Goal: Task Accomplishment & Management: Manage account settings

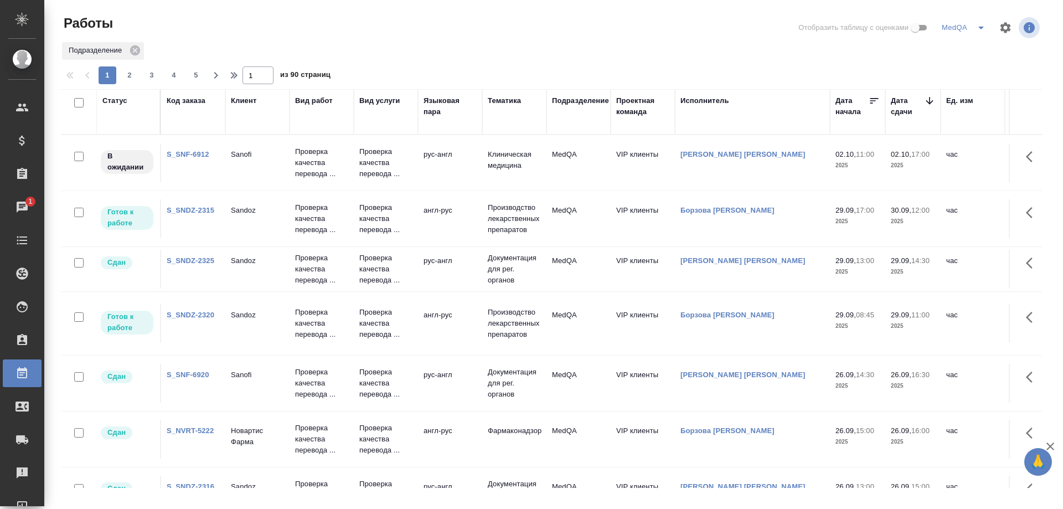
click at [192, 154] on link "S_SNF-6912" at bounding box center [188, 154] width 43 height 8
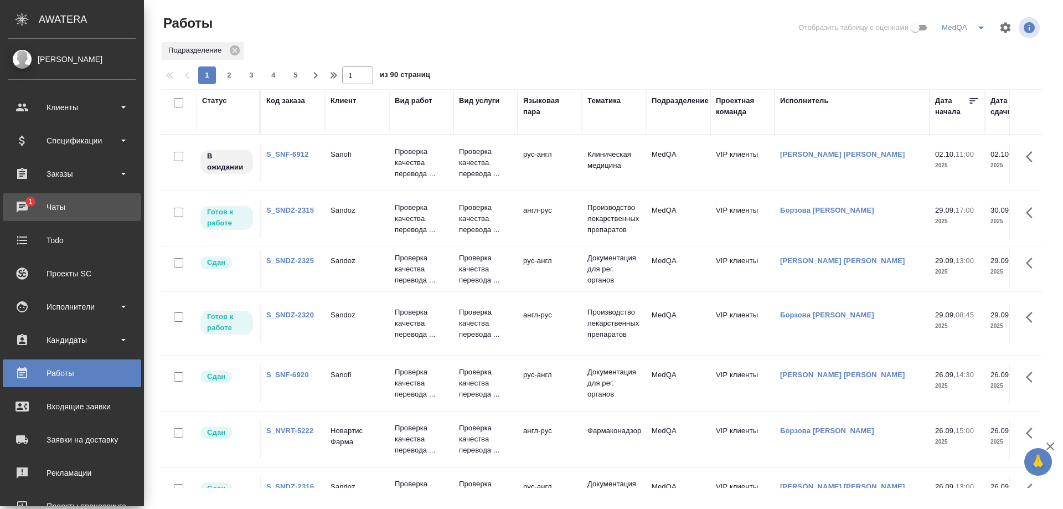
click at [49, 202] on div "Чаты" at bounding box center [71, 207] width 127 height 17
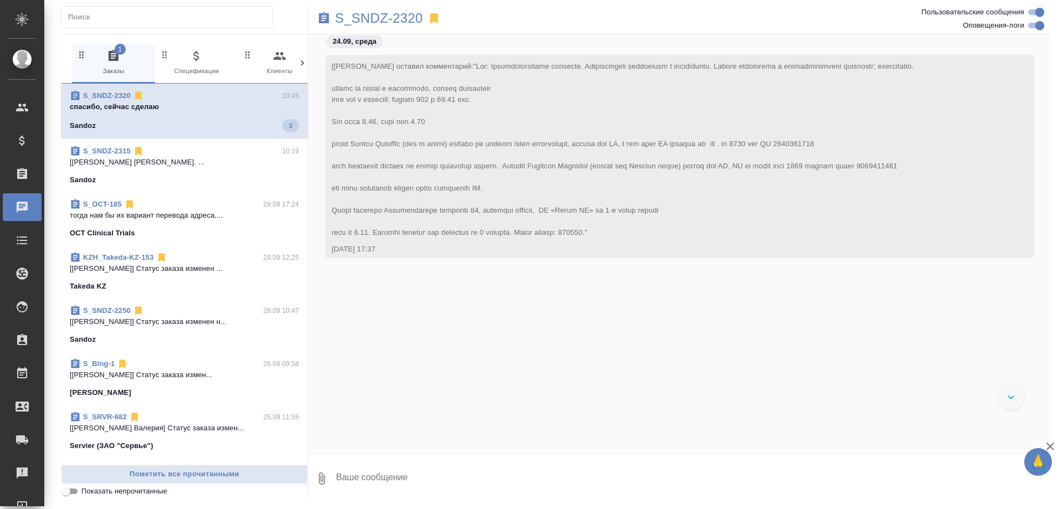
scroll to position [34077, 0]
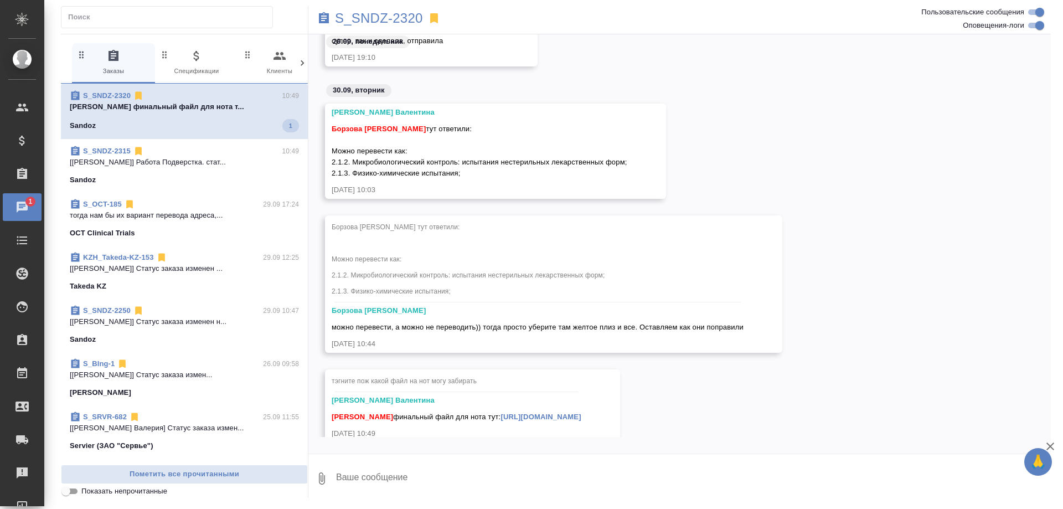
click at [181, 120] on div "Sandoz 1" at bounding box center [184, 125] width 229 height 13
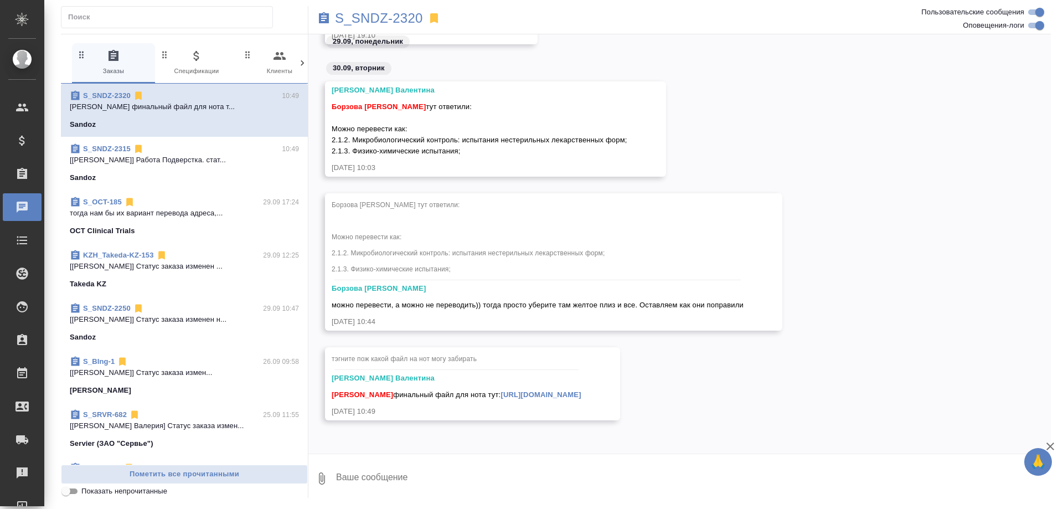
click at [208, 175] on div "Sandoz" at bounding box center [184, 177] width 229 height 11
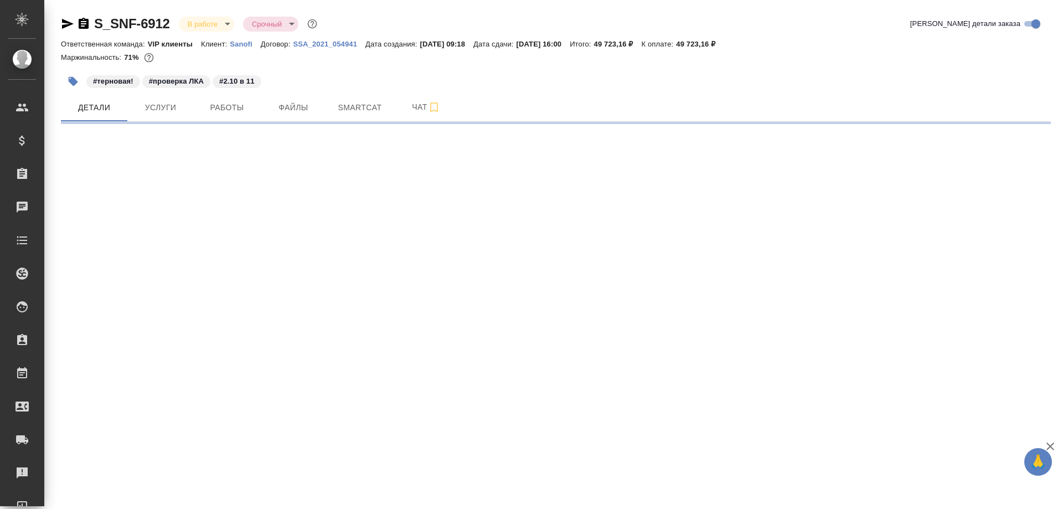
select select "RU"
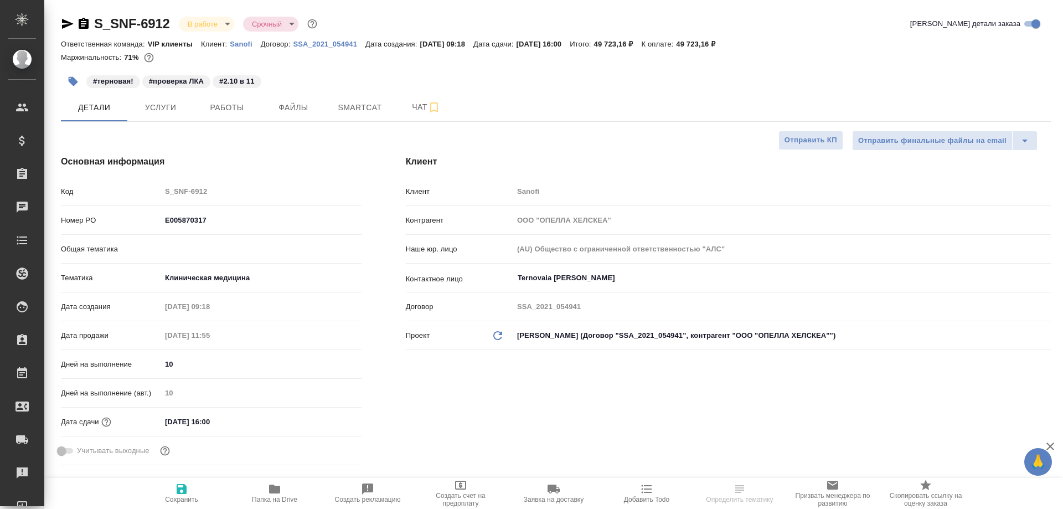
type textarea "x"
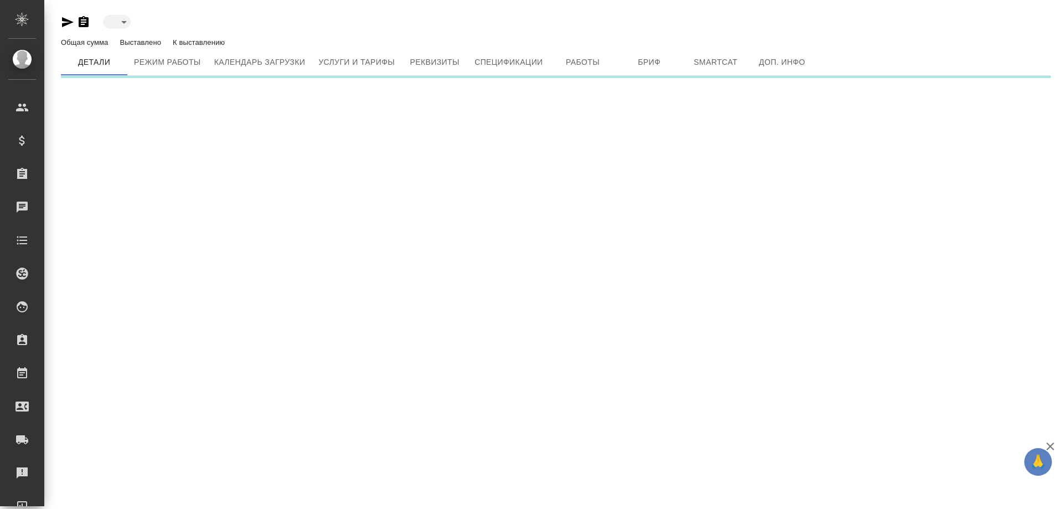
type input "active"
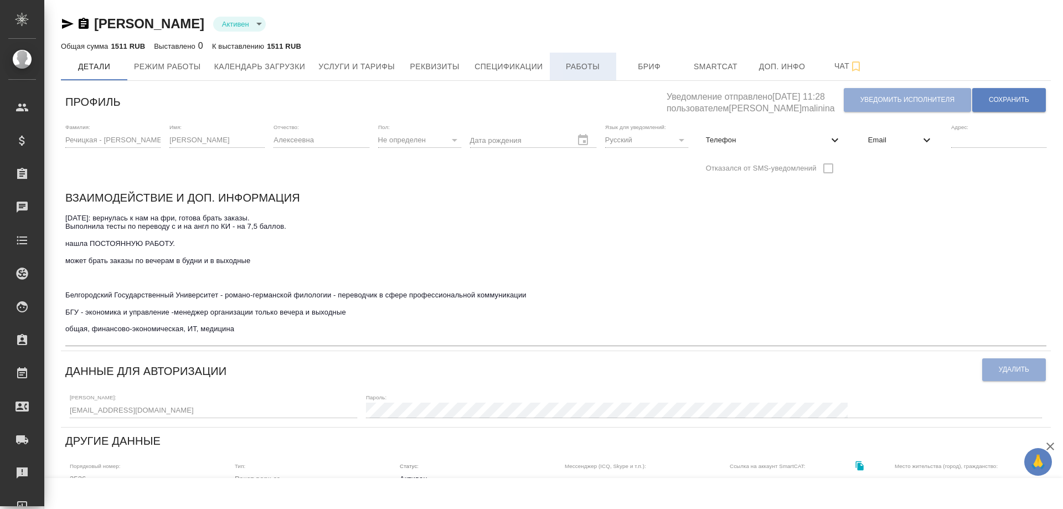
click at [573, 63] on span "Работы" at bounding box center [582, 67] width 53 height 14
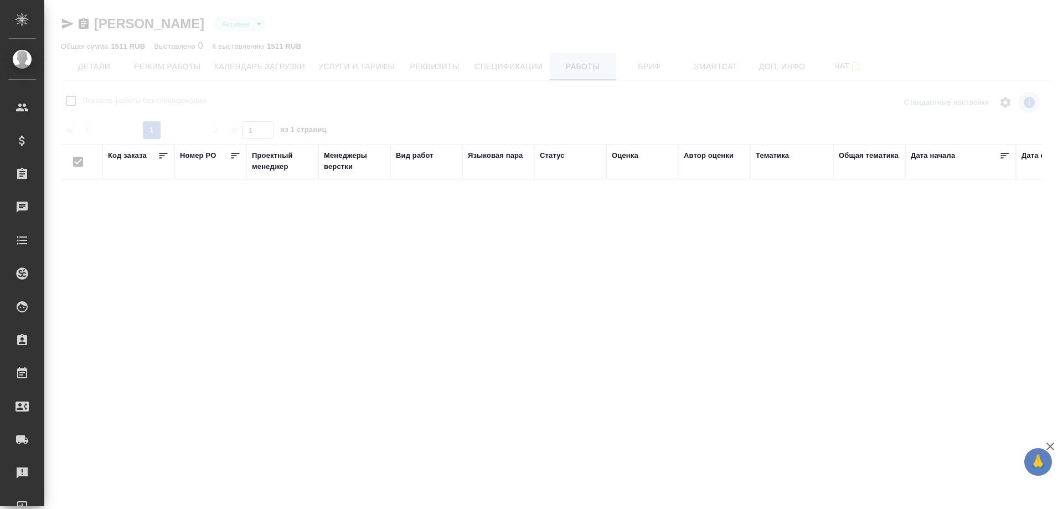
checkbox input "false"
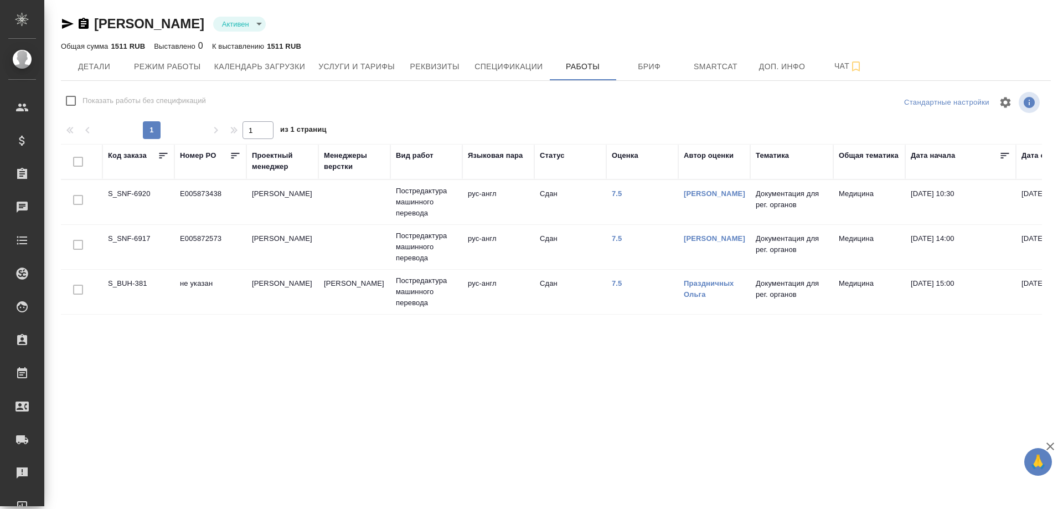
drag, startPoint x: 157, startPoint y: 194, endPoint x: 96, endPoint y: 189, distance: 60.5
click at [96, 189] on tr "S_SNF-6920 E005873438 Горшкова Валентина Постредактура машинного перевода рус-а…" at bounding box center [881, 202] width 1641 height 45
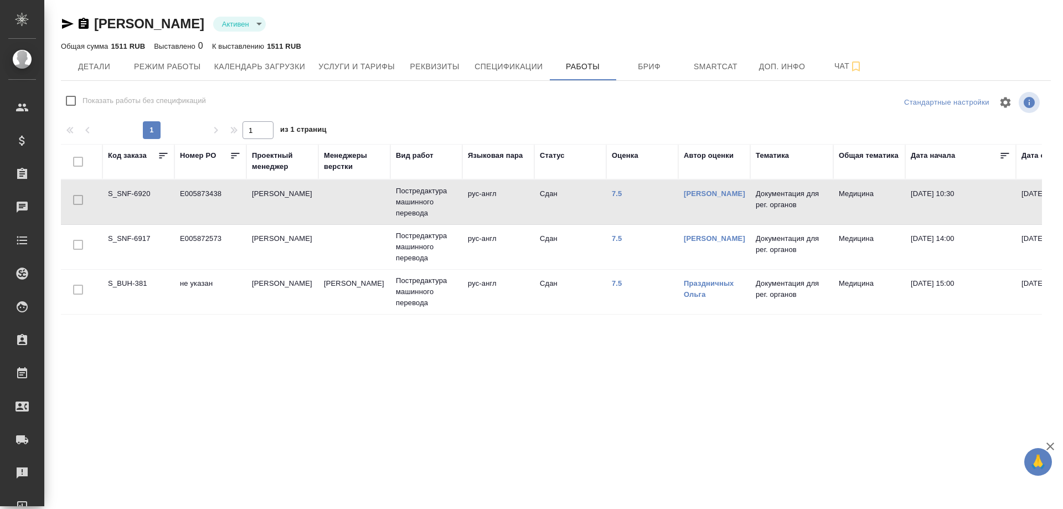
click at [119, 193] on td "S_SNF-6920" at bounding box center [138, 202] width 72 height 39
click at [136, 236] on td "S_SNF-6917" at bounding box center [138, 247] width 72 height 39
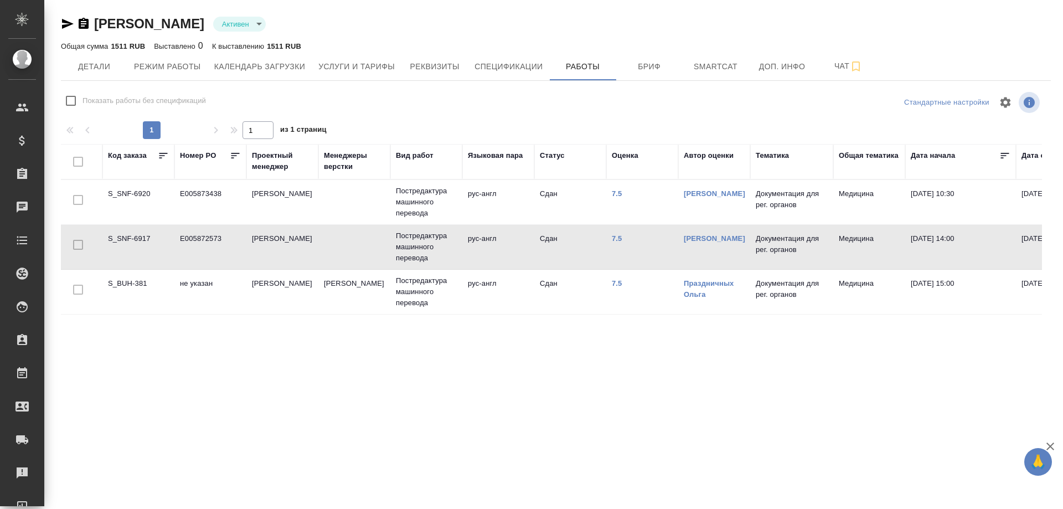
click at [136, 236] on td "S_SNF-6917" at bounding box center [138, 247] width 72 height 39
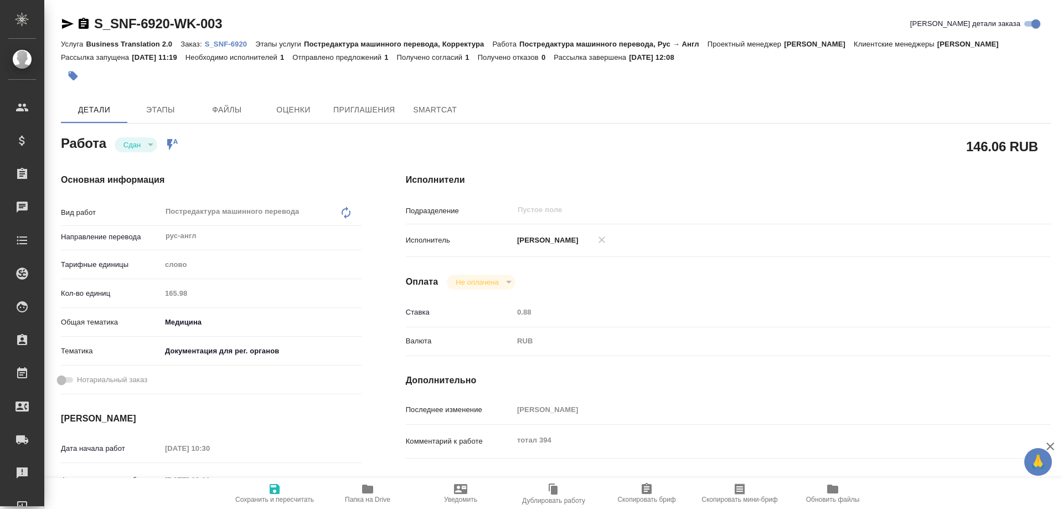
type textarea "x"
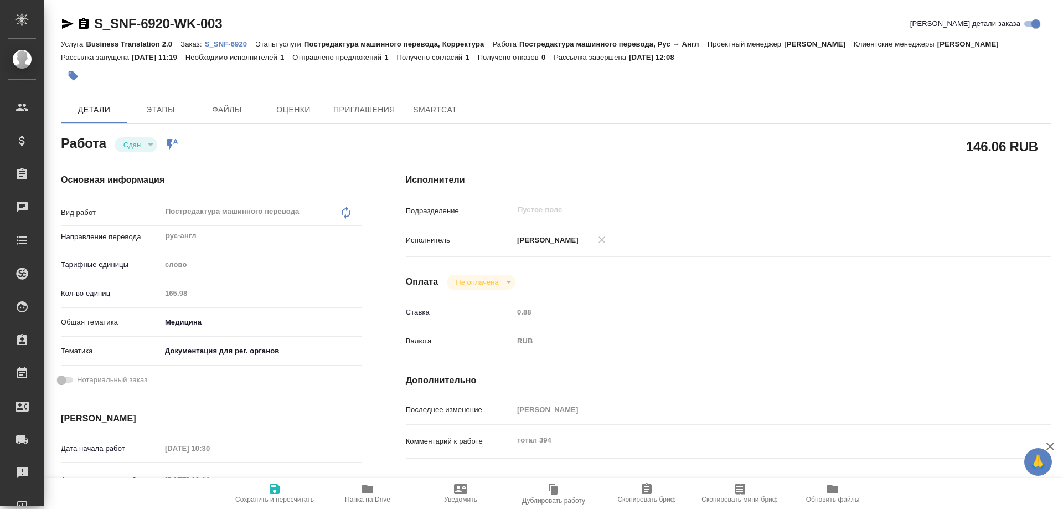
type textarea "x"
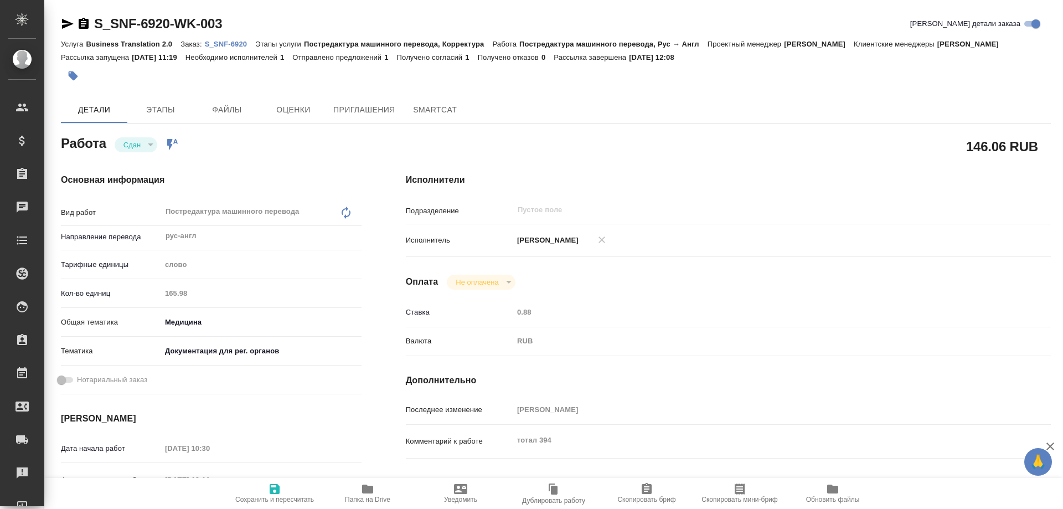
type textarea "x"
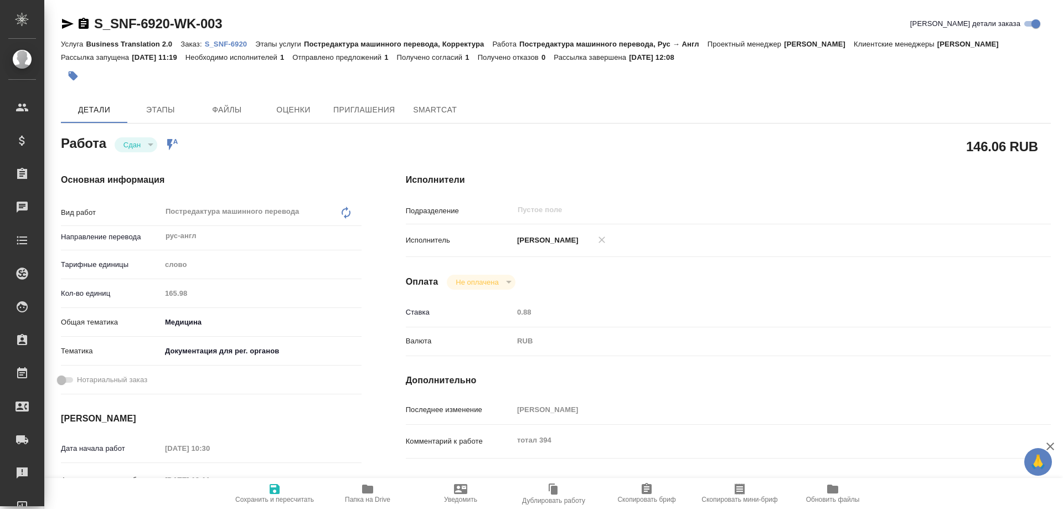
type textarea "x"
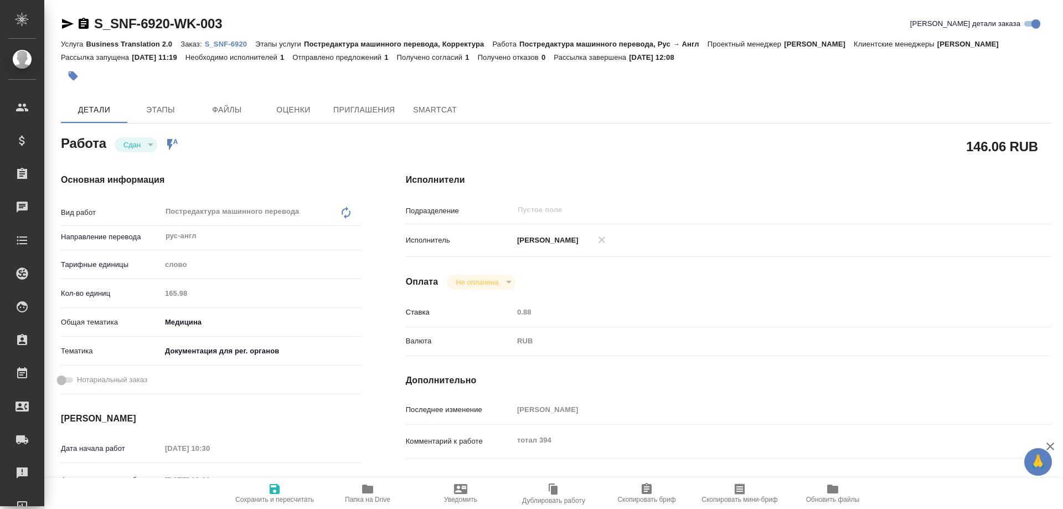
type textarea "x"
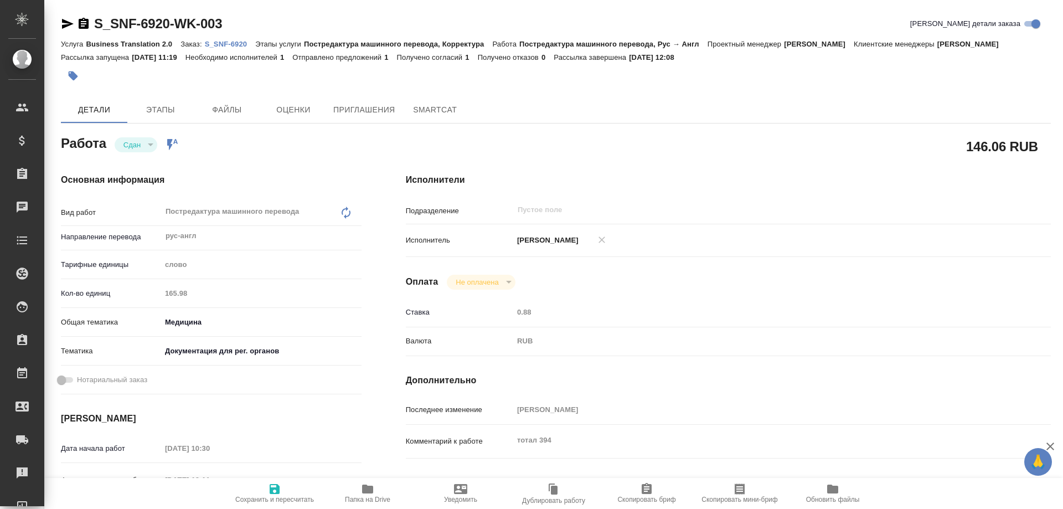
type textarea "x"
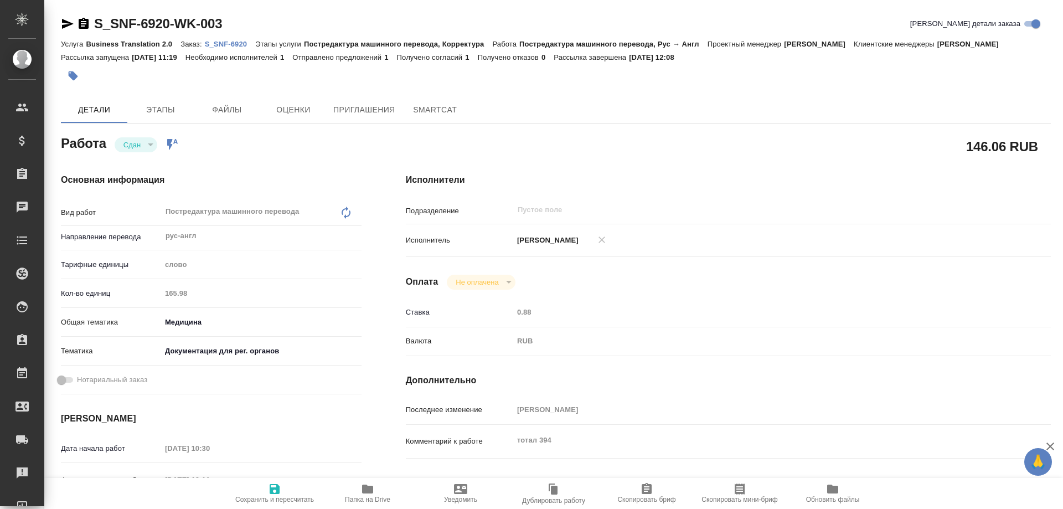
click at [231, 43] on p "S_SNF-6920" at bounding box center [230, 44] width 51 height 8
type textarea "x"
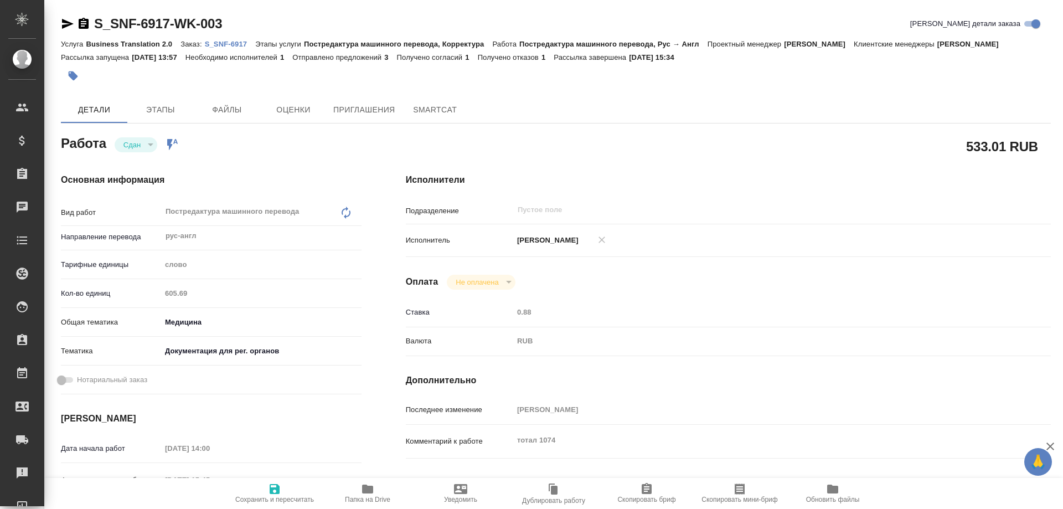
type textarea "x"
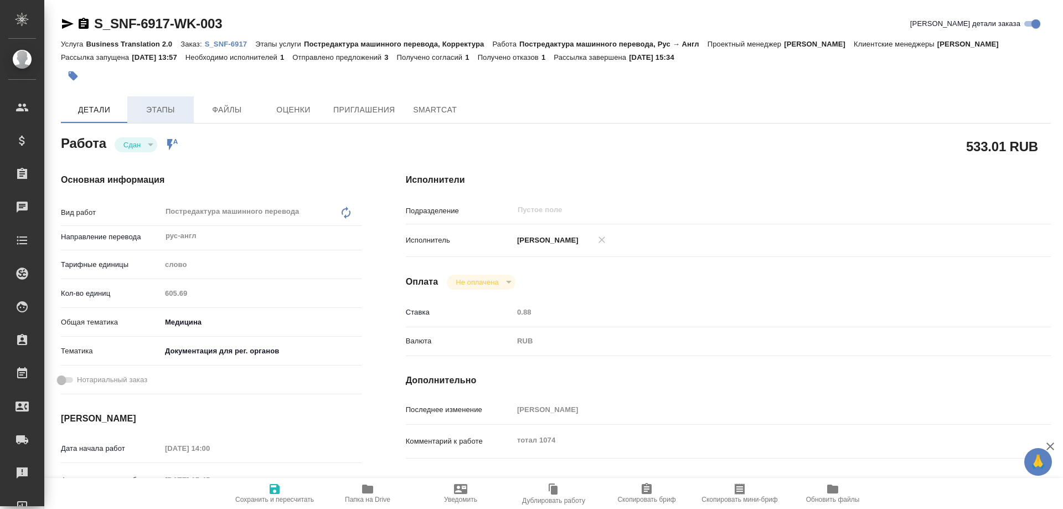
type textarea "x"
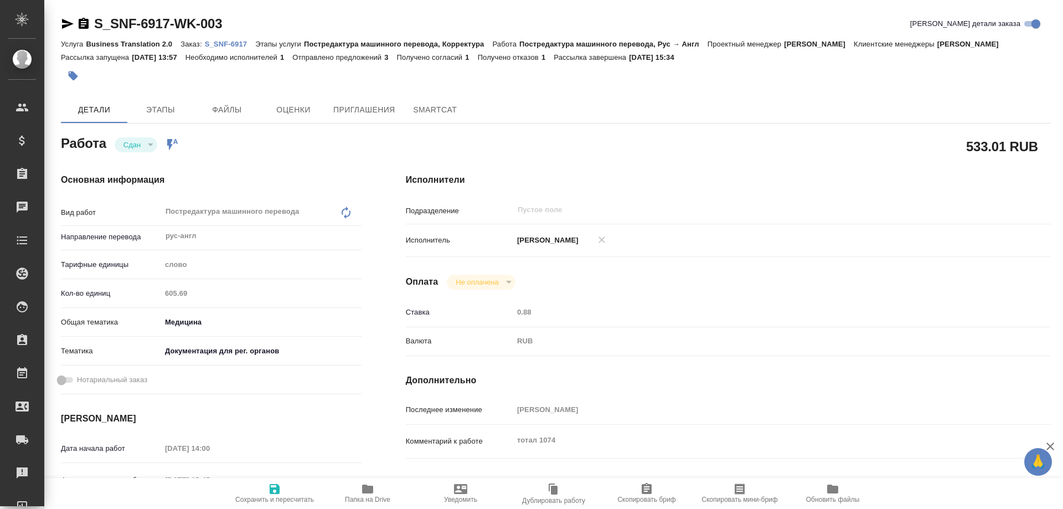
type textarea "x"
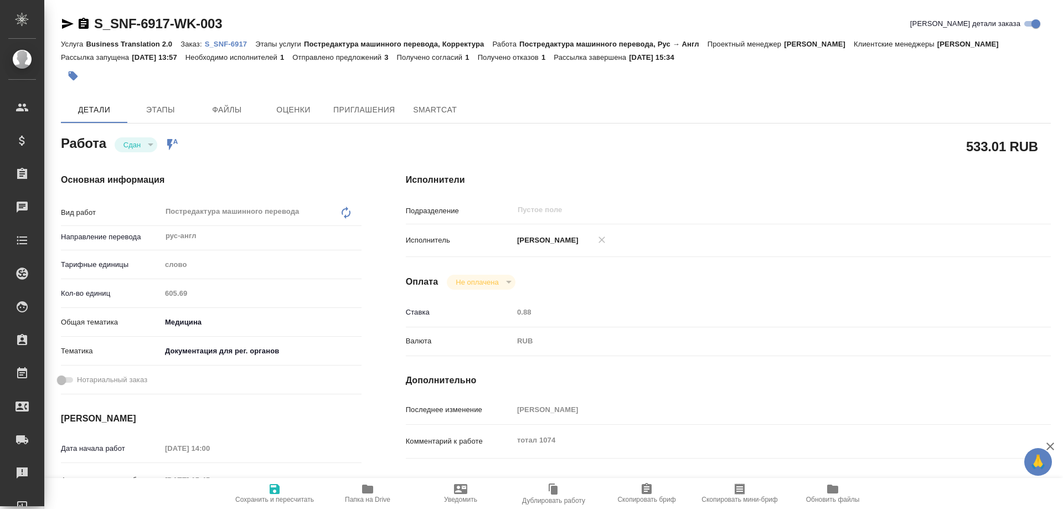
type textarea "x"
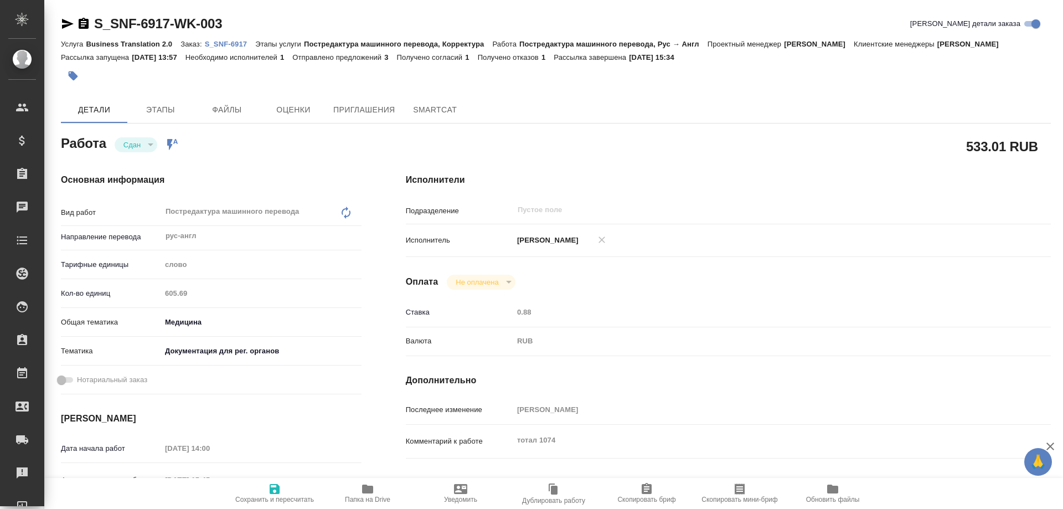
type textarea "x"
click at [224, 45] on p "S_SNF-6917" at bounding box center [230, 44] width 51 height 8
type textarea "x"
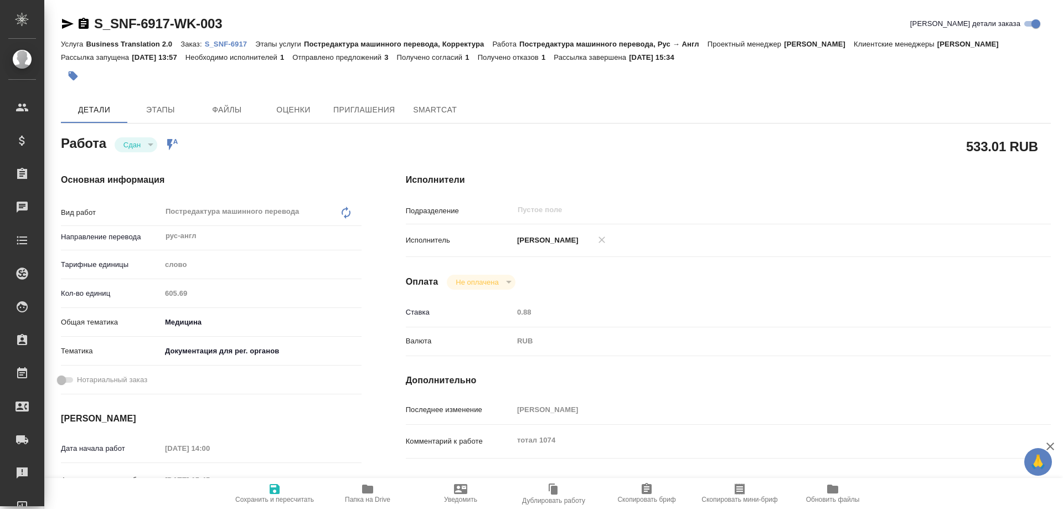
type textarea "x"
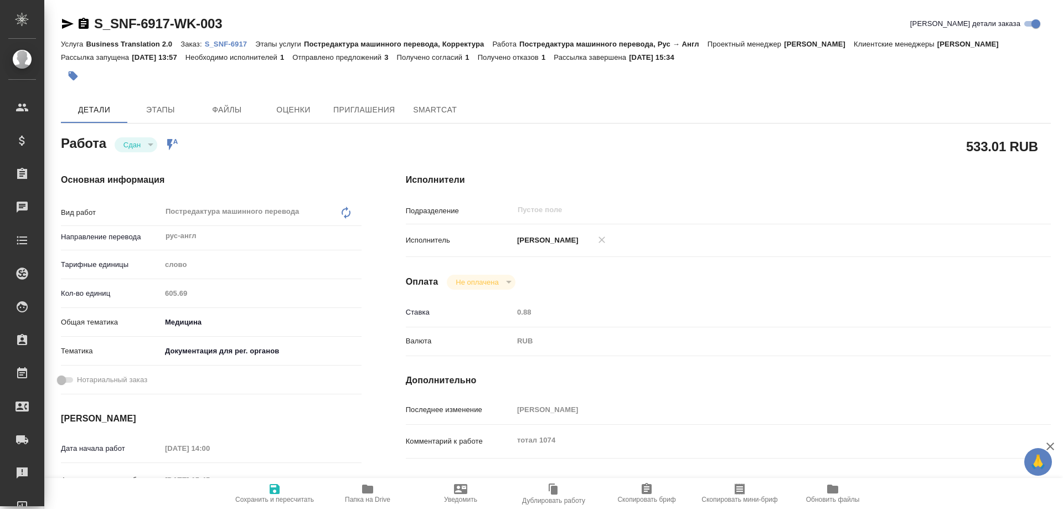
type textarea "x"
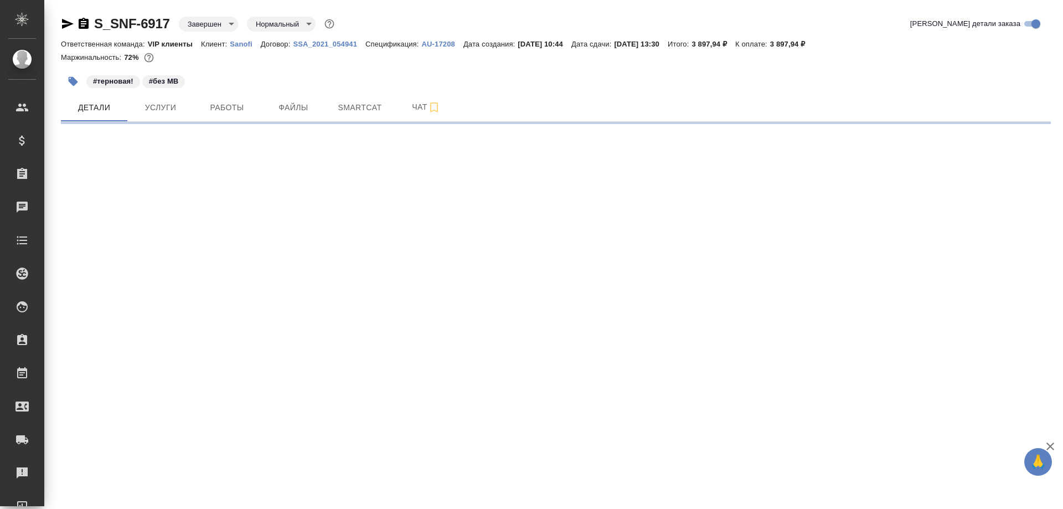
select select "RU"
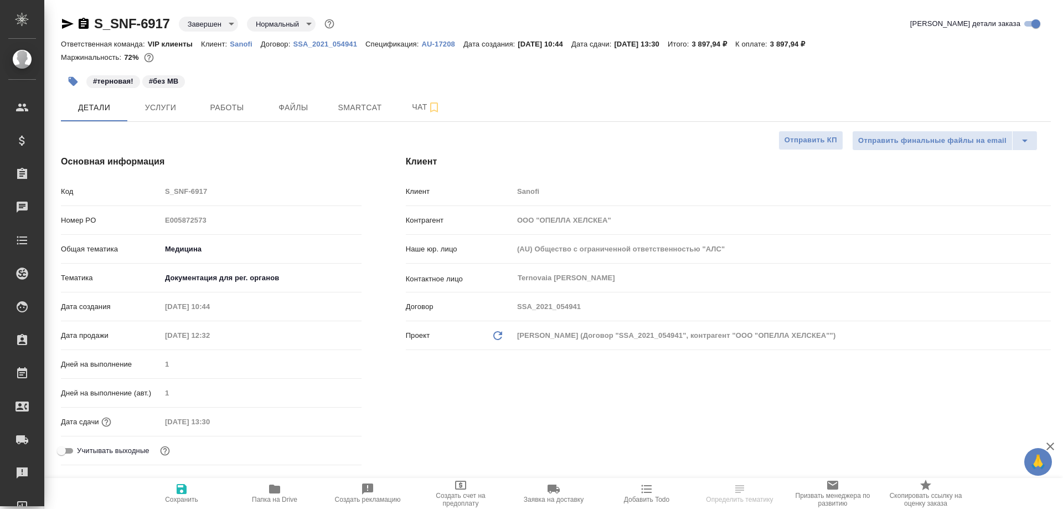
type textarea "x"
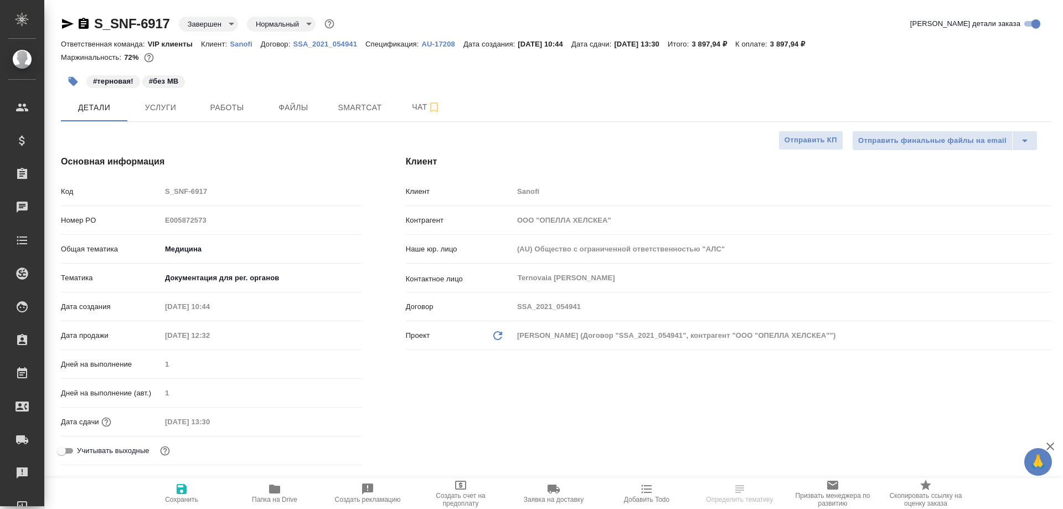
type textarea "x"
click at [82, 22] on icon "button" at bounding box center [83, 23] width 13 height 13
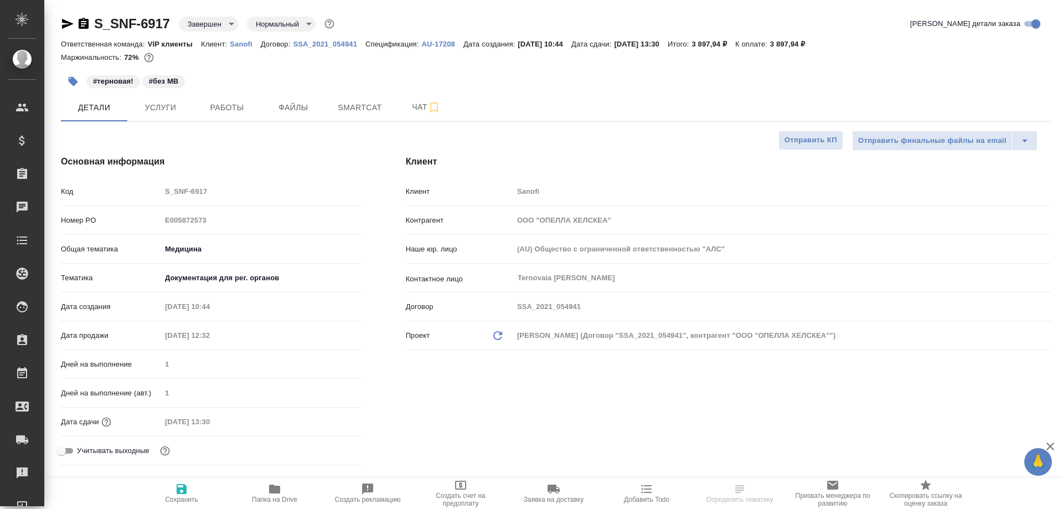
type textarea "x"
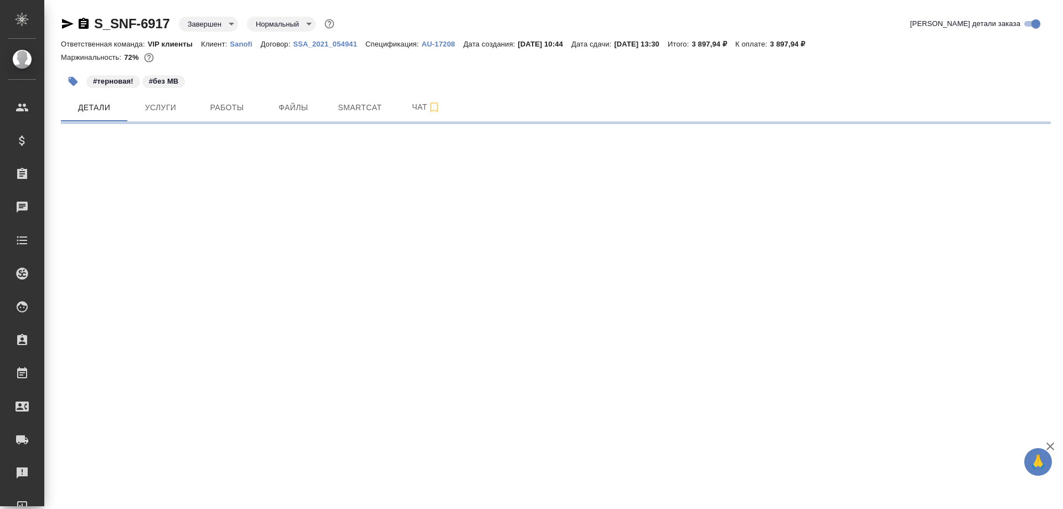
select select "RU"
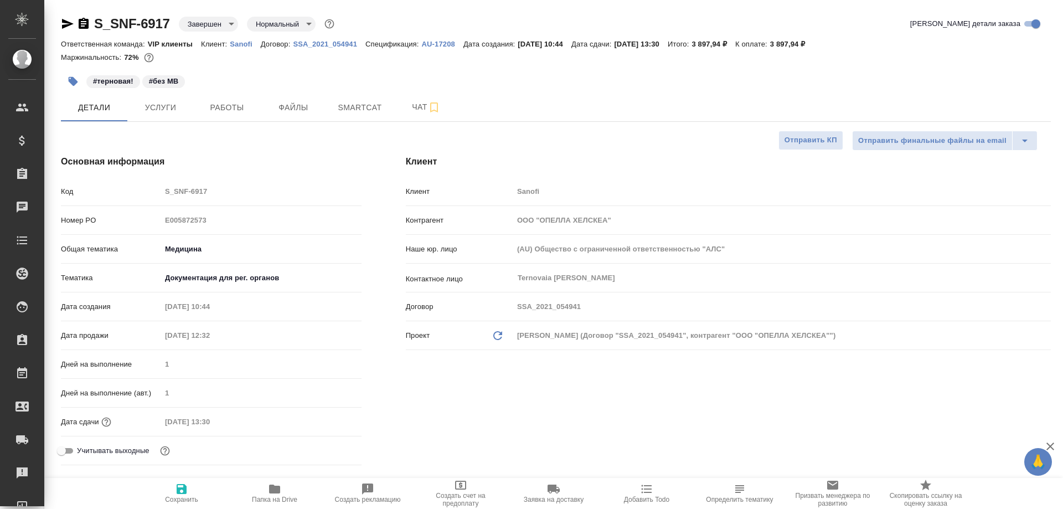
type textarea "x"
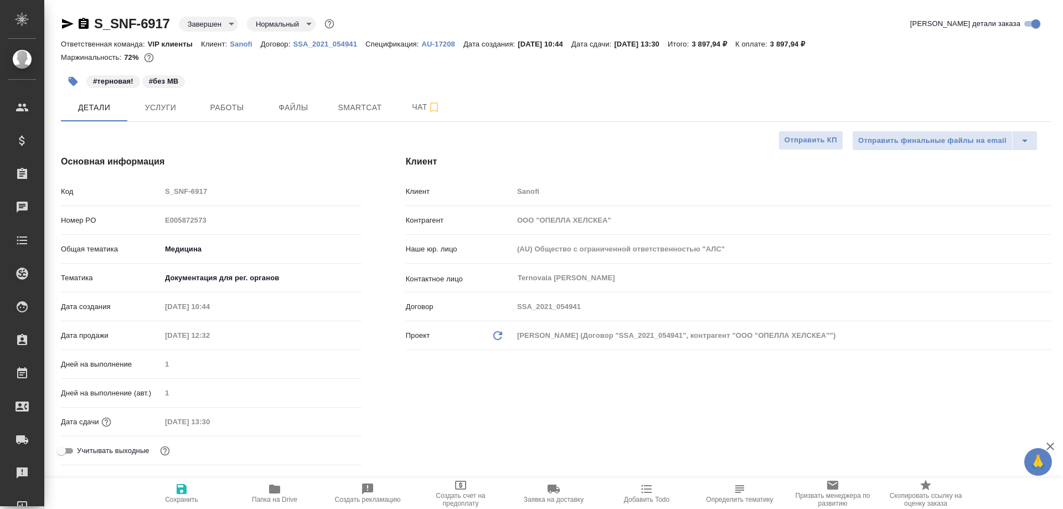
type textarea "x"
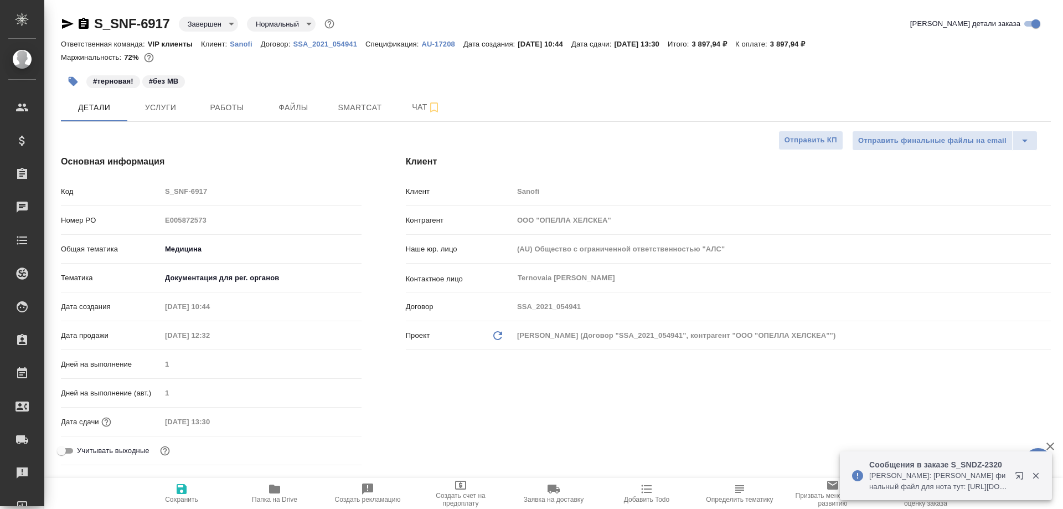
type textarea "x"
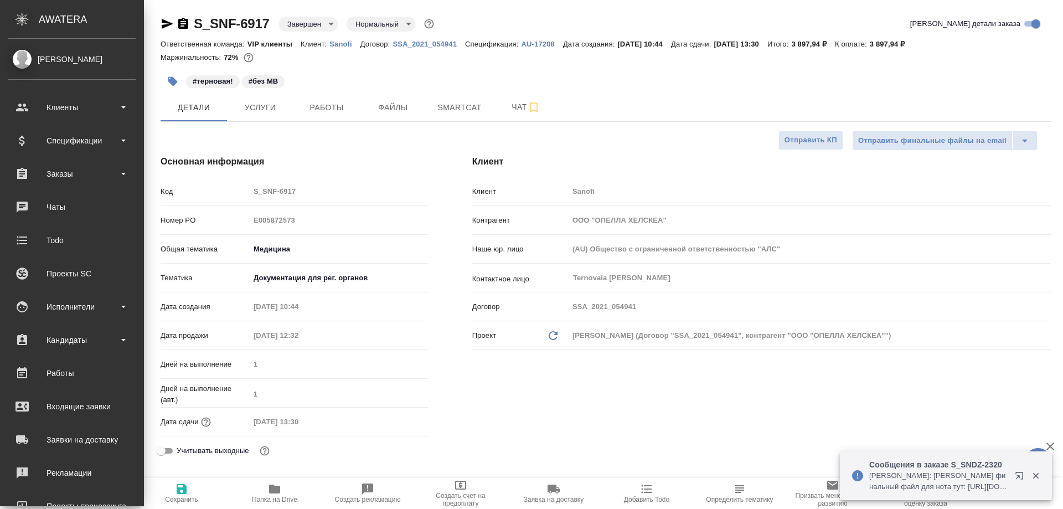
type textarea "x"
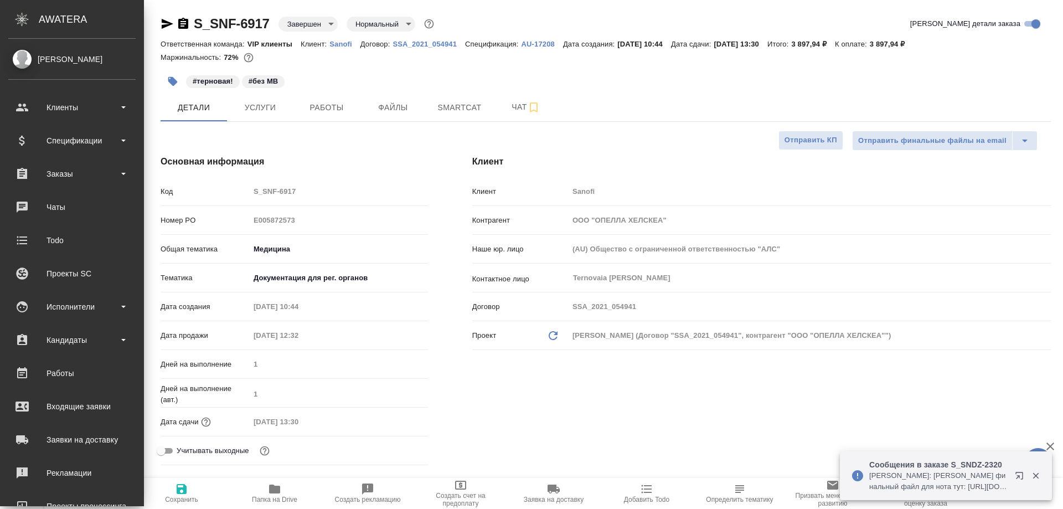
type textarea "x"
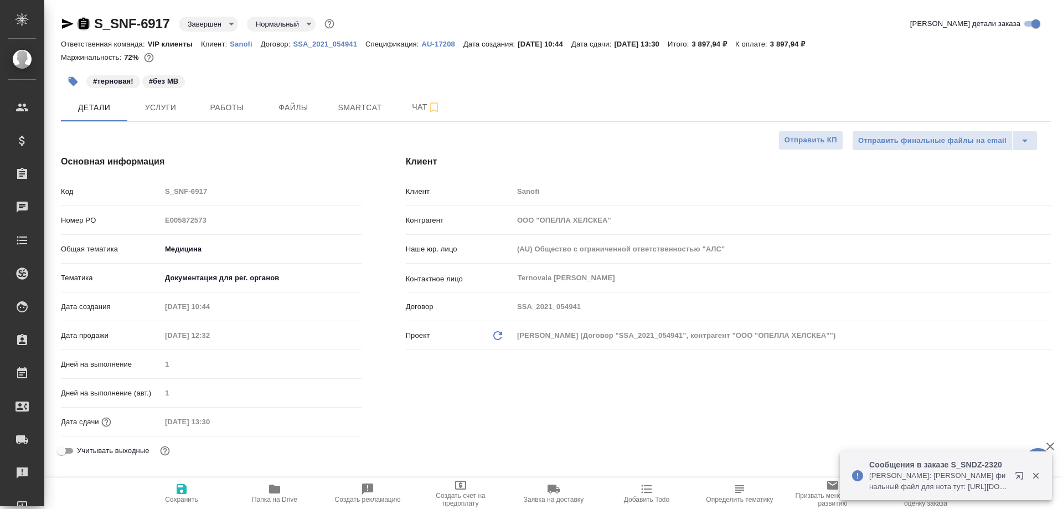
click at [81, 23] on icon "button" at bounding box center [84, 23] width 10 height 11
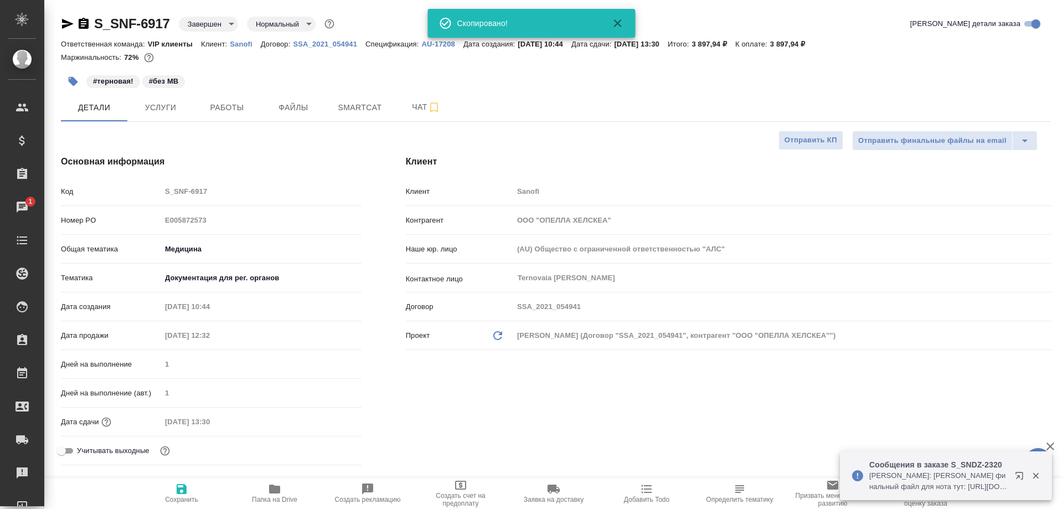
type textarea "x"
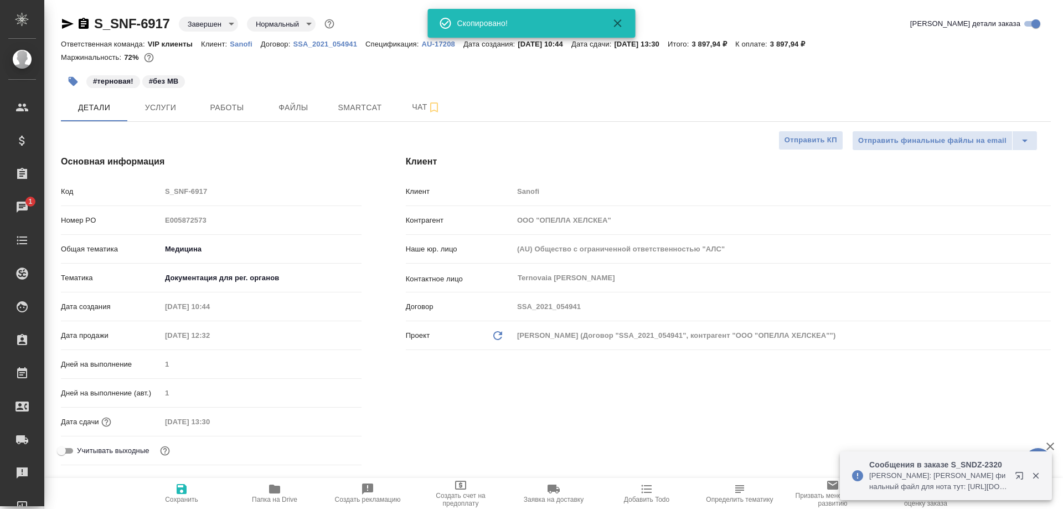
type textarea "x"
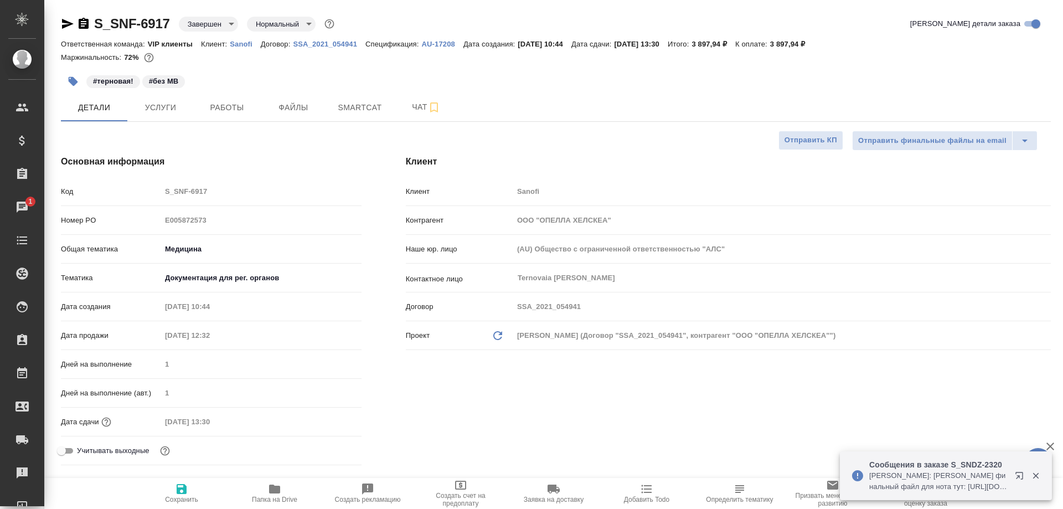
type textarea "x"
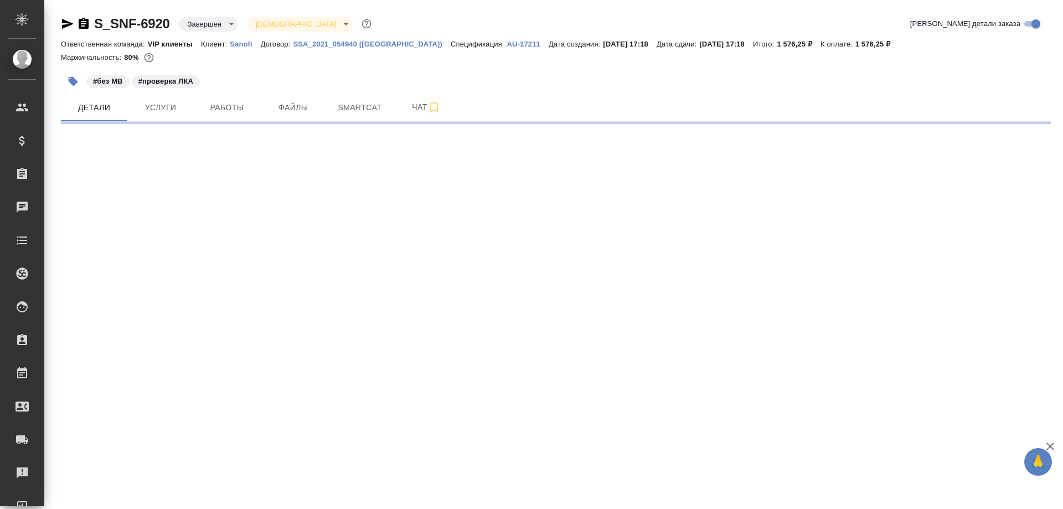
select select "RU"
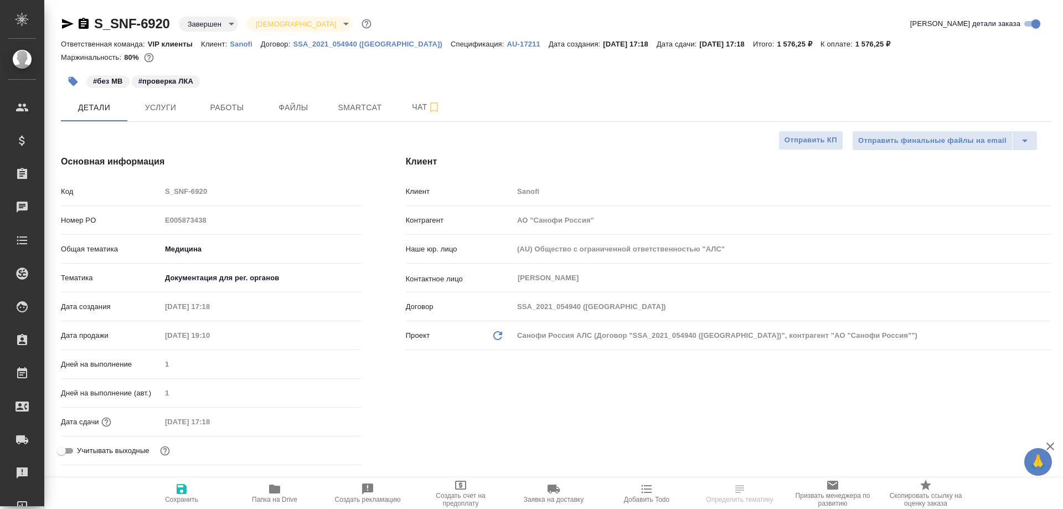
type textarea "x"
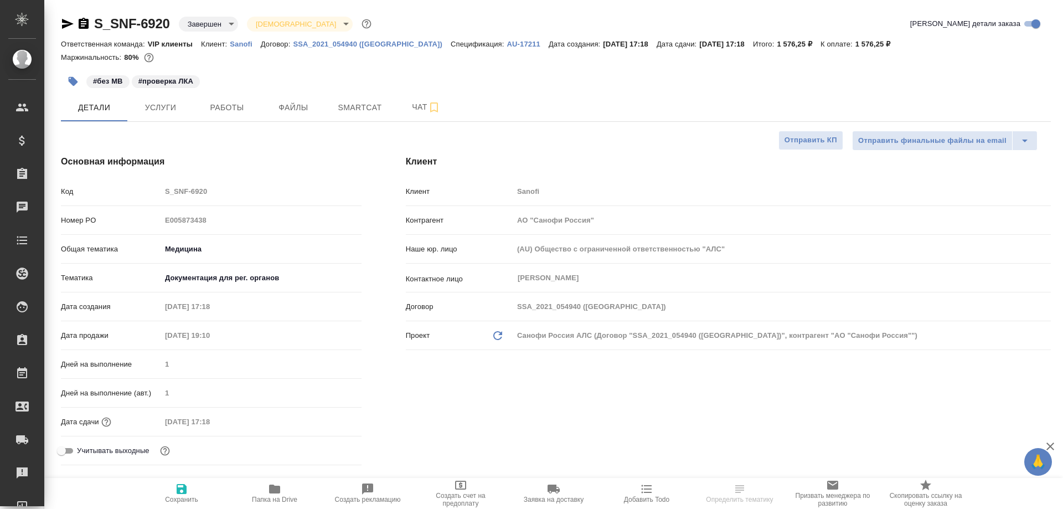
type textarea "x"
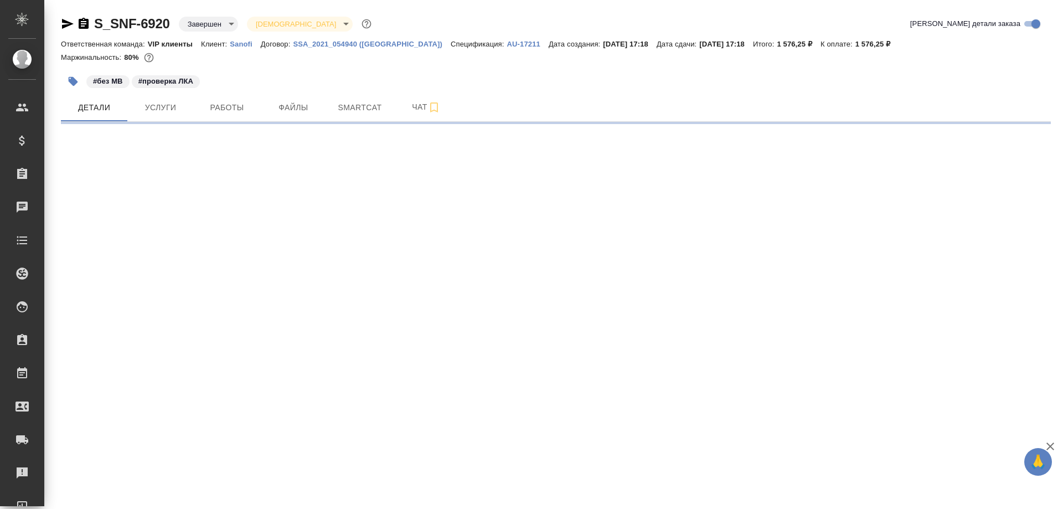
select select "RU"
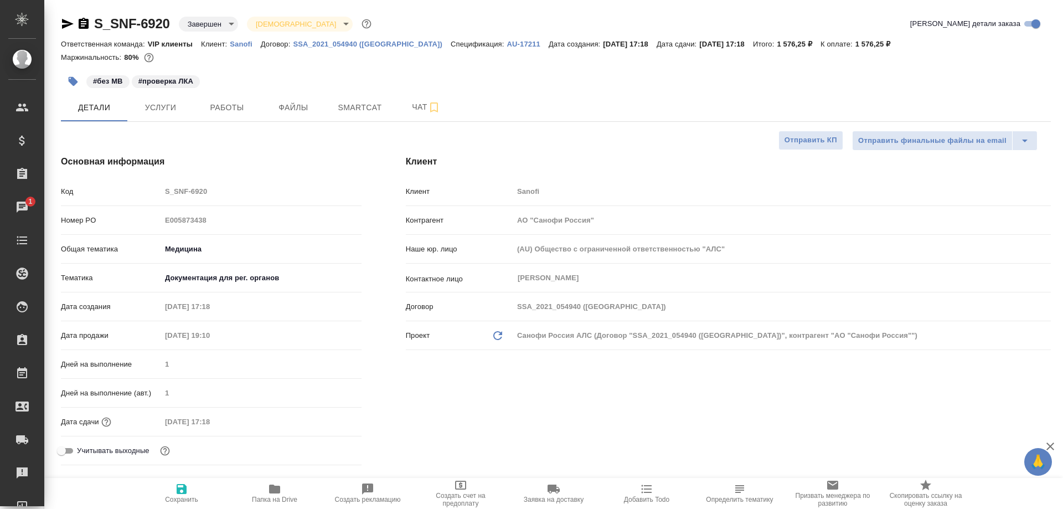
type textarea "x"
click at [86, 23] on icon "button" at bounding box center [84, 23] width 10 height 11
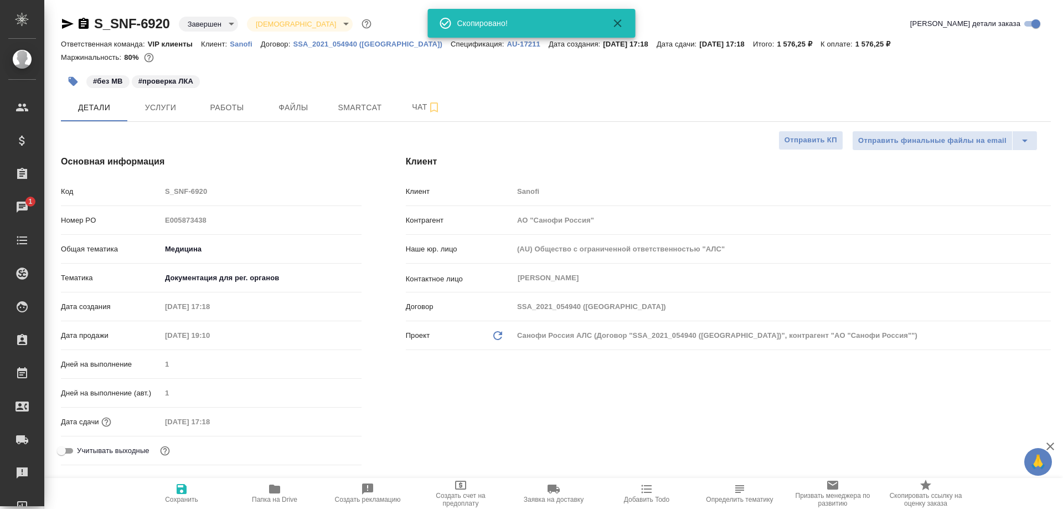
type textarea "x"
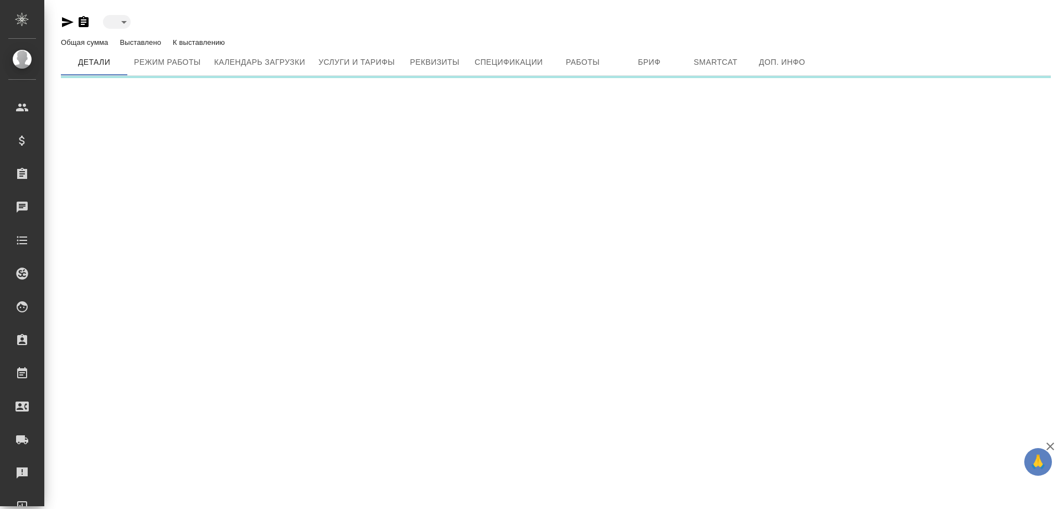
type input "inactive"
type input "toBeImplemented"
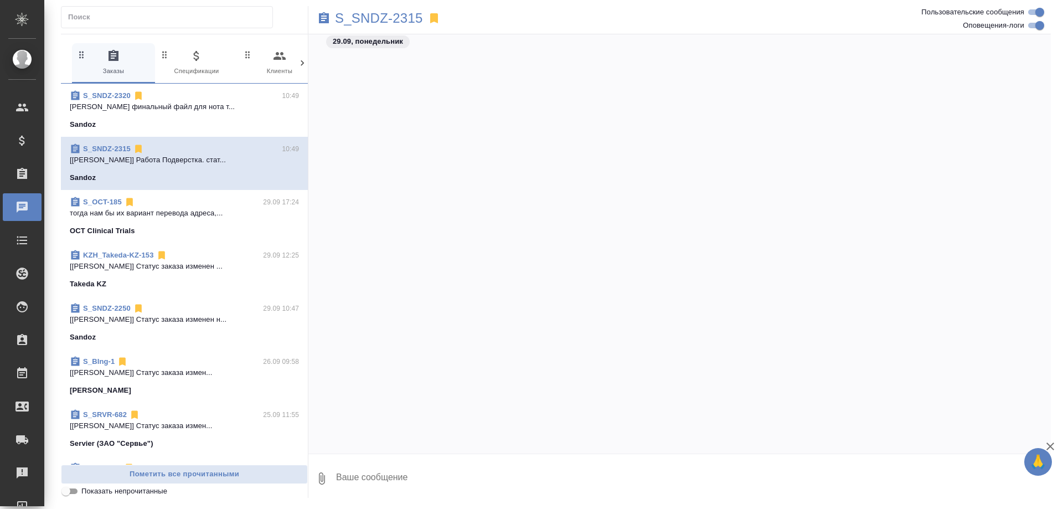
scroll to position [34111, 0]
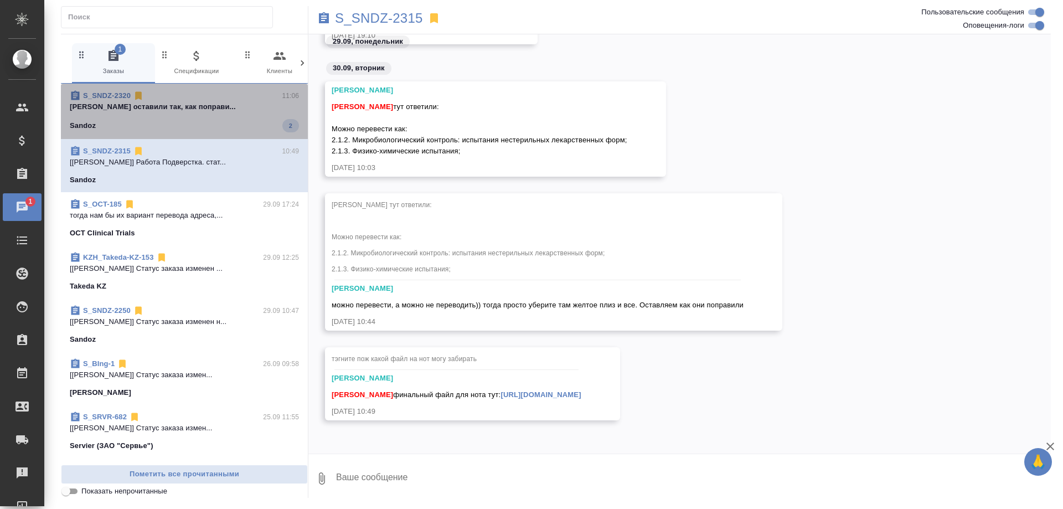
click at [226, 112] on span "S_SNDZ-2320 11:06 Кабаргина Анна оставили так, как поправи... Sandoz 2" at bounding box center [184, 111] width 229 height 42
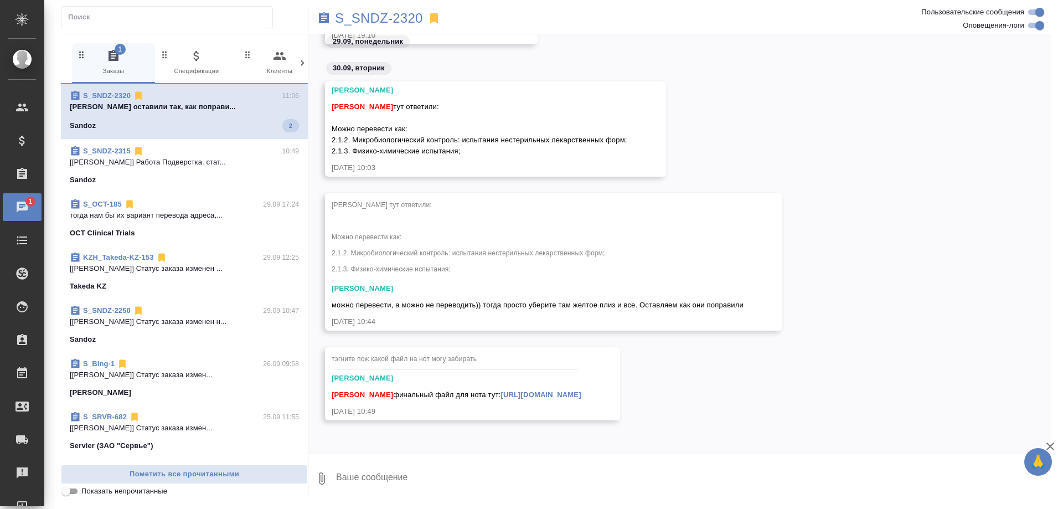
scroll to position [34313, 0]
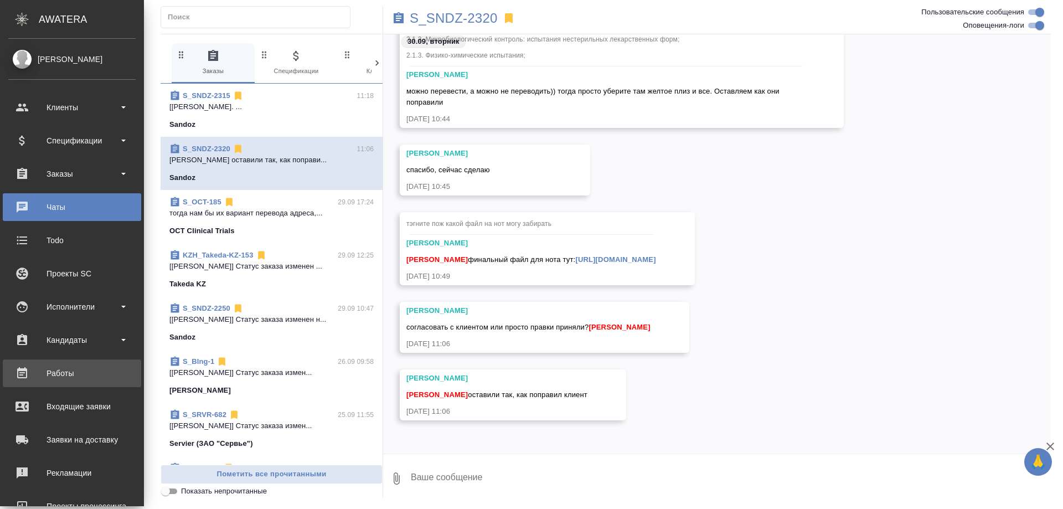
click at [61, 375] on div "Работы" at bounding box center [71, 373] width 127 height 17
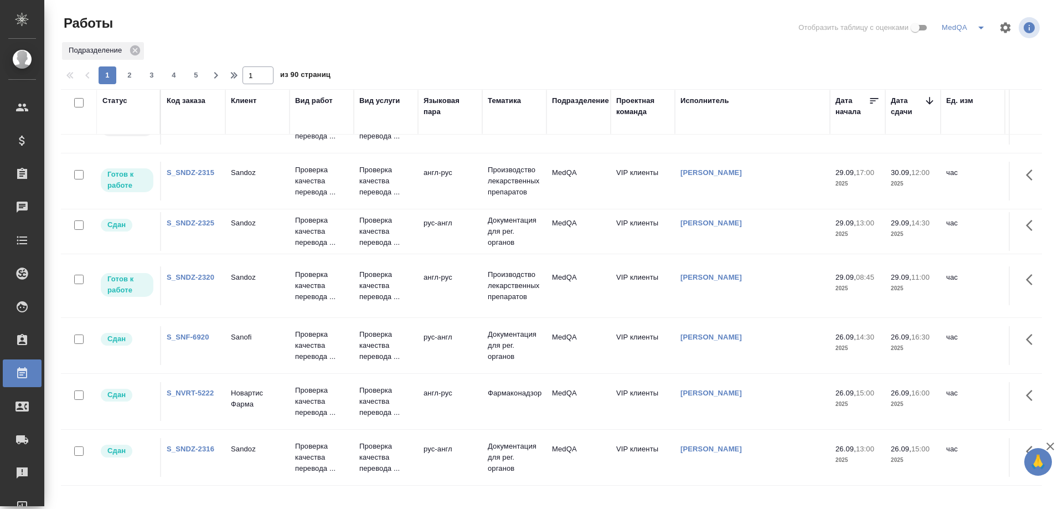
scroll to position [111, 0]
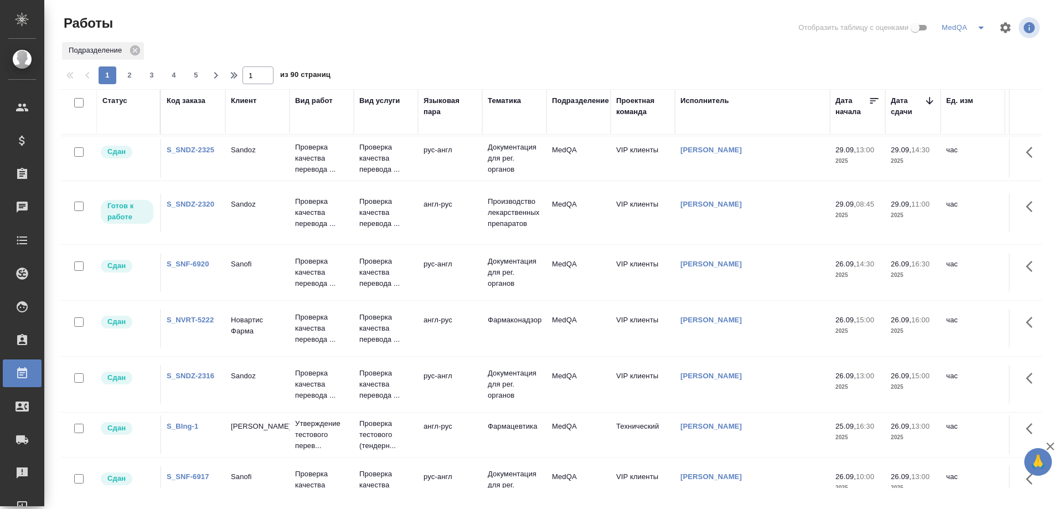
click at [185, 319] on link "S_NVRT-5222" at bounding box center [190, 320] width 47 height 8
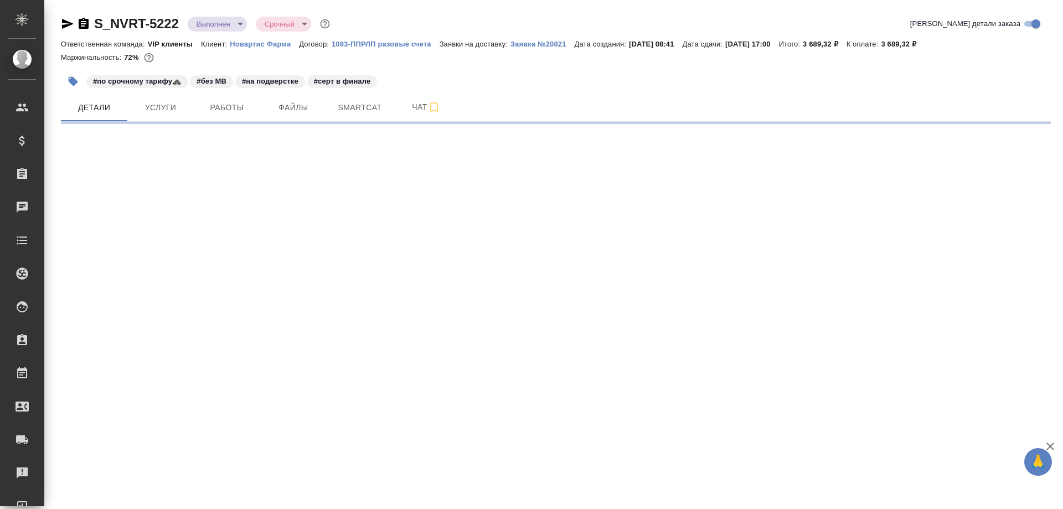
select select "RU"
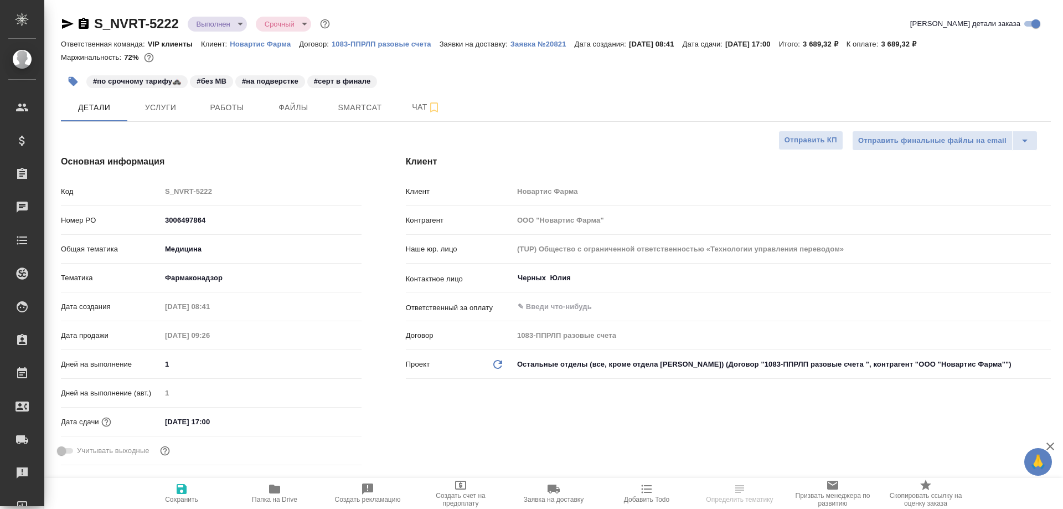
type textarea "x"
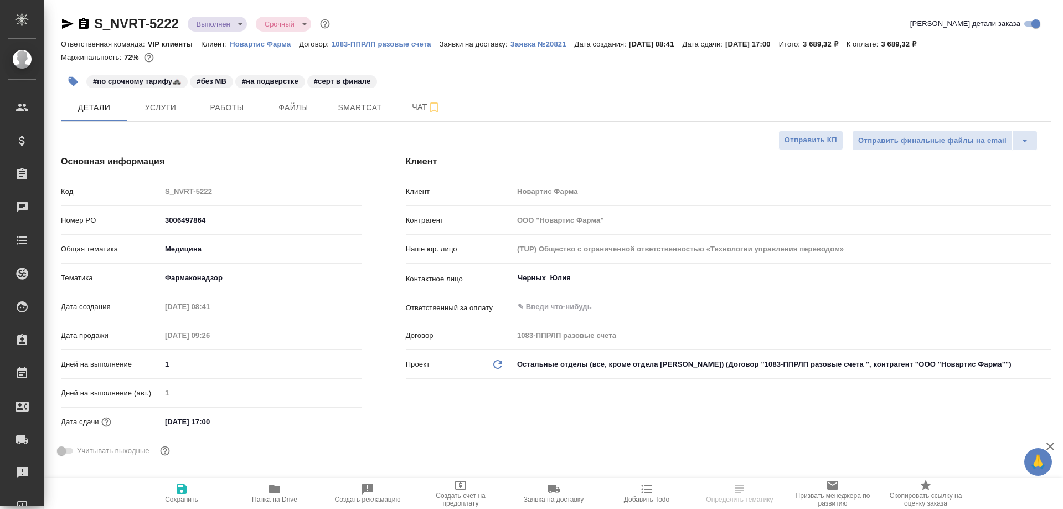
type textarea "x"
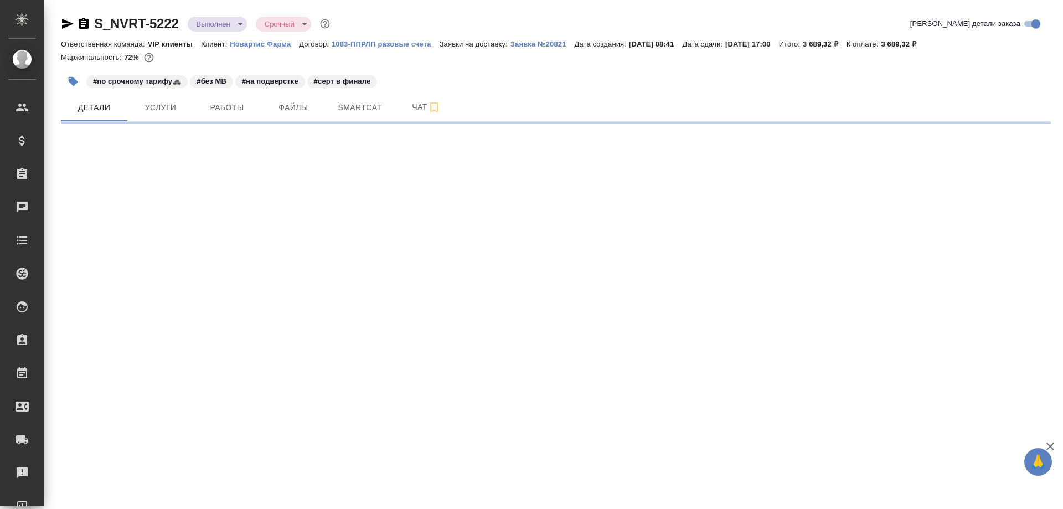
select select "RU"
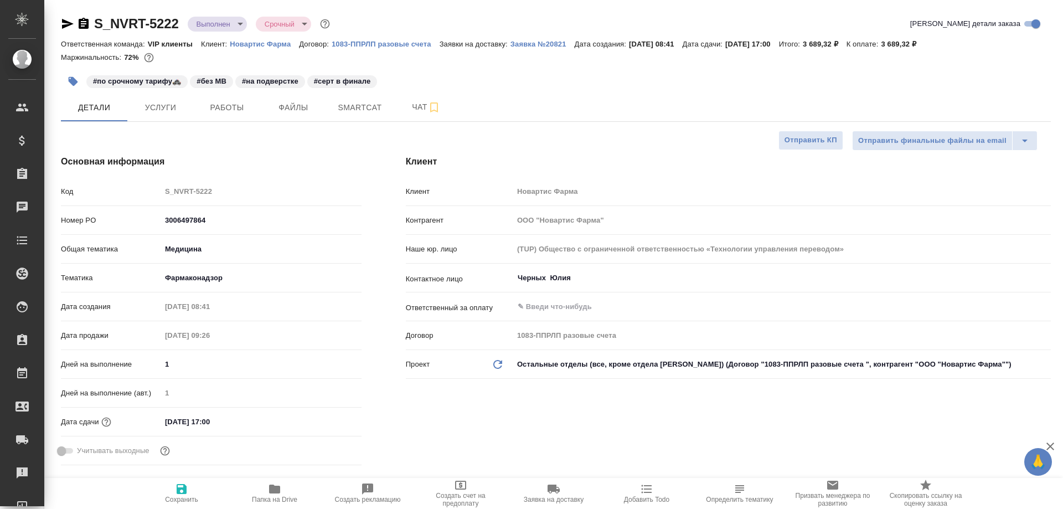
type textarea "x"
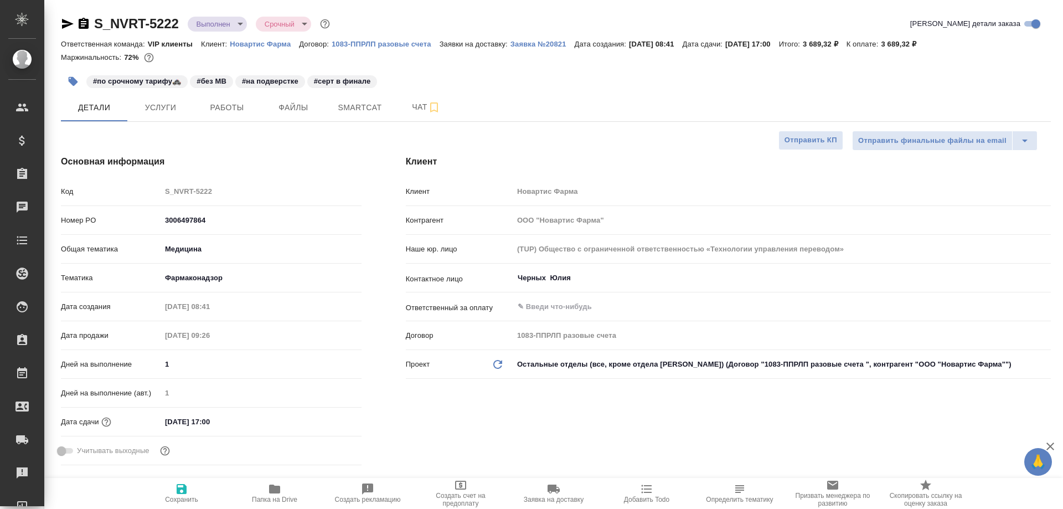
type textarea "x"
click at [276, 492] on icon "button" at bounding box center [274, 488] width 11 height 9
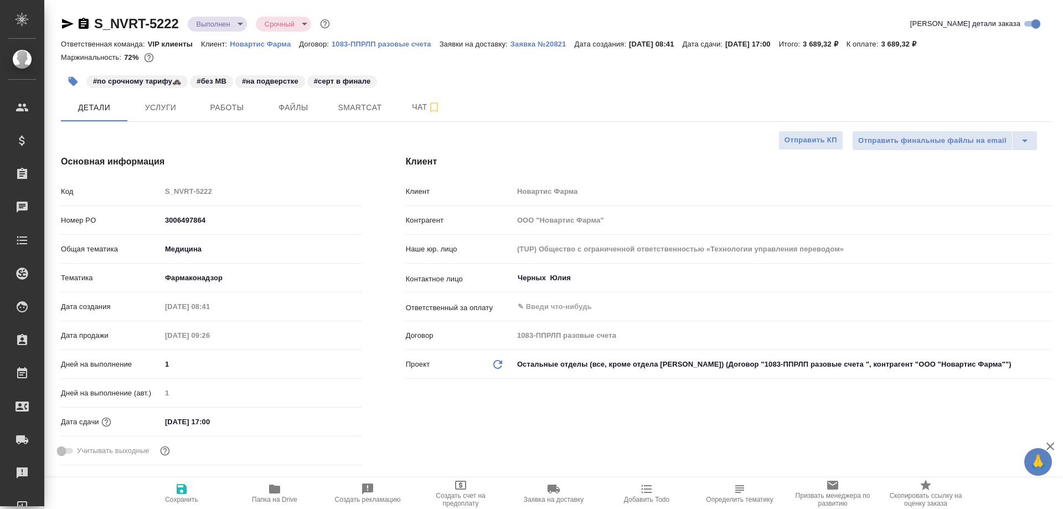
click at [276, 492] on icon "button" at bounding box center [274, 488] width 11 height 9
type textarea "x"
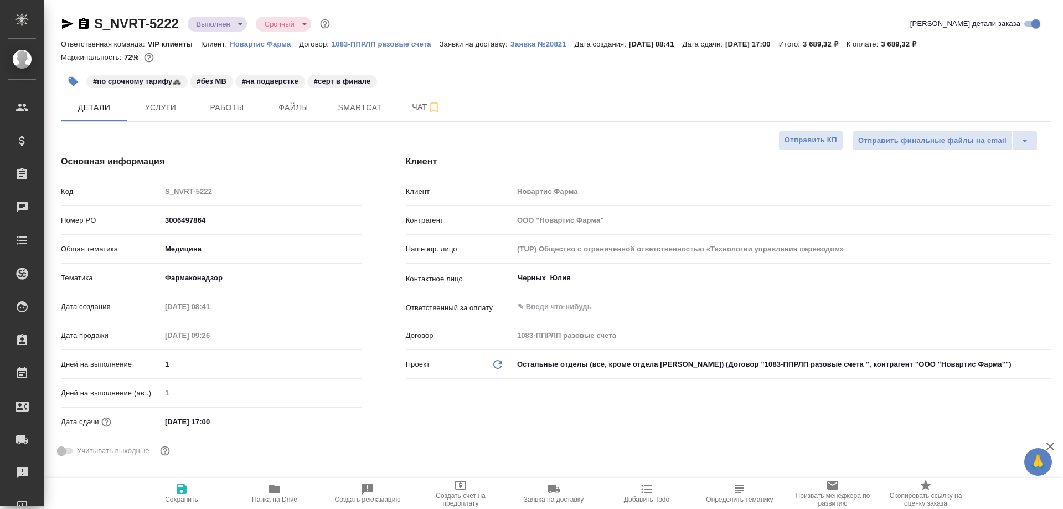
type textarea "x"
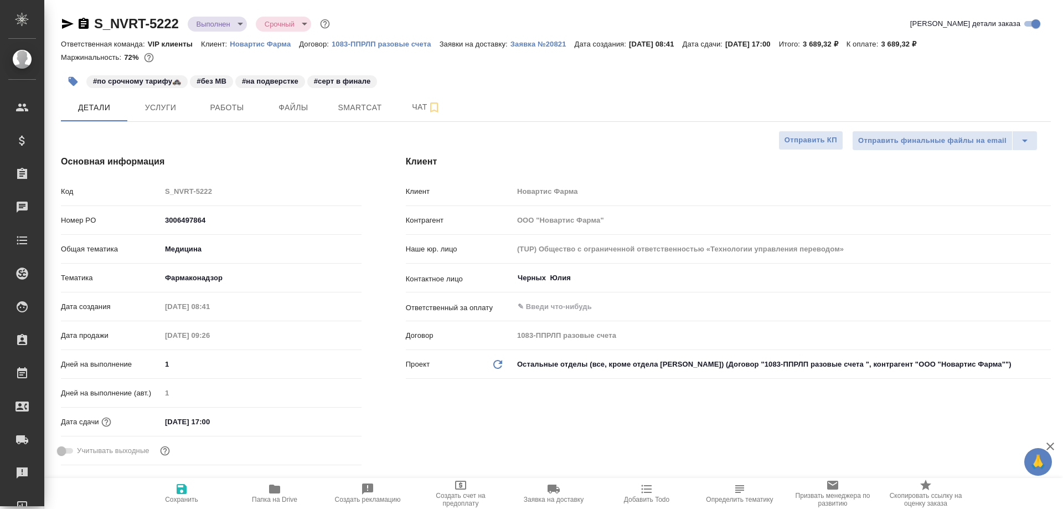
type textarea "x"
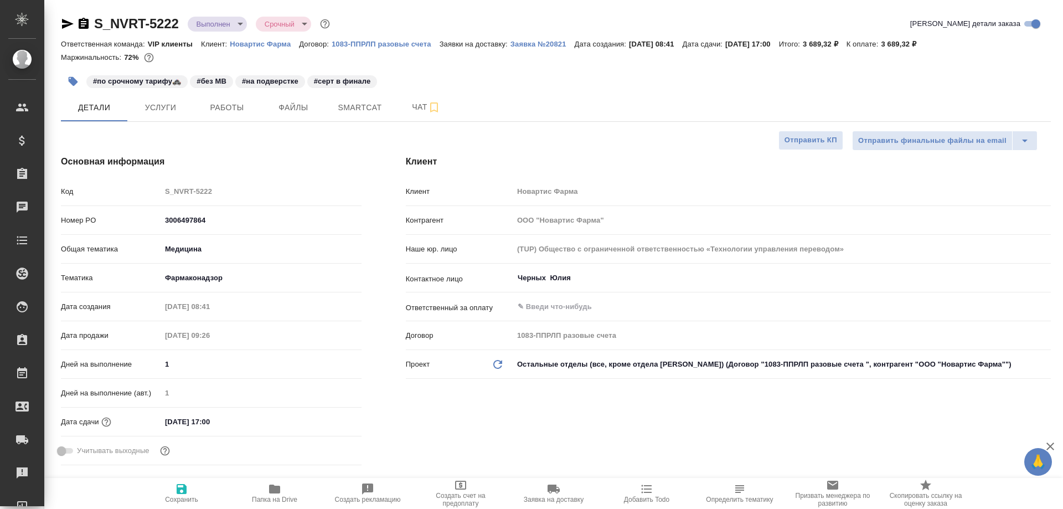
type textarea "x"
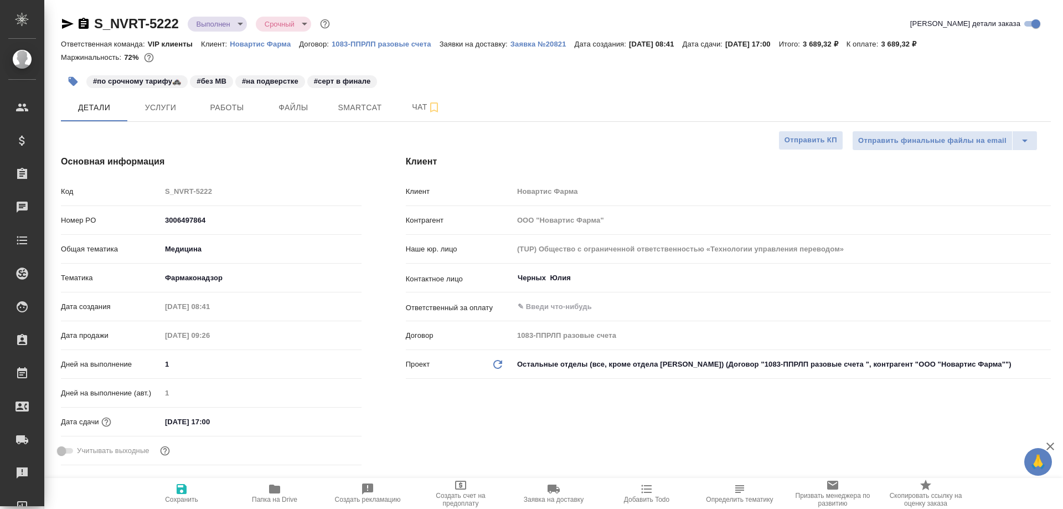
type textarea "x"
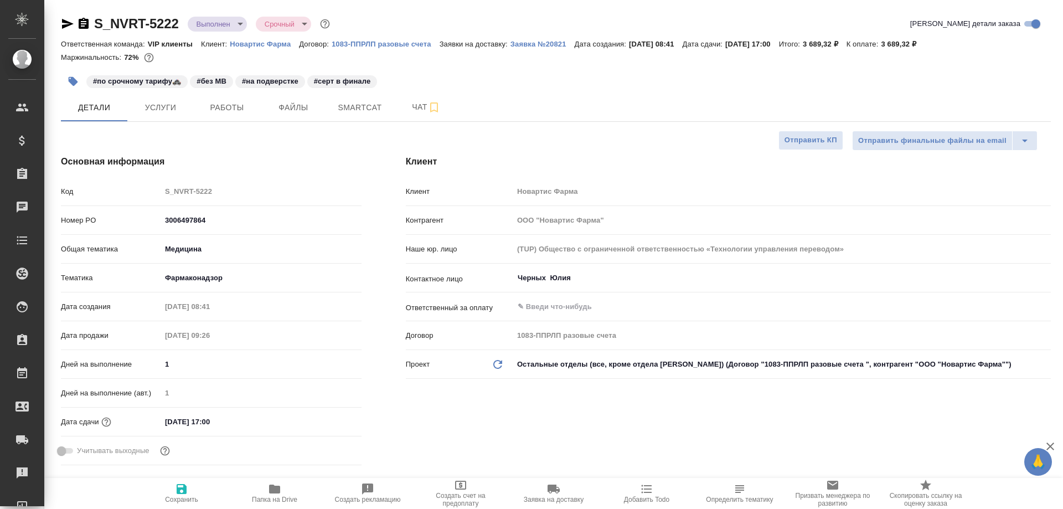
type textarea "x"
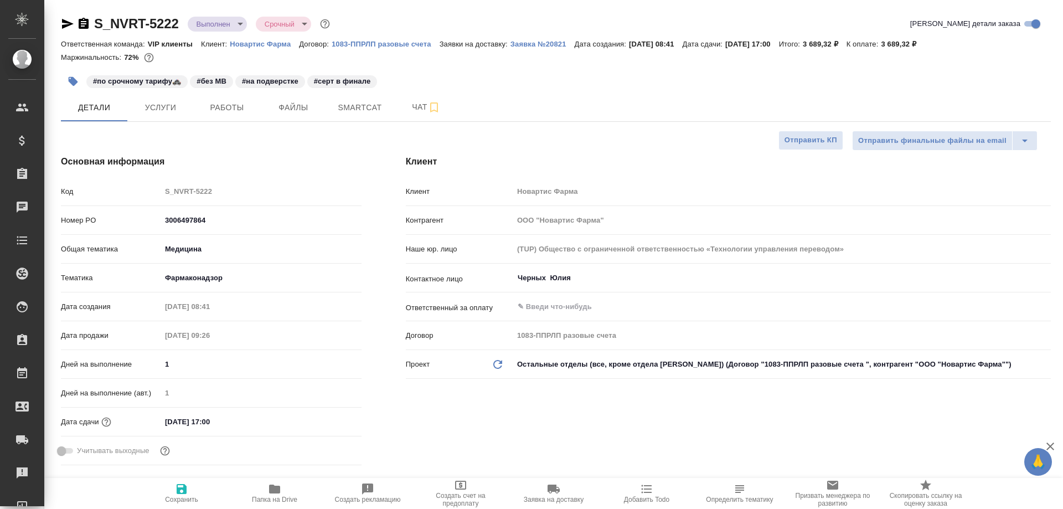
type textarea "x"
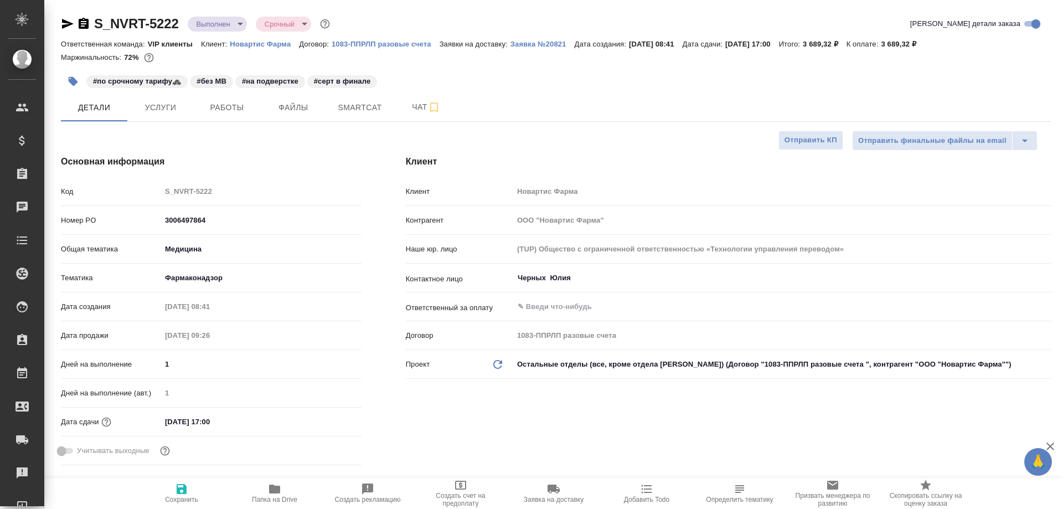
type textarea "x"
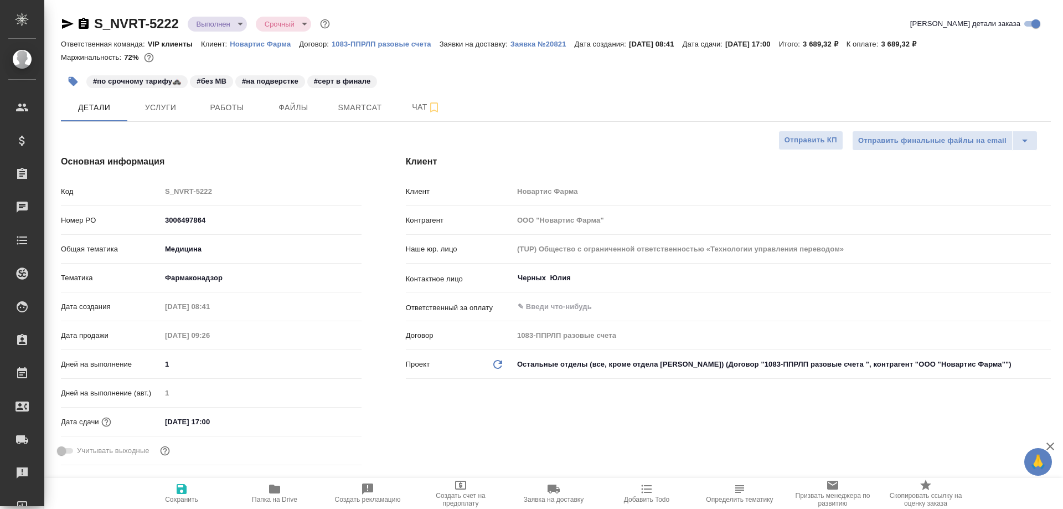
type textarea "x"
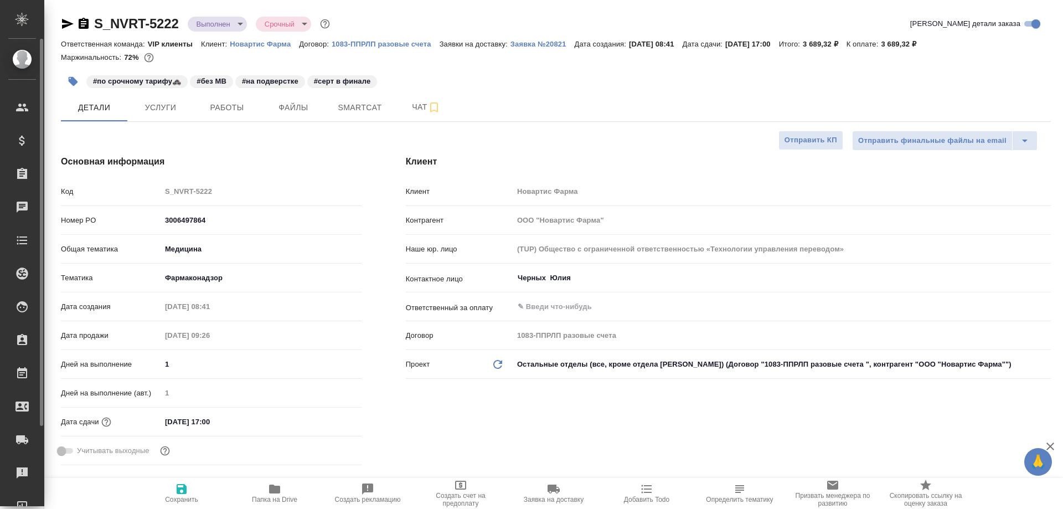
type textarea "x"
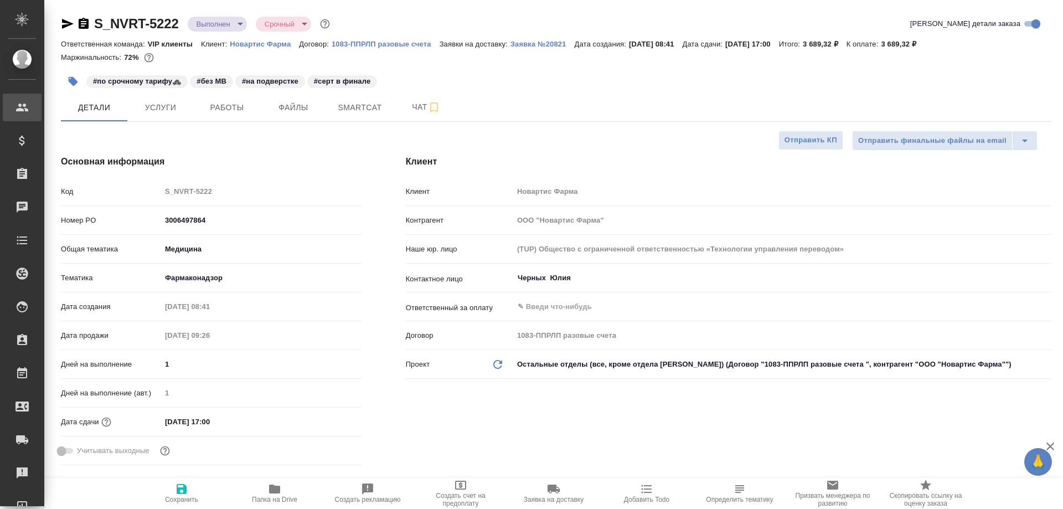
type textarea "x"
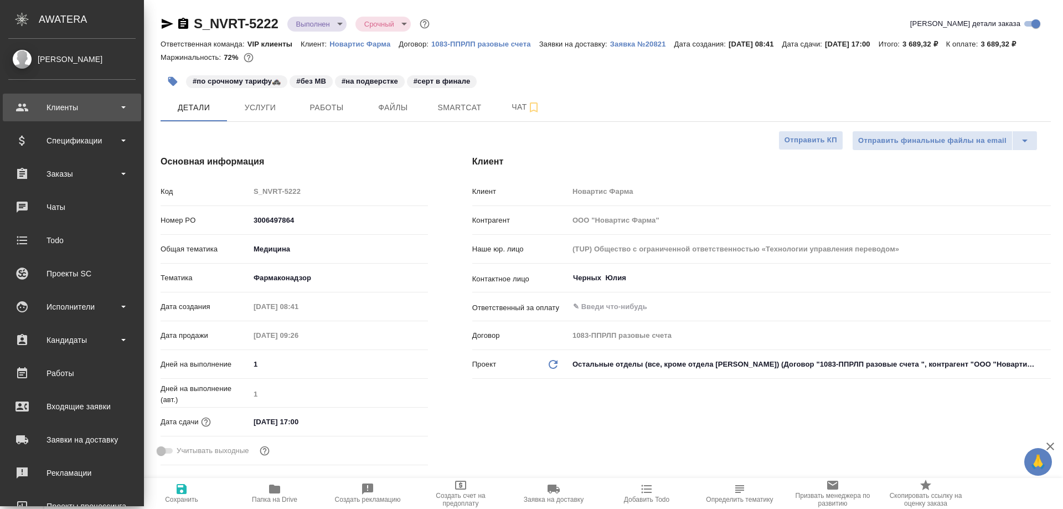
type textarea "x"
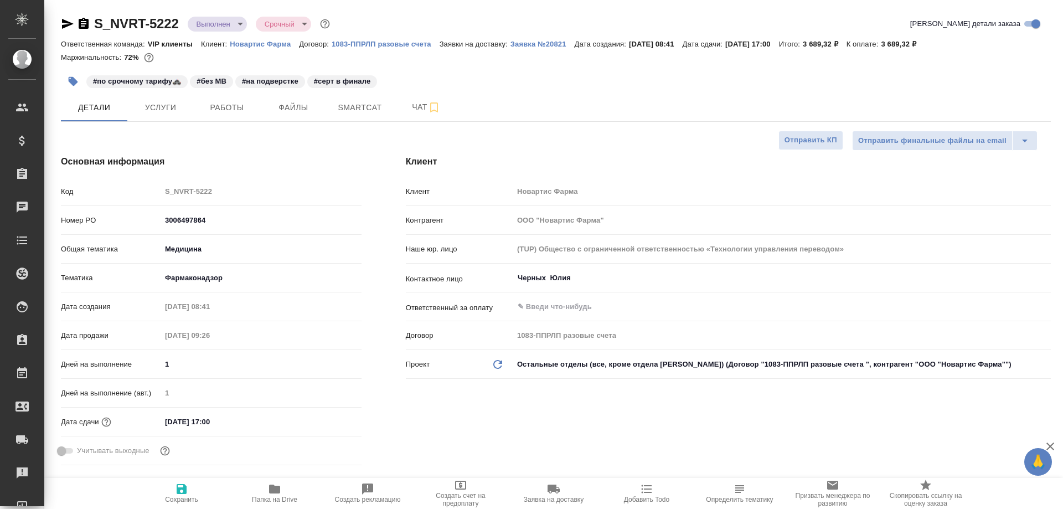
type textarea "x"
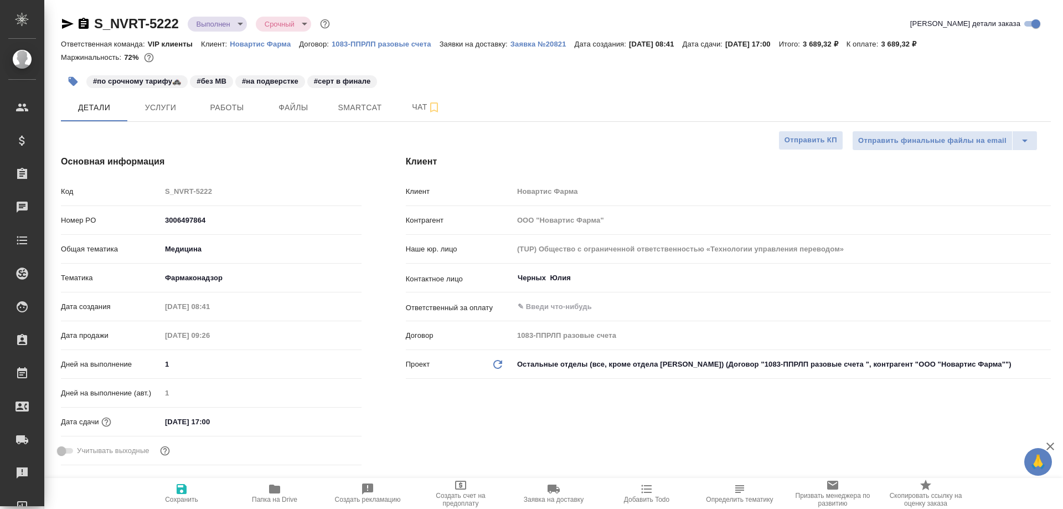
type textarea "x"
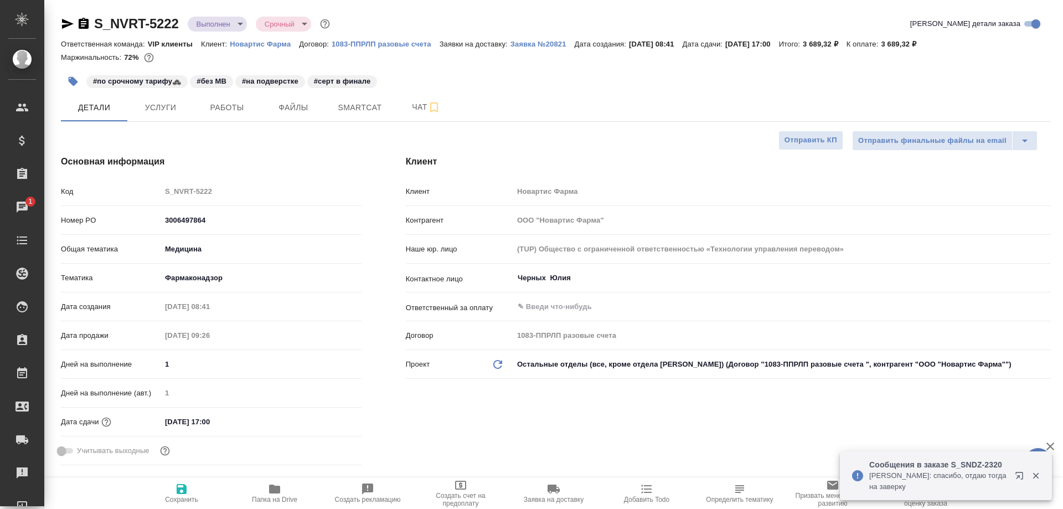
type textarea "x"
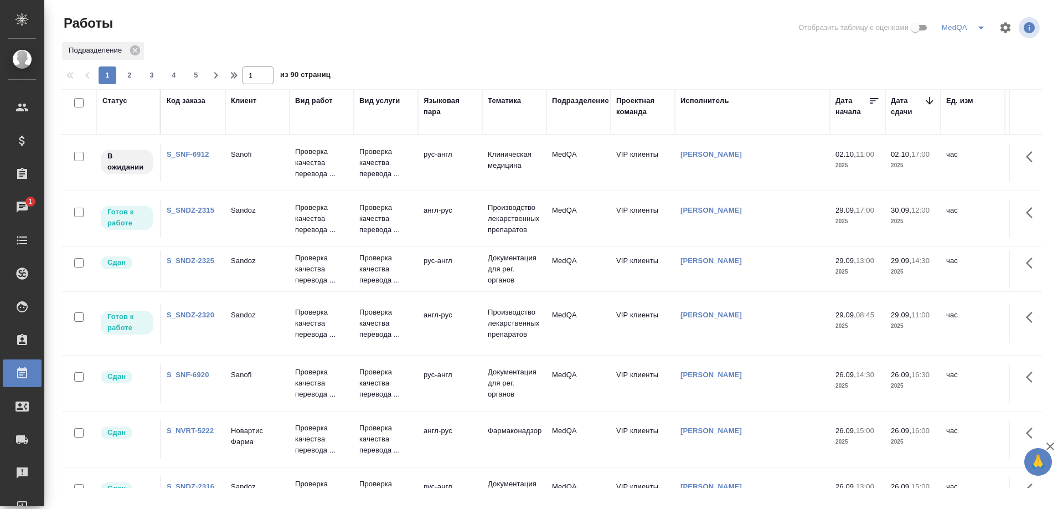
scroll to position [111, 0]
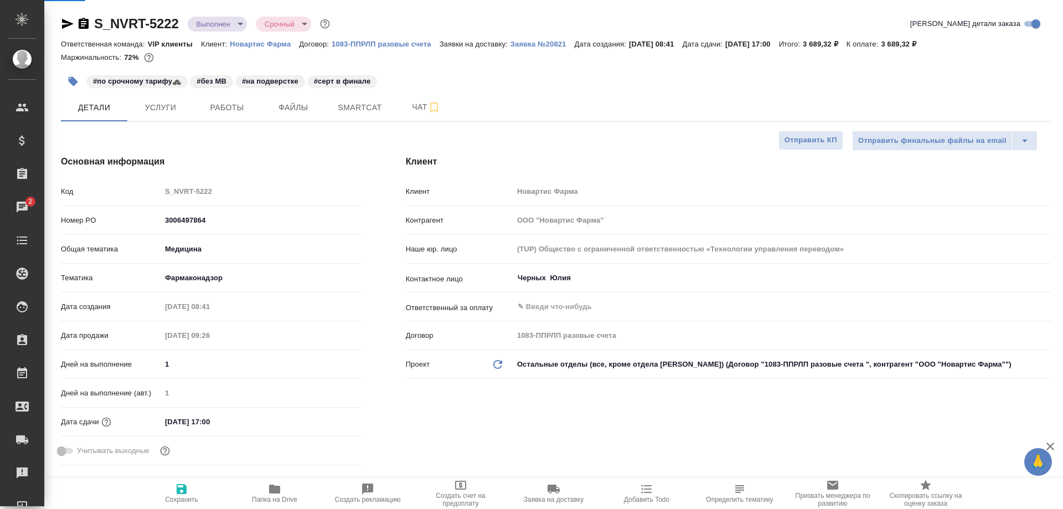
select select "RU"
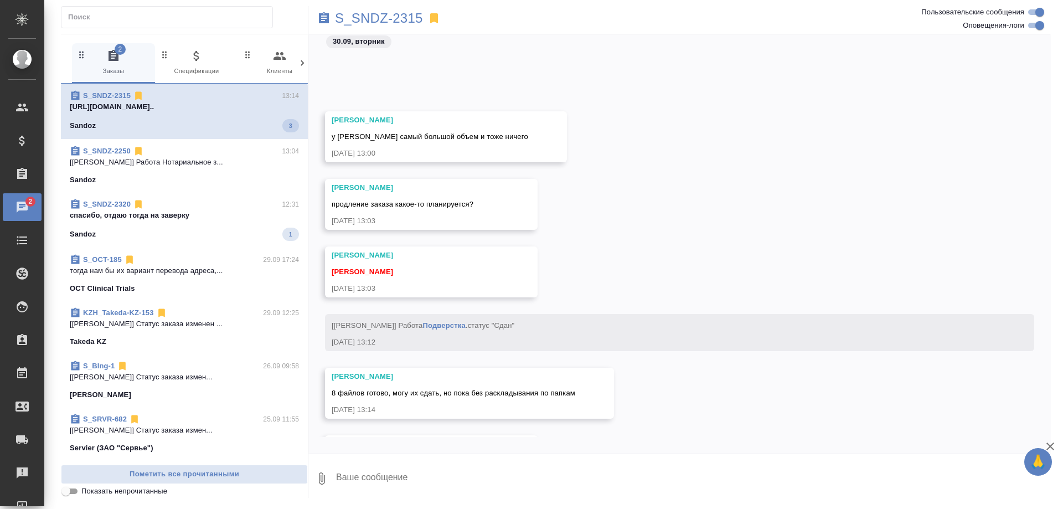
scroll to position [92009, 0]
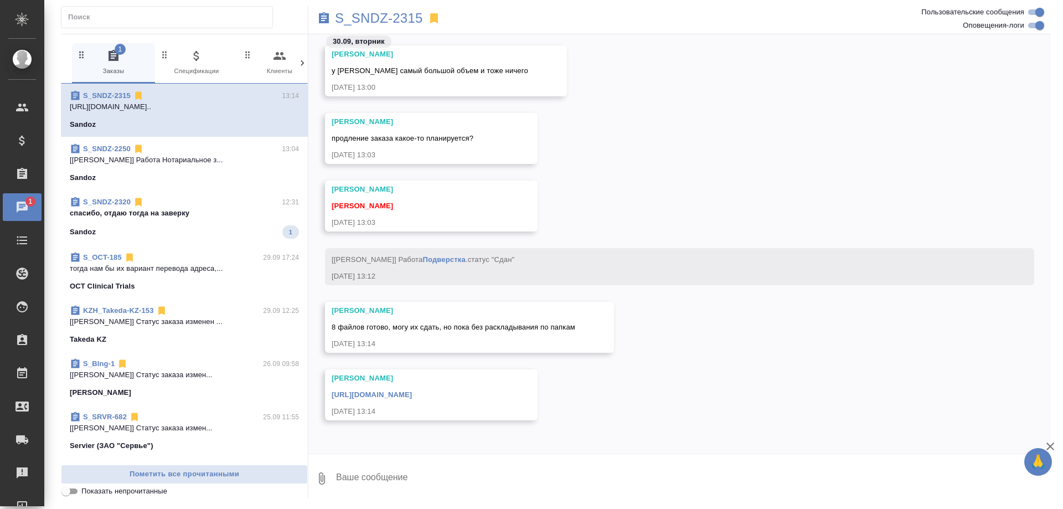
click at [204, 219] on span "S_SNDZ-2320 12:31 спасибо, отдаю тогда на заверку Sandoz 1" at bounding box center [184, 218] width 229 height 42
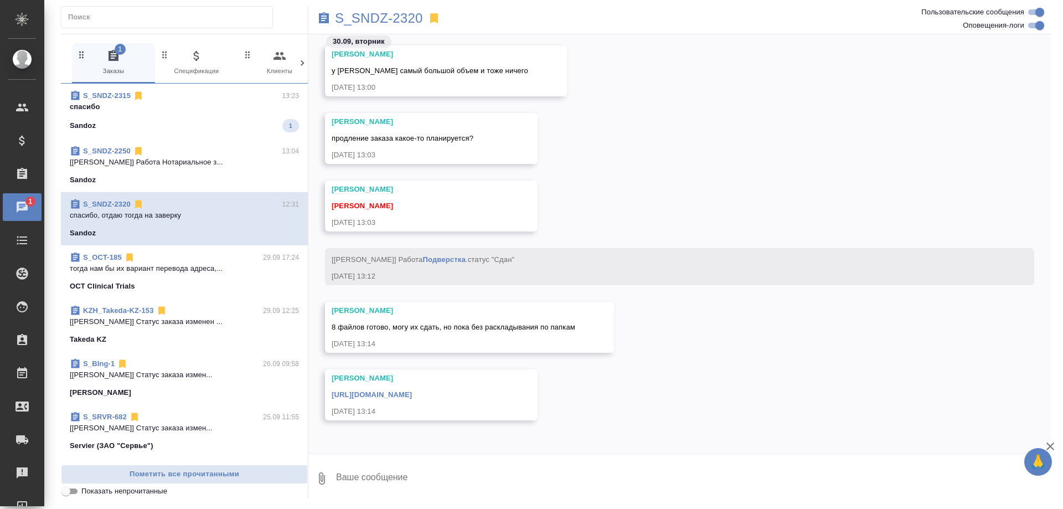
click at [230, 115] on span "S_SNDZ-2315 13:23 спасибо Sandoz 1" at bounding box center [184, 111] width 229 height 42
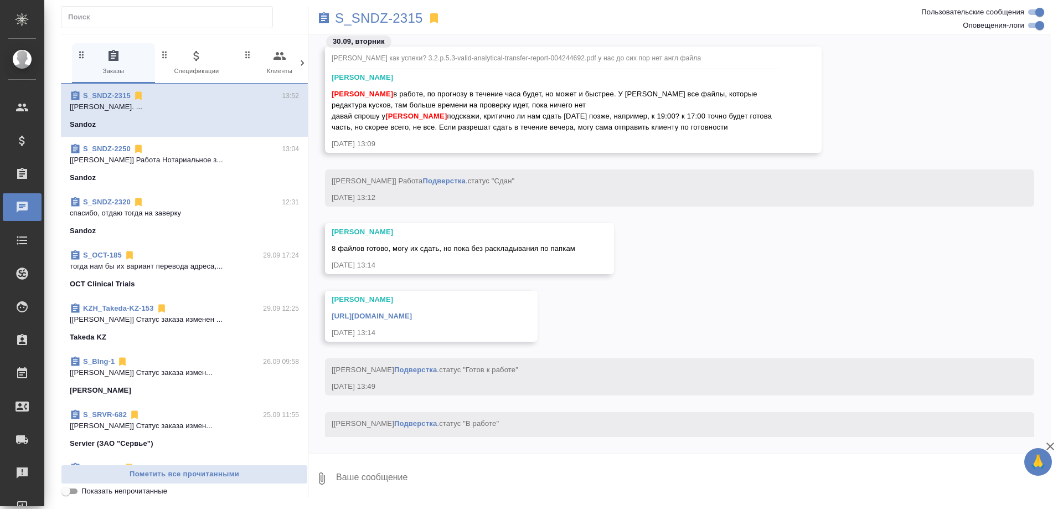
scroll to position [92293, 0]
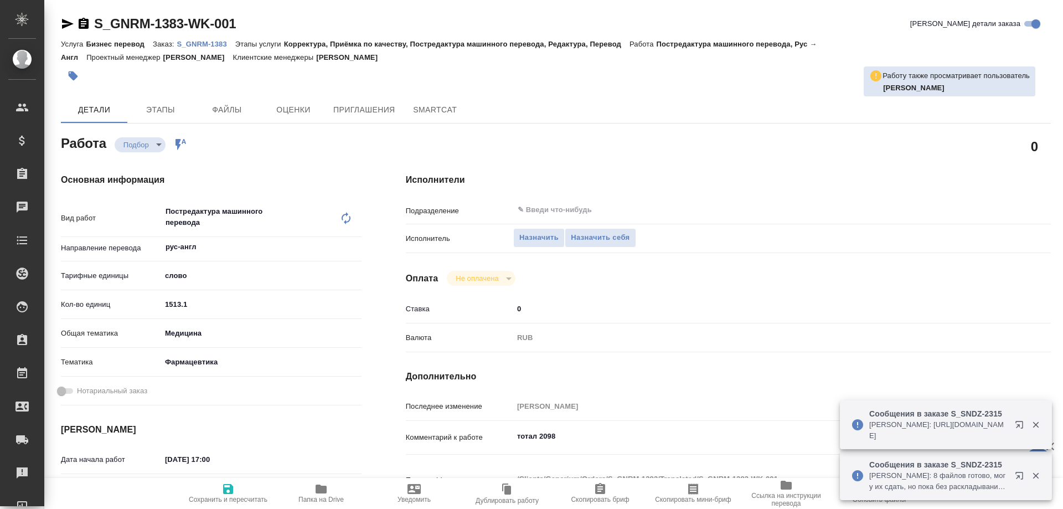
type textarea "x"
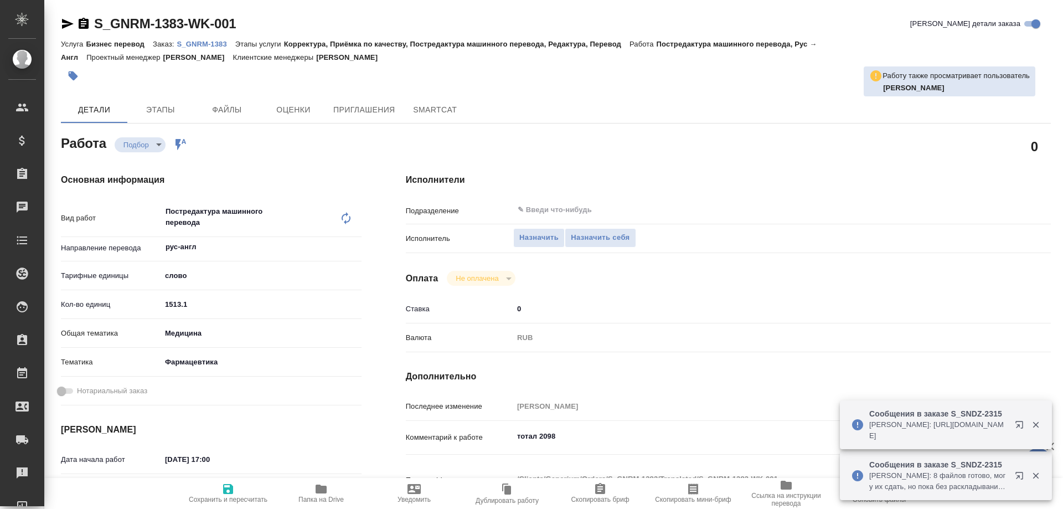
type textarea "x"
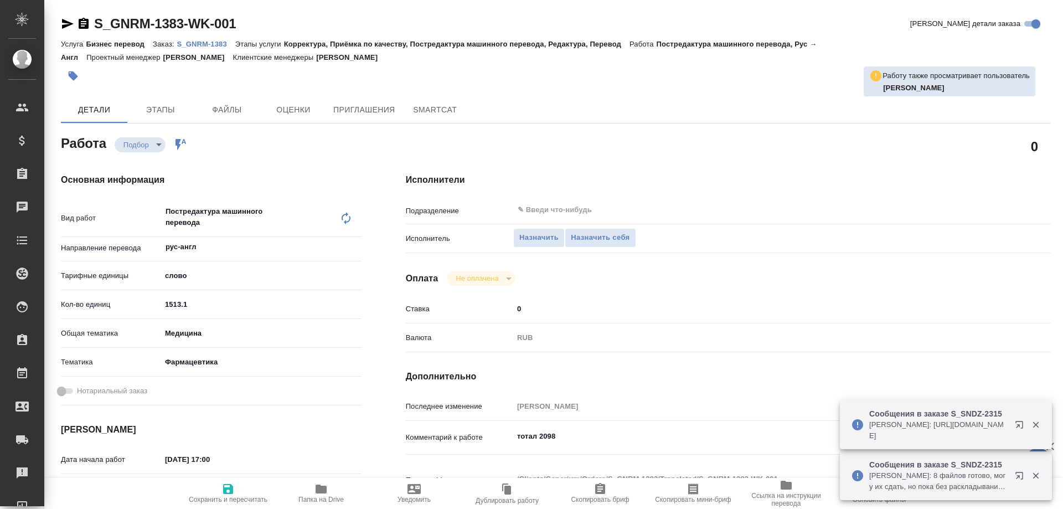
type textarea "x"
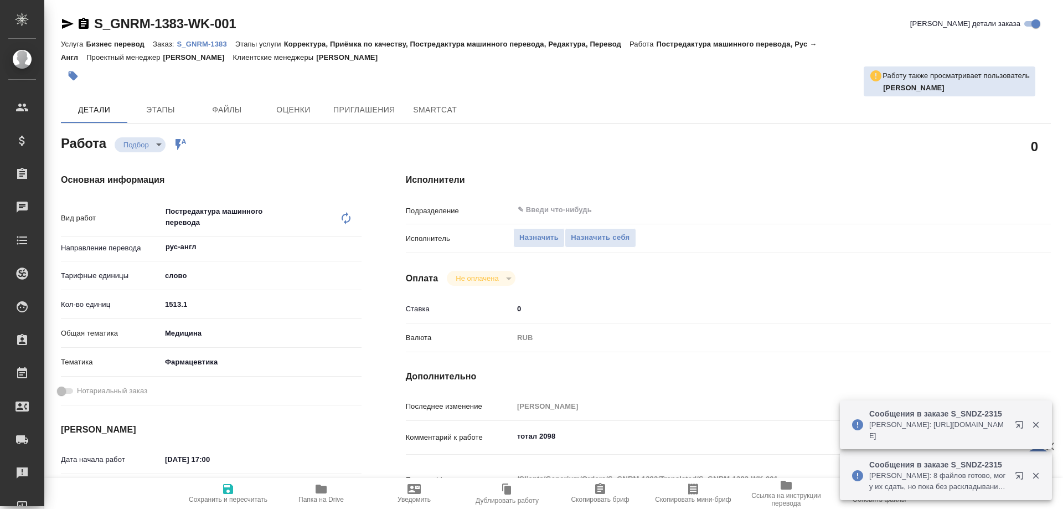
type textarea "x"
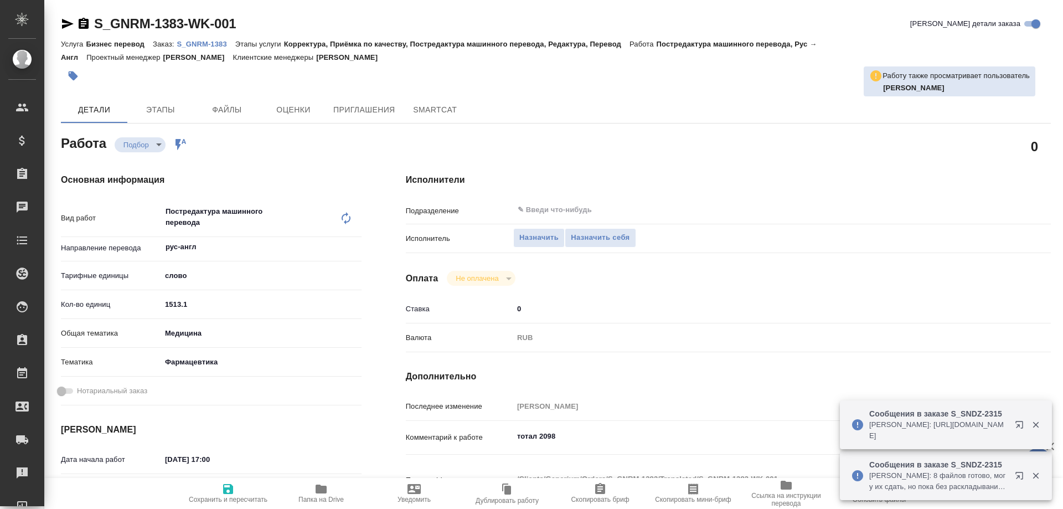
type textarea "x"
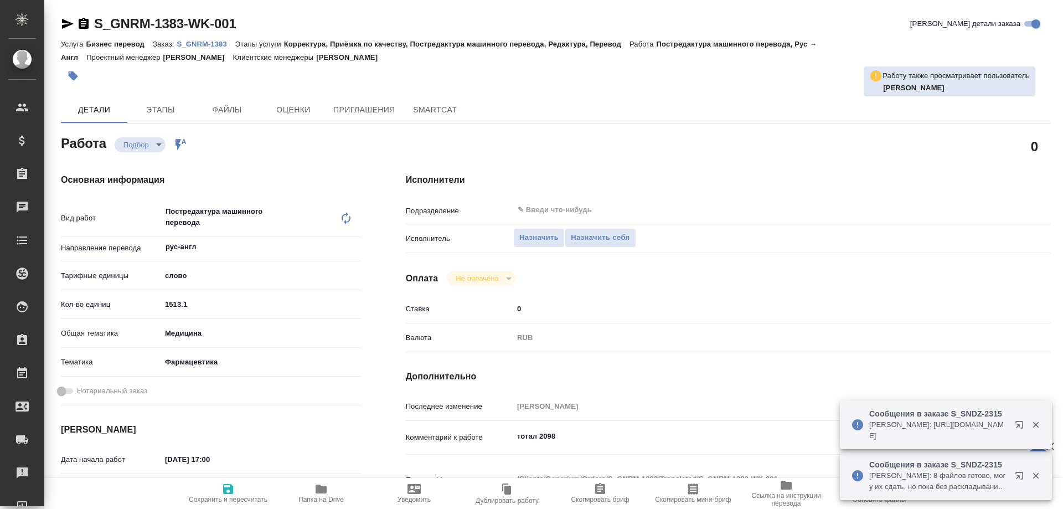
type textarea "x"
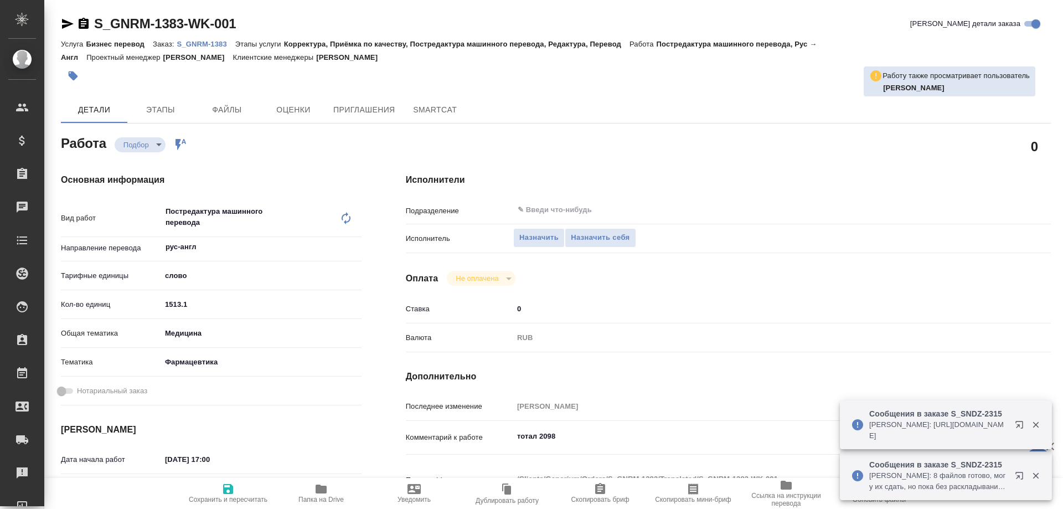
type textarea "x"
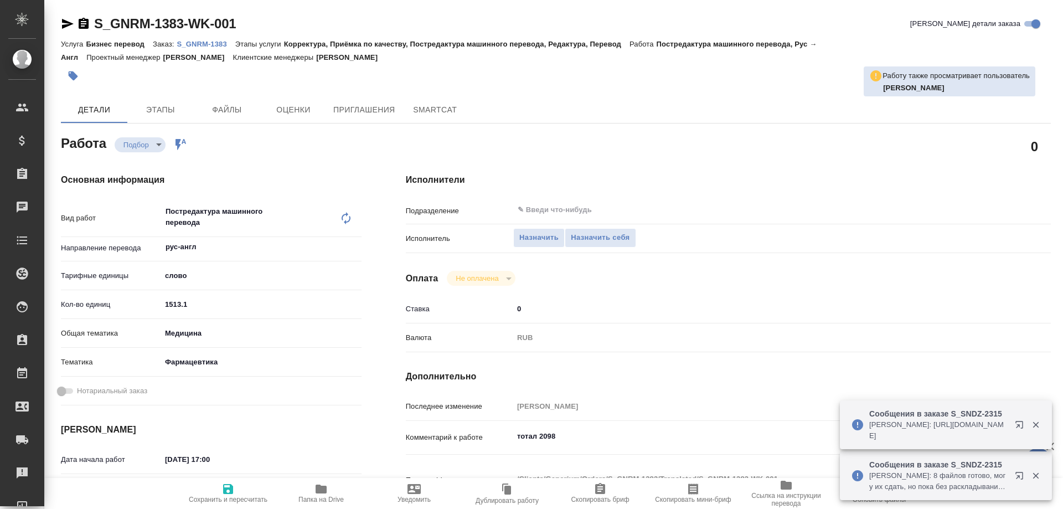
type textarea "x"
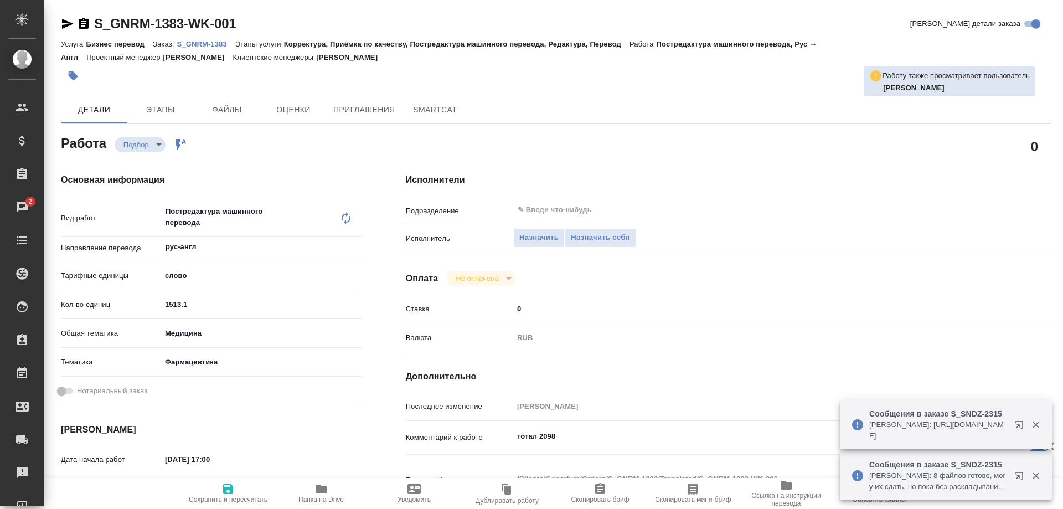
type textarea "x"
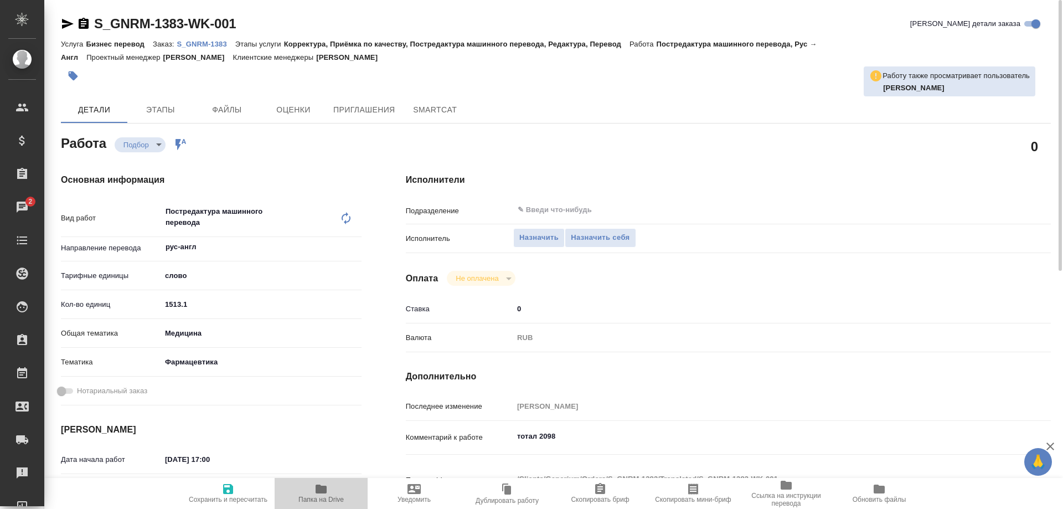
click at [331, 494] on span "Папка на Drive" at bounding box center [321, 492] width 80 height 21
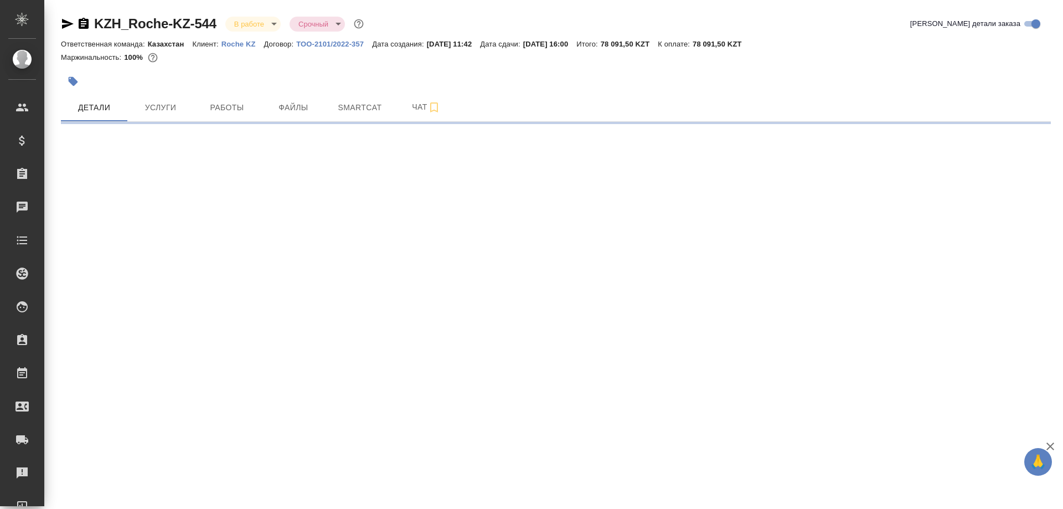
select select "RU"
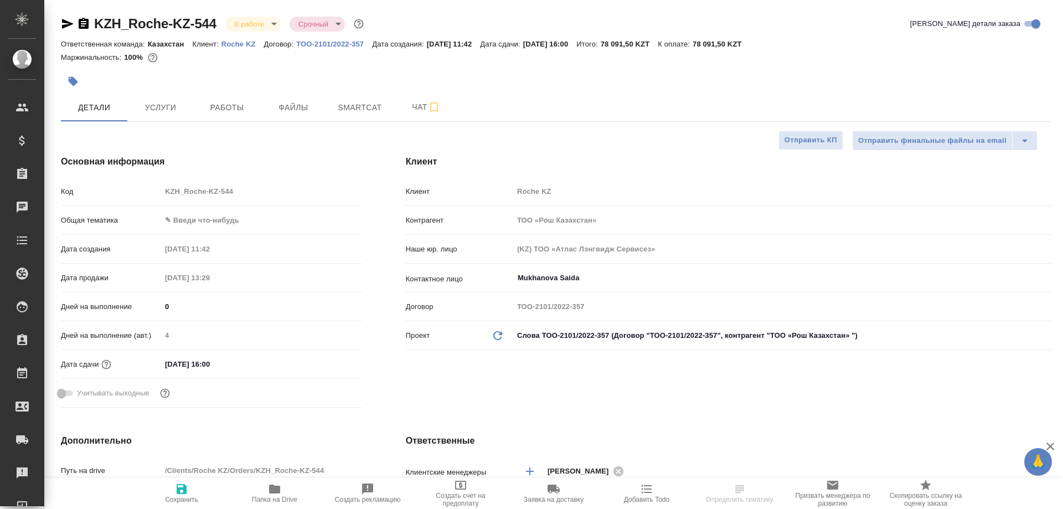
type textarea "x"
type input "Matveeva Anastasia"
type input "[PERSON_NAME]"
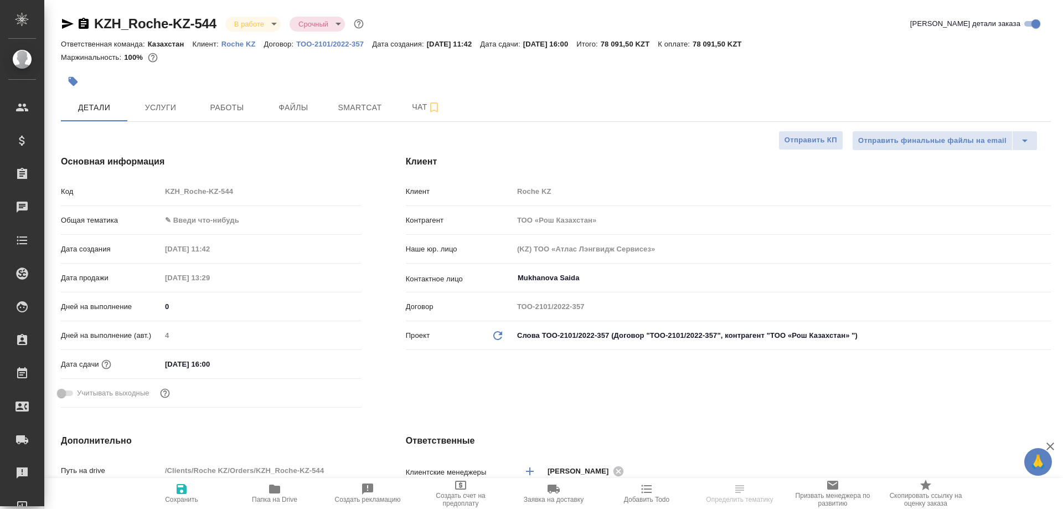
click at [262, 489] on span "Папка на Drive" at bounding box center [275, 492] width 80 height 21
type textarea "x"
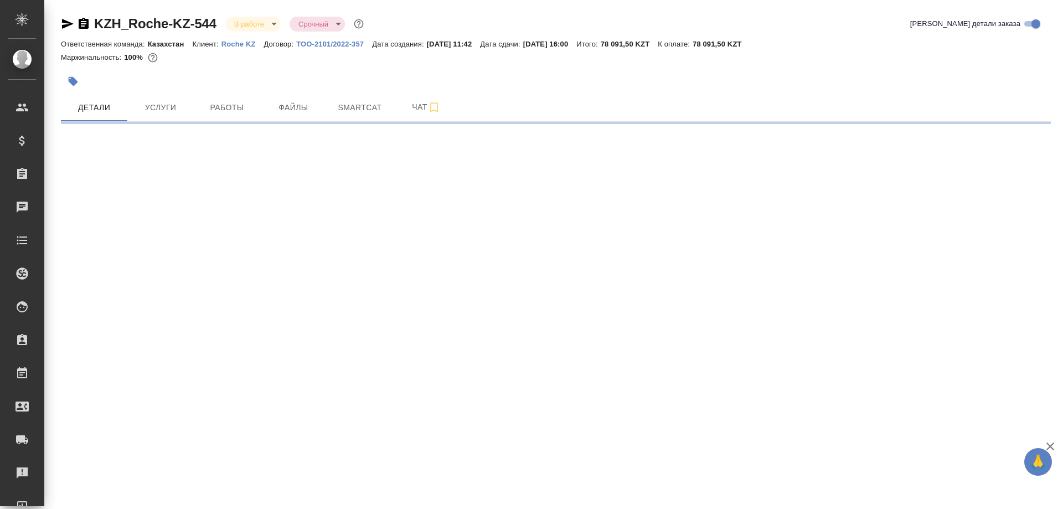
select select "RU"
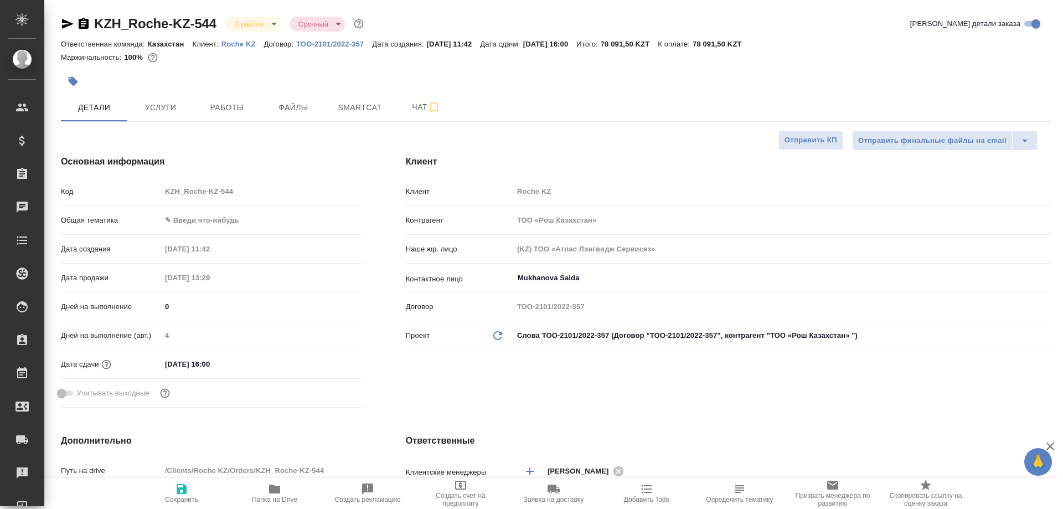
type textarea "x"
click at [194, 216] on body "🙏 .cls-1 fill:#fff; AWATERA Solovyova Elena Клиенты Спецификации Заказы 0 Чаты …" at bounding box center [531, 254] width 1063 height 509
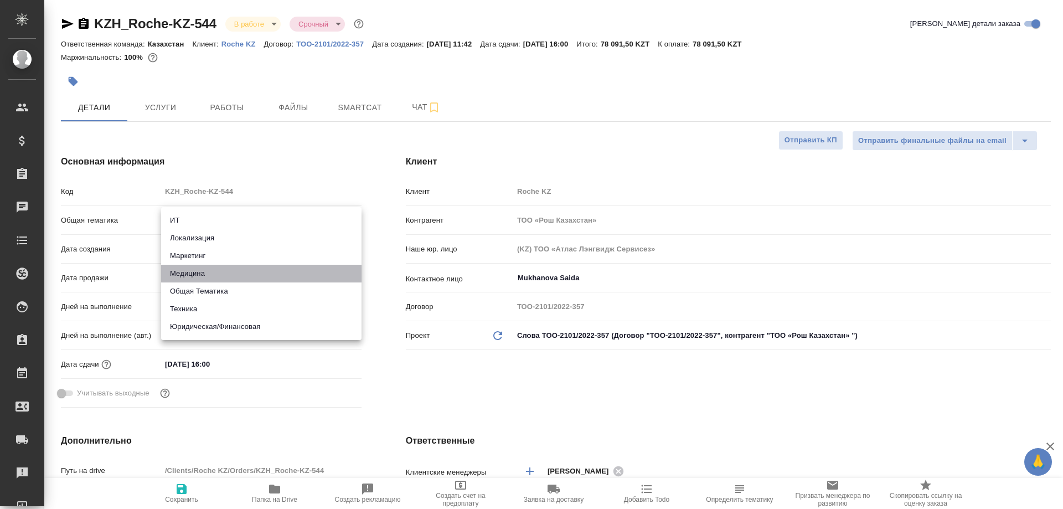
click at [202, 268] on li "Медицина" at bounding box center [261, 274] width 200 height 18
type input "med"
type textarea "x"
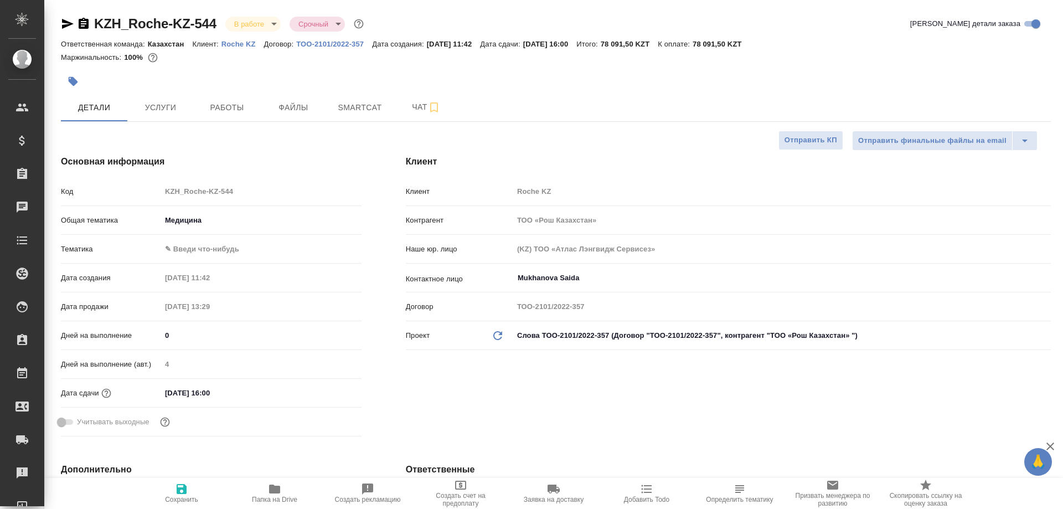
click at [206, 246] on body "🙏 .cls-1 fill:#fff; AWATERA Solovyova Elena Клиенты Спецификации Заказы 0 Чаты …" at bounding box center [531, 254] width 1063 height 509
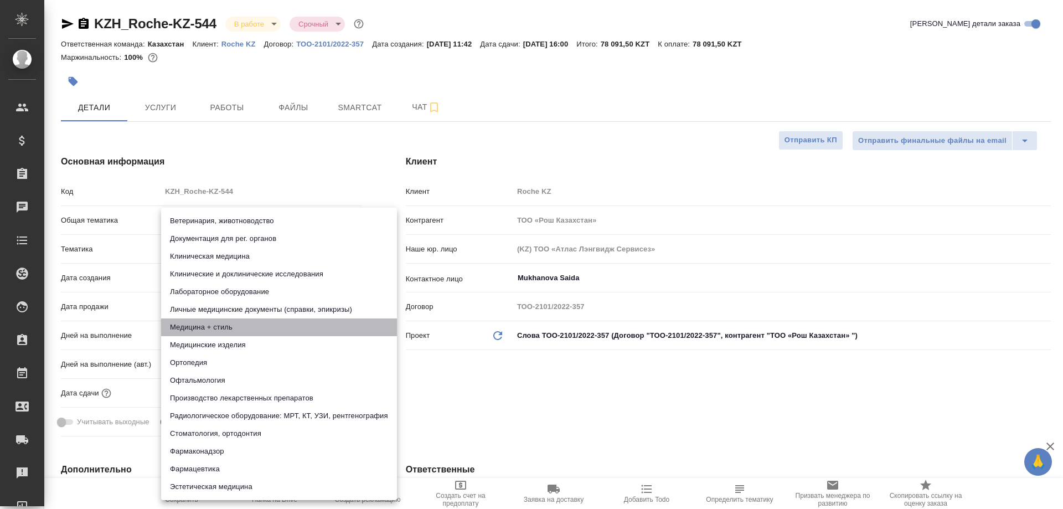
click at [222, 330] on li "Медицина + стиль" at bounding box center [279, 327] width 236 height 18
type textarea "x"
type input "614982e3093d9b491e1077bc"
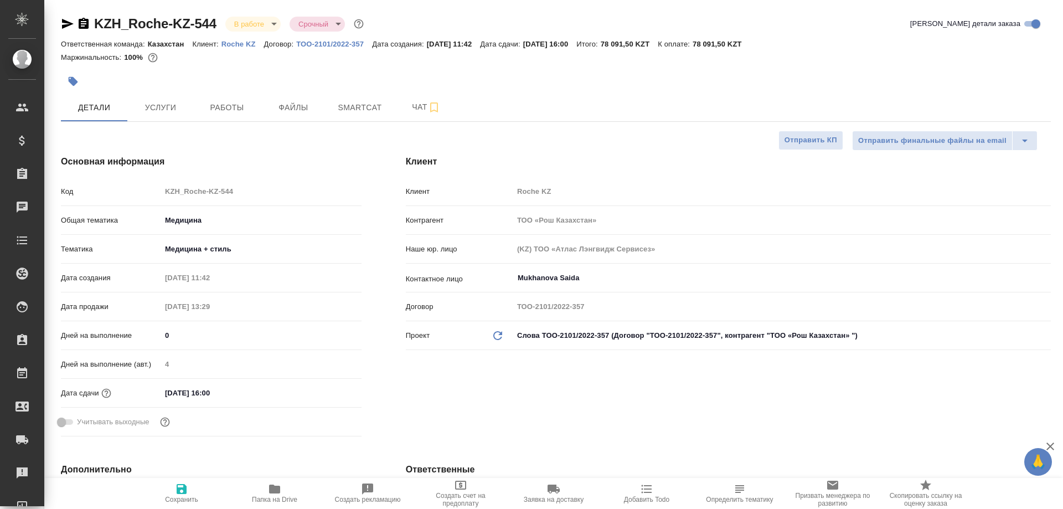
click at [180, 492] on icon "button" at bounding box center [182, 489] width 10 height 10
type textarea "x"
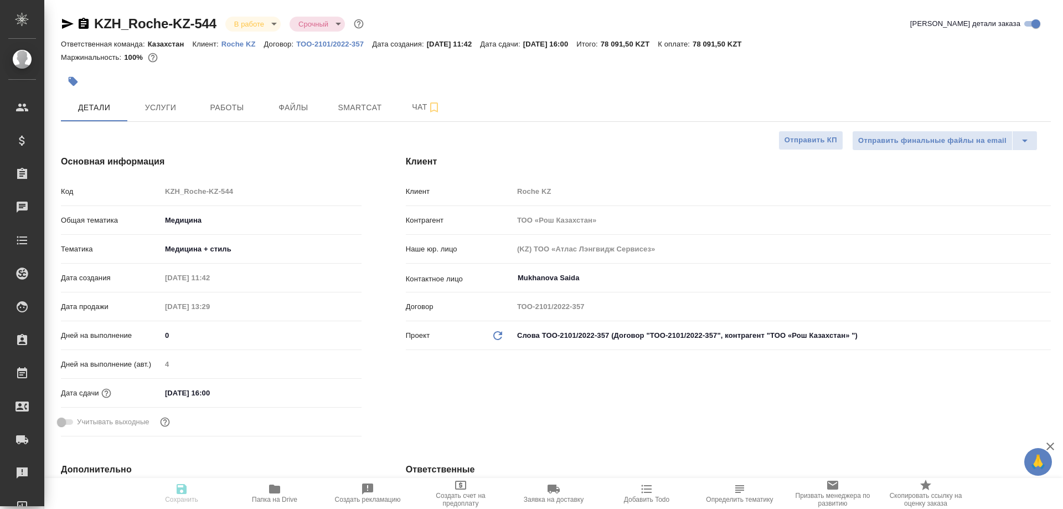
type textarea "x"
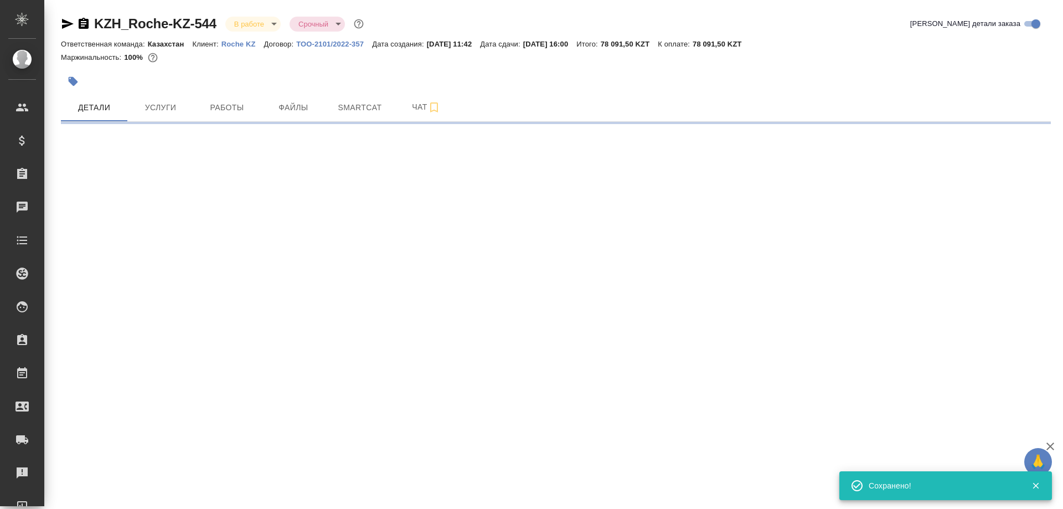
select select "RU"
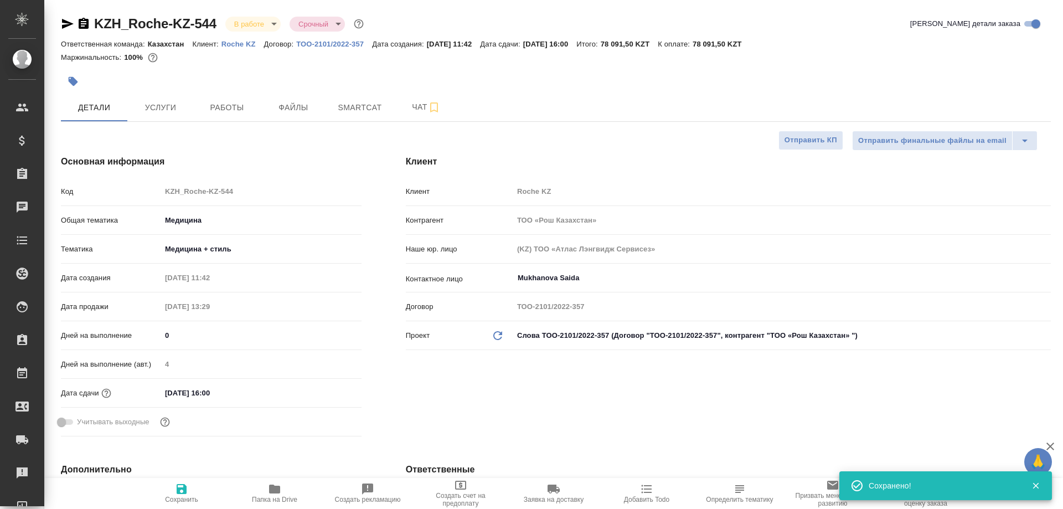
type textarea "x"
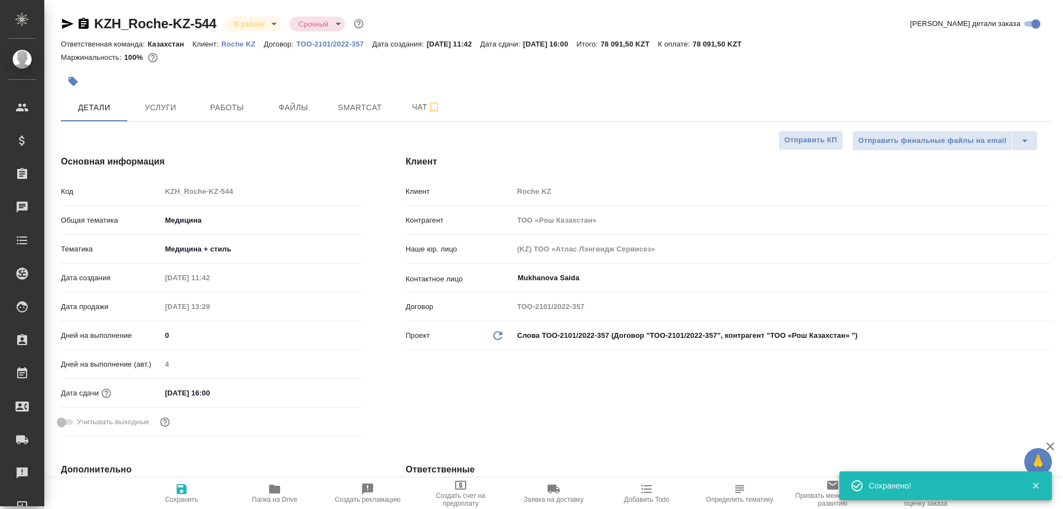
type textarea "x"
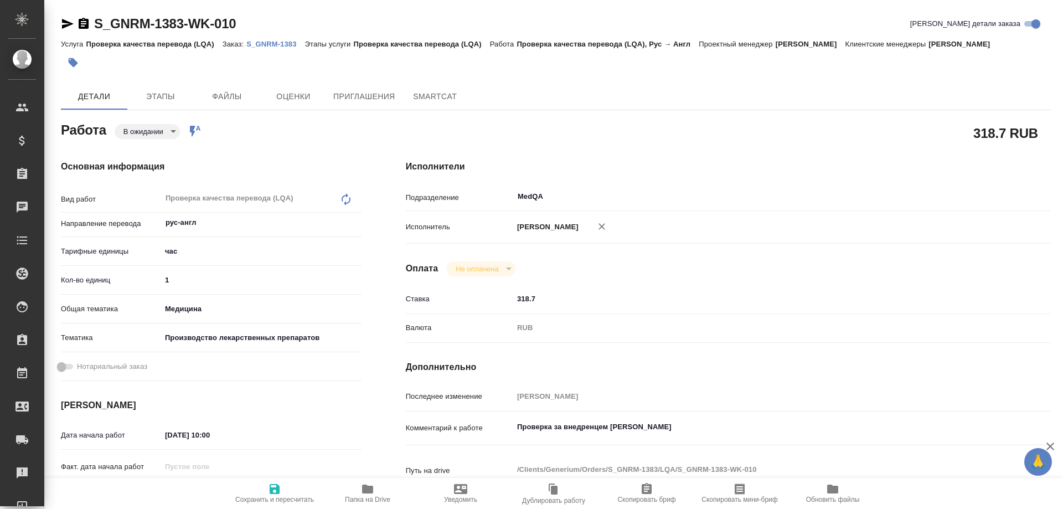
type textarea "x"
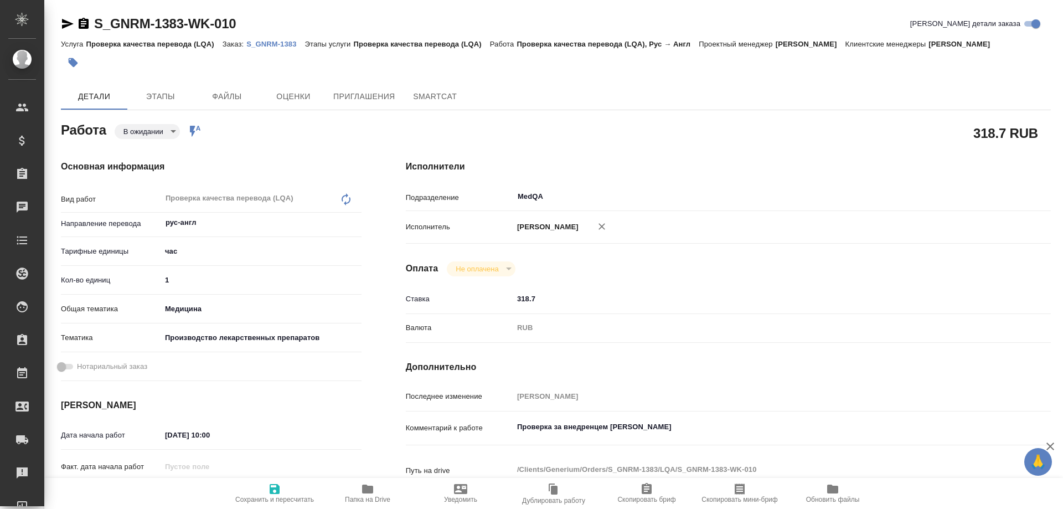
type textarea "x"
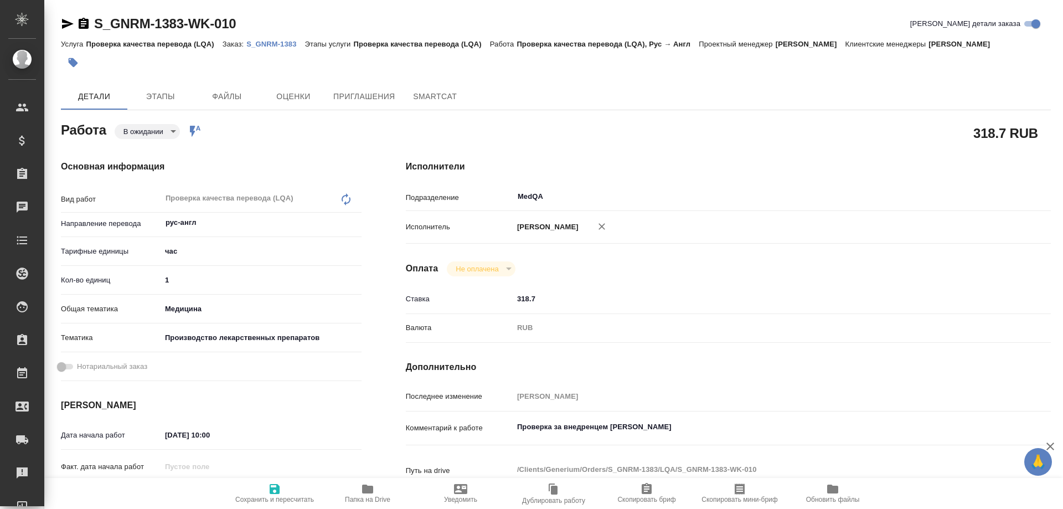
type textarea "x"
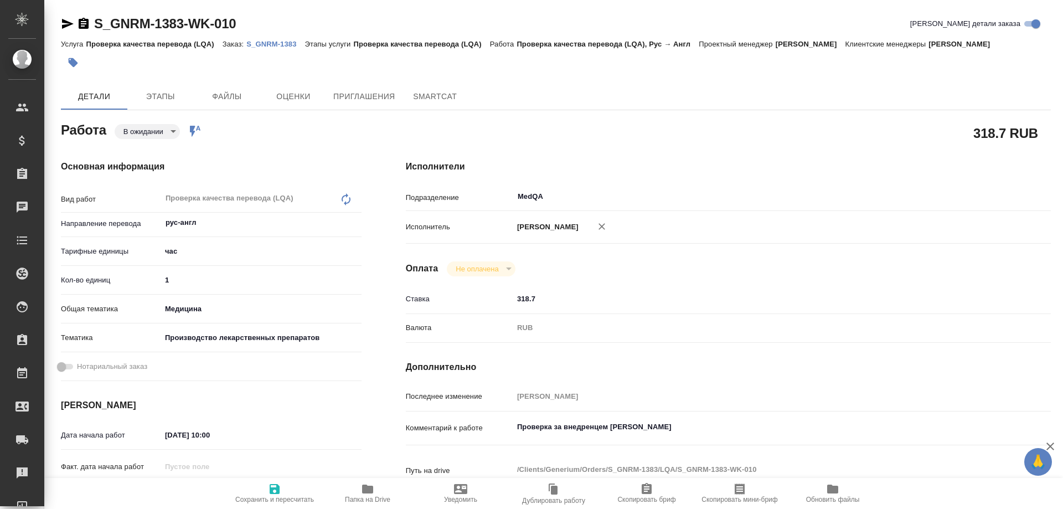
type textarea "x"
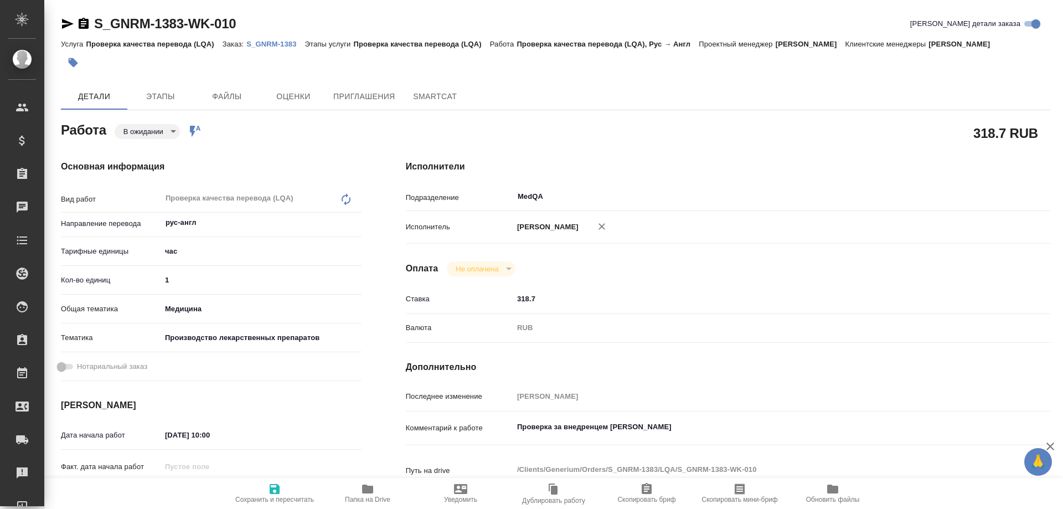
type textarea "x"
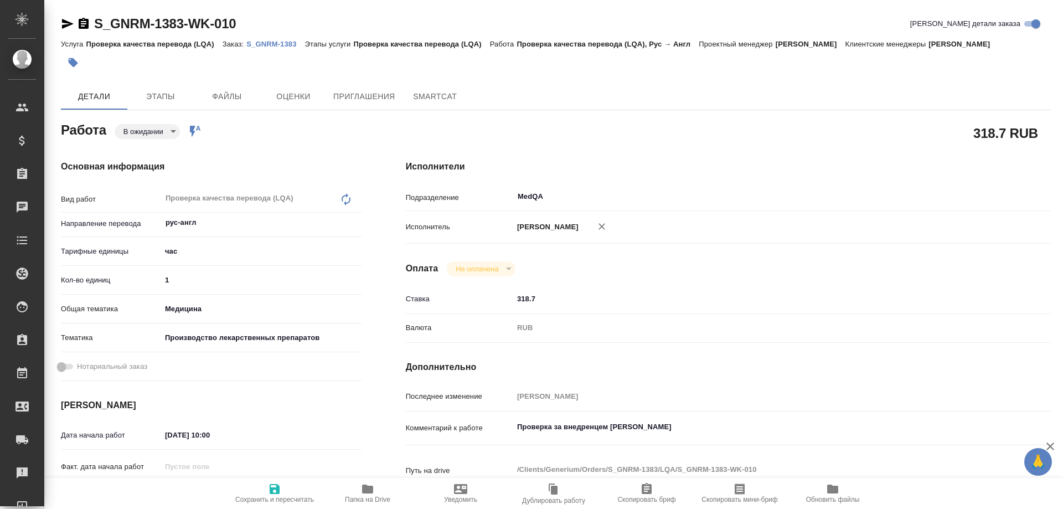
type textarea "x"
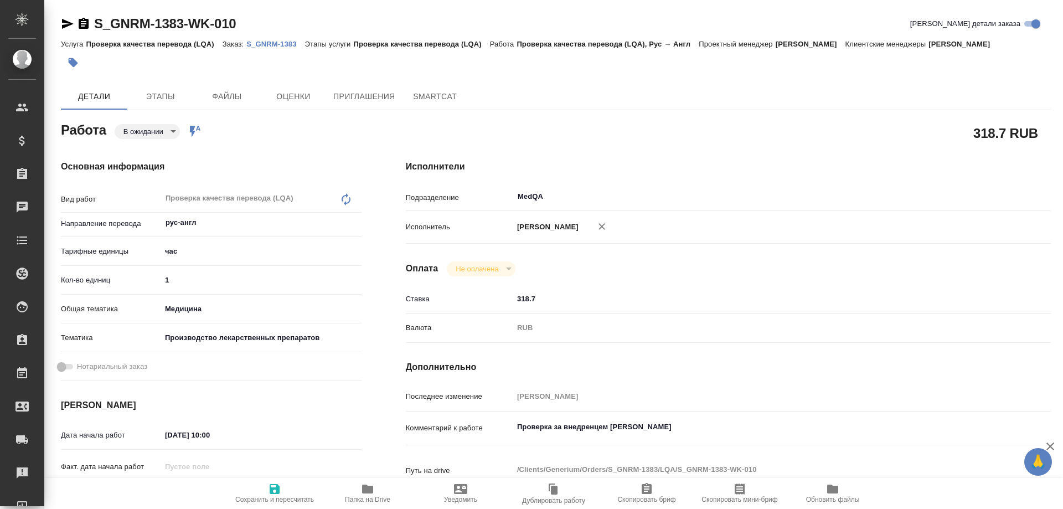
type textarea "x"
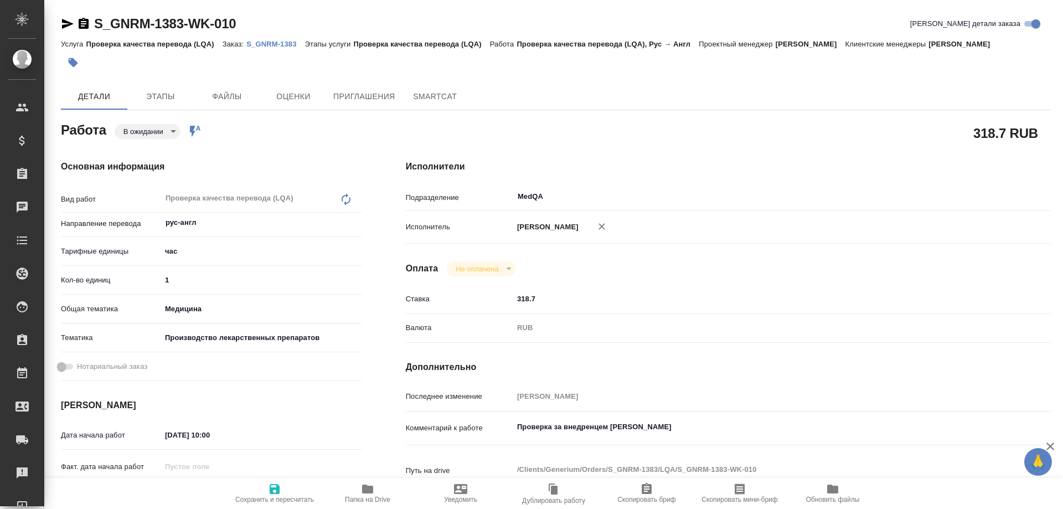
click at [256, 43] on p "S_GNRM-1383" at bounding box center [275, 44] width 58 height 8
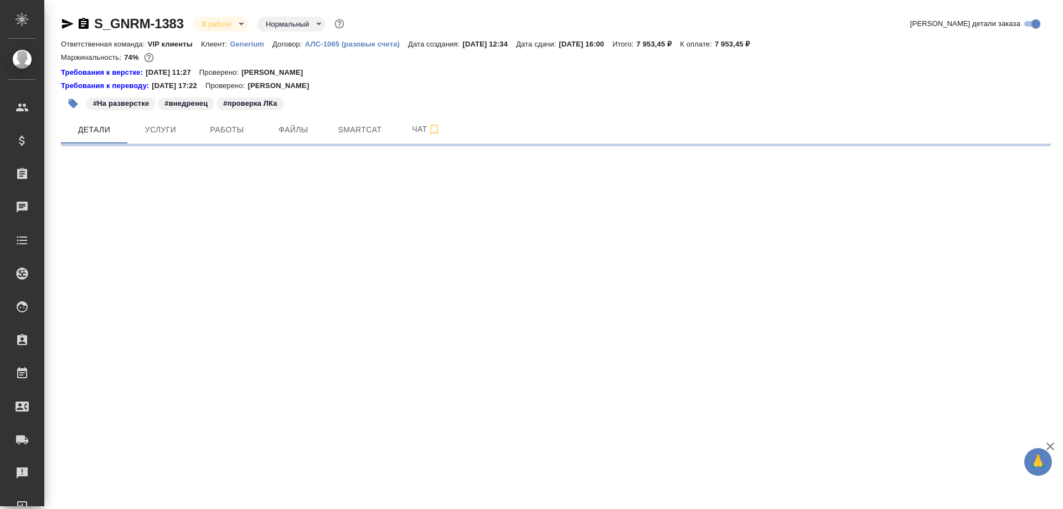
select select "RU"
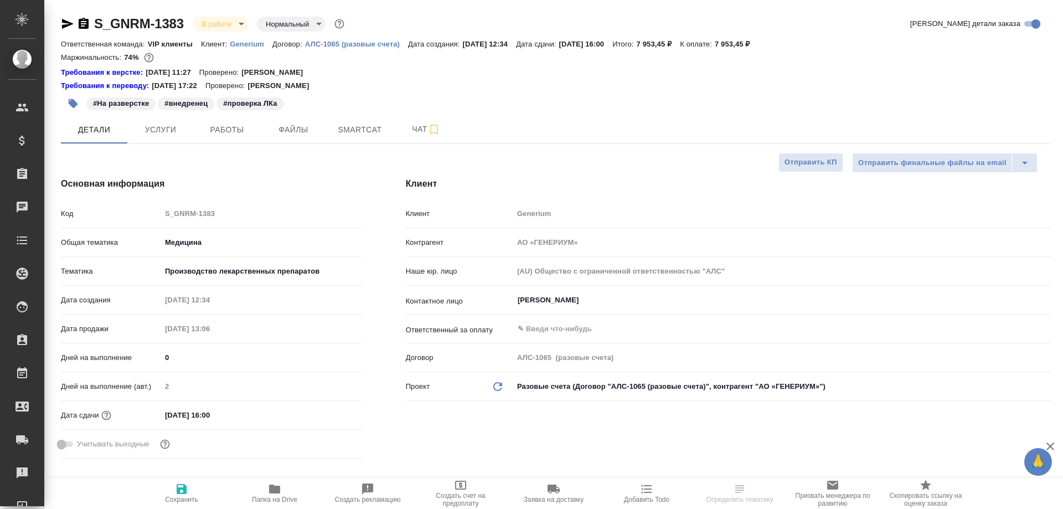
type textarea "x"
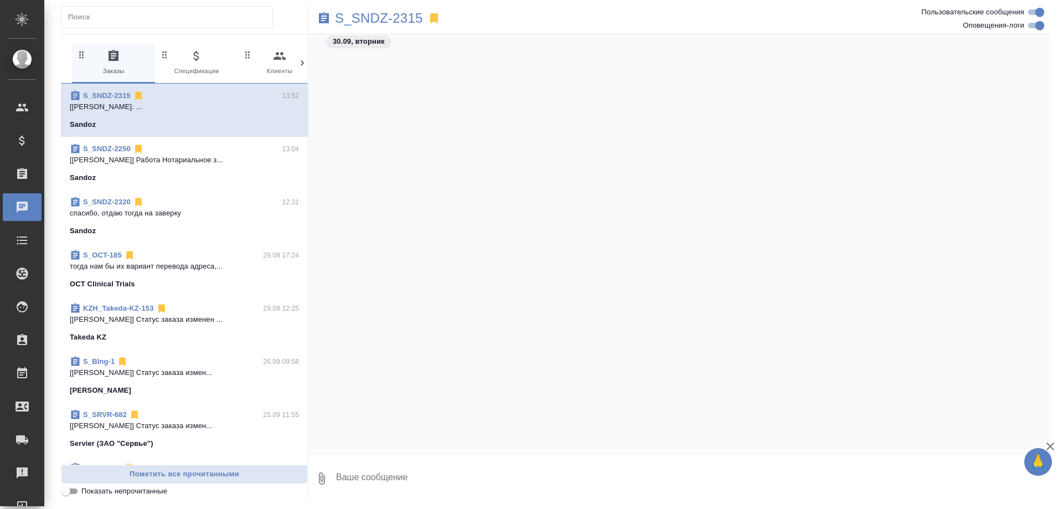
scroll to position [92293, 0]
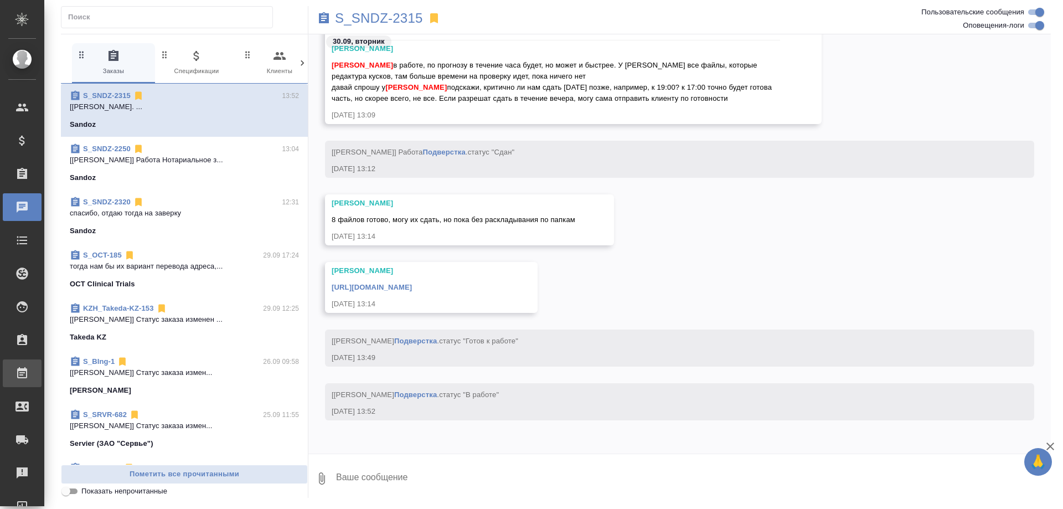
click at [22, 372] on div "Работы" at bounding box center [8, 373] width 28 height 17
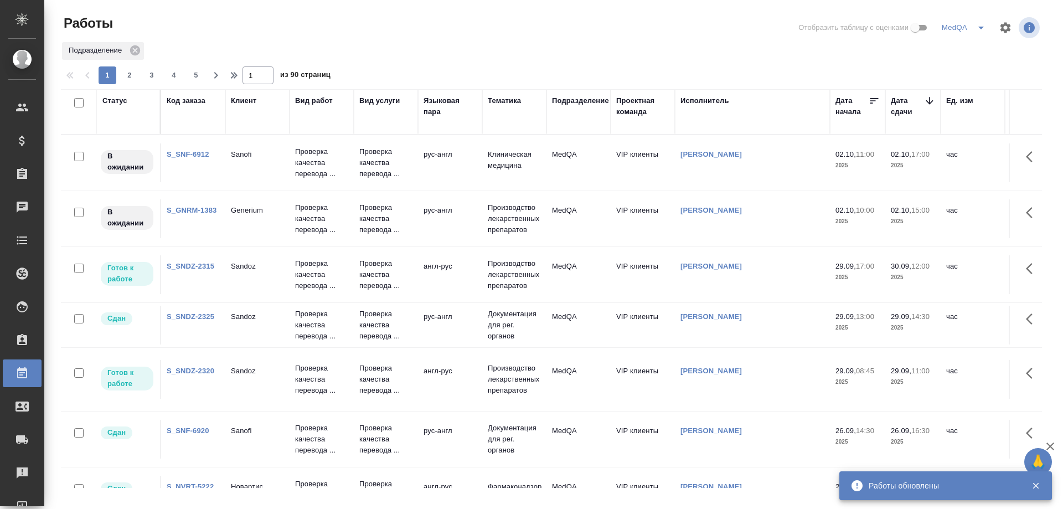
click at [178, 206] on link "S_GNRM-1383" at bounding box center [192, 210] width 50 height 8
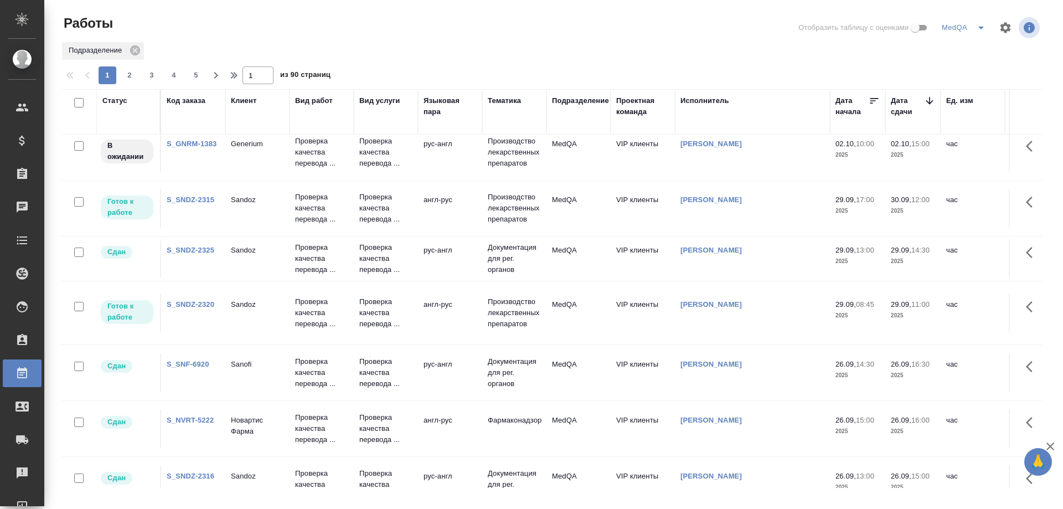
scroll to position [111, 0]
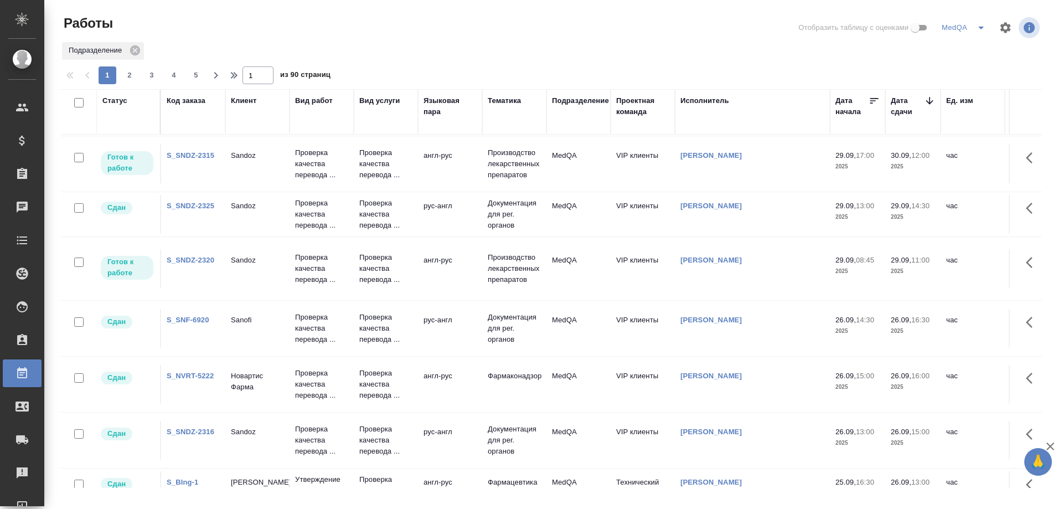
click at [183, 371] on link "S_NVRT-5222" at bounding box center [190, 375] width 47 height 8
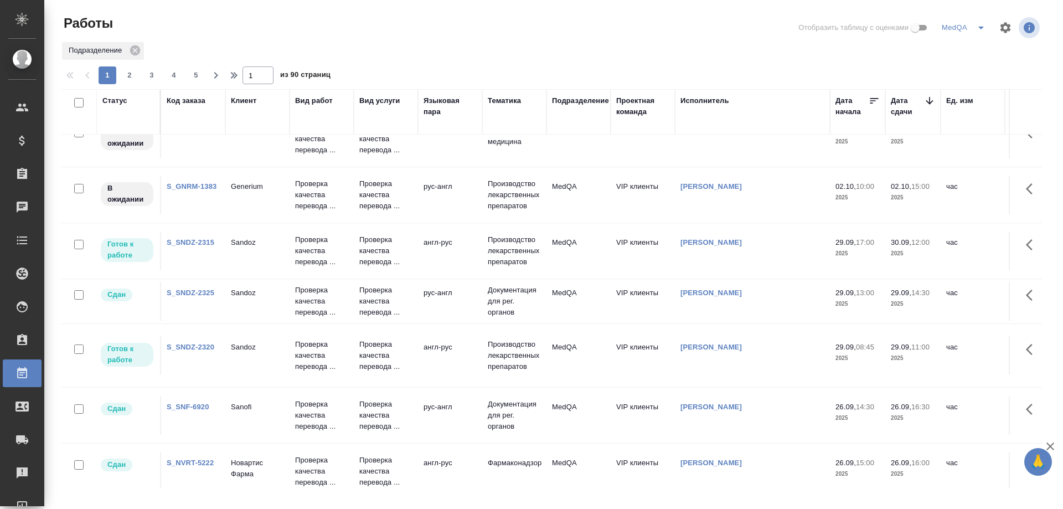
scroll to position [0, 0]
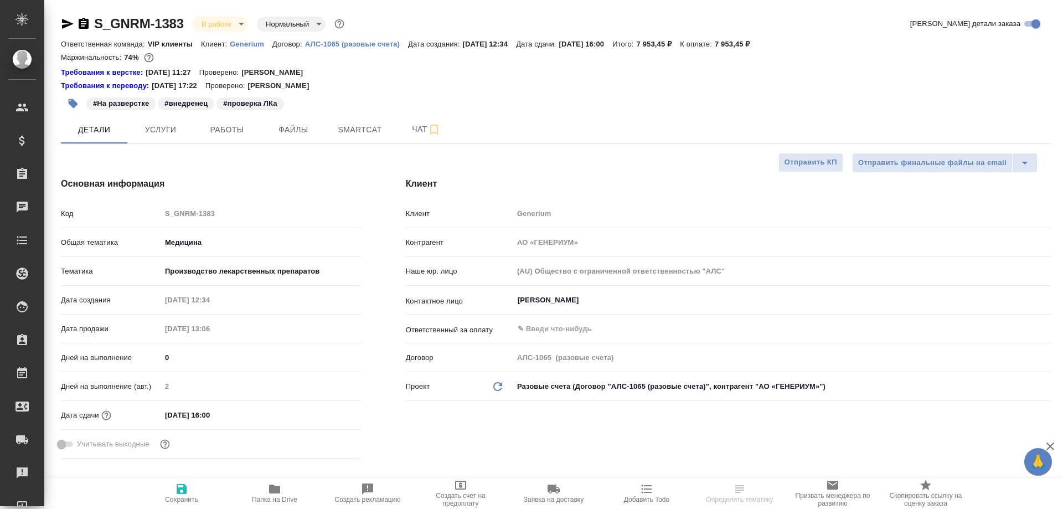
select select "RU"
click at [268, 487] on icon "button" at bounding box center [274, 488] width 13 height 13
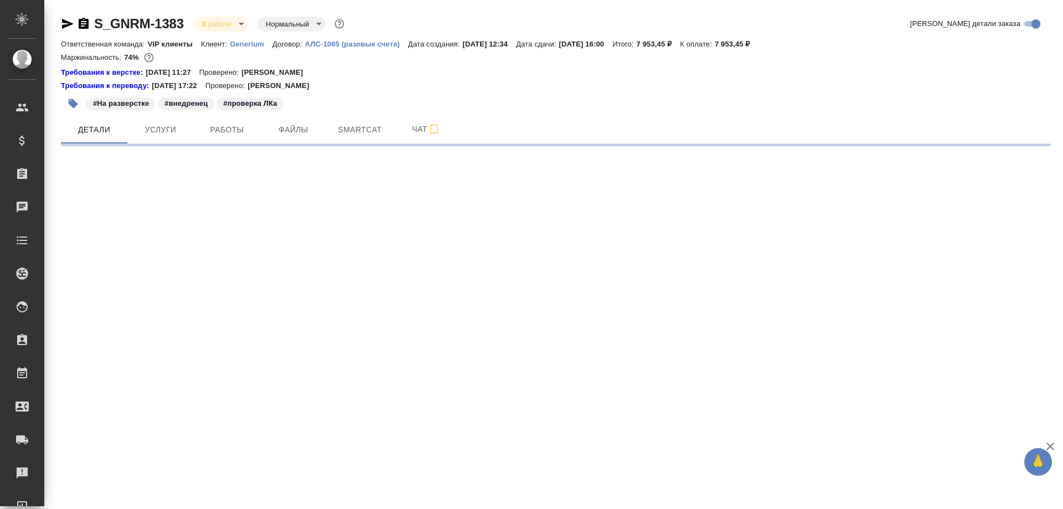
select select "RU"
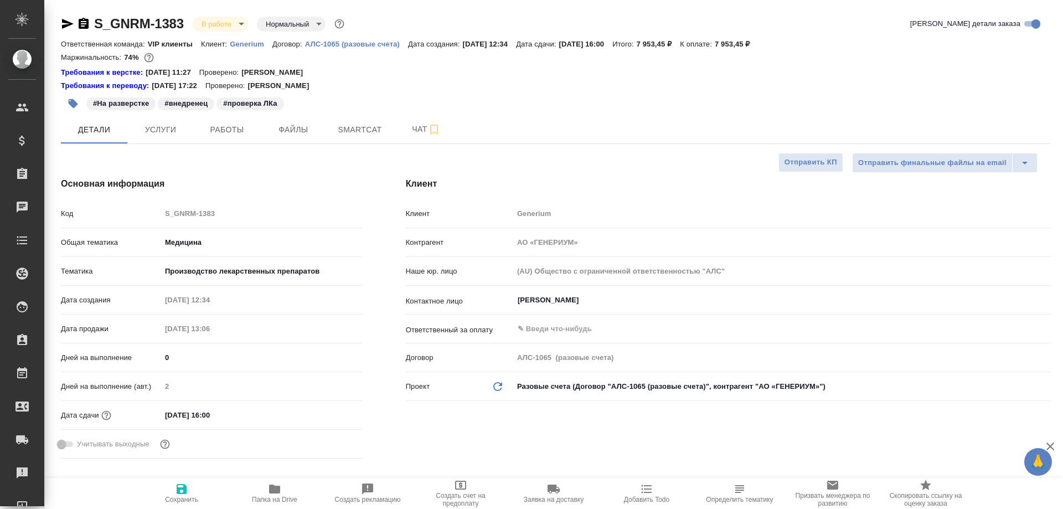
type textarea "x"
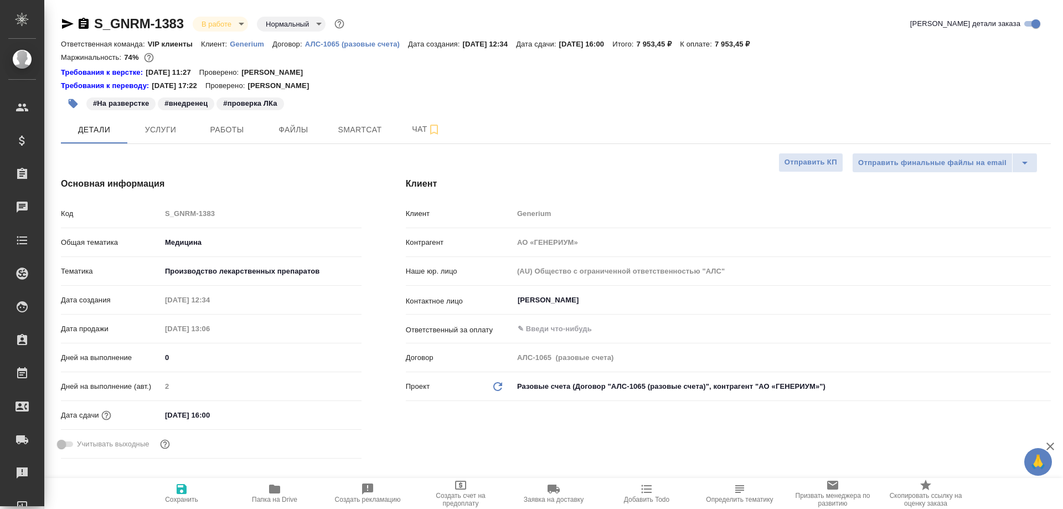
type textarea "x"
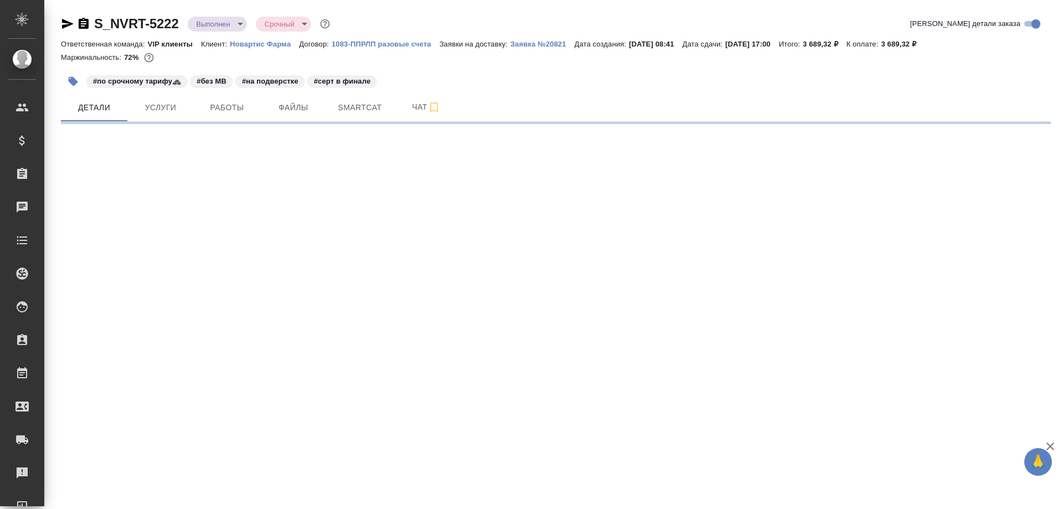
select select "RU"
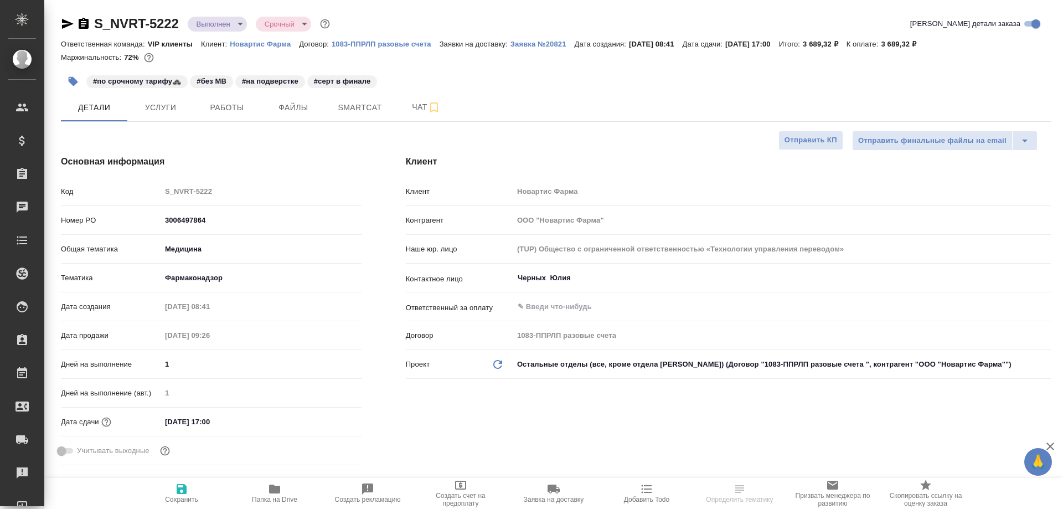
type textarea "x"
click at [275, 491] on icon "button" at bounding box center [274, 488] width 11 height 9
type textarea "x"
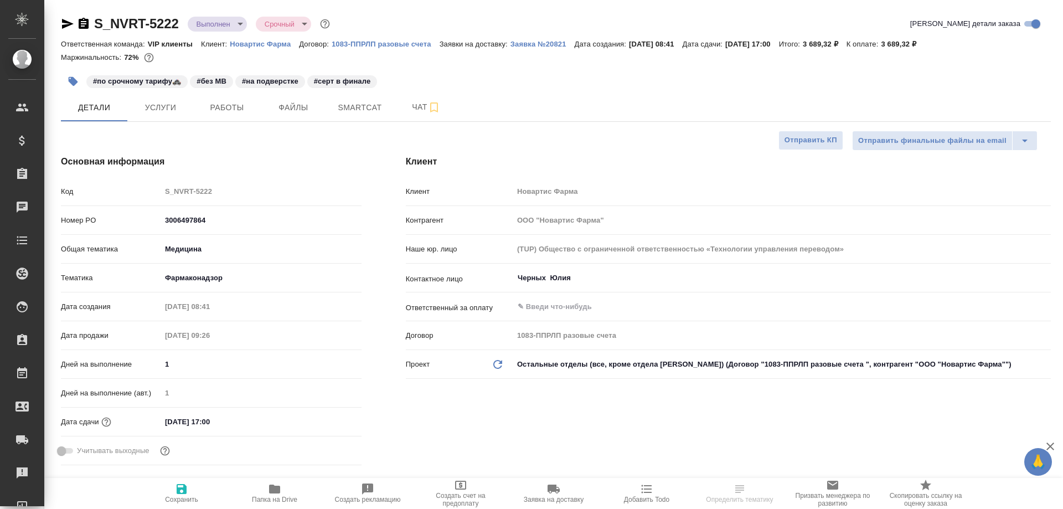
type textarea "x"
select select "RU"
type textarea "x"
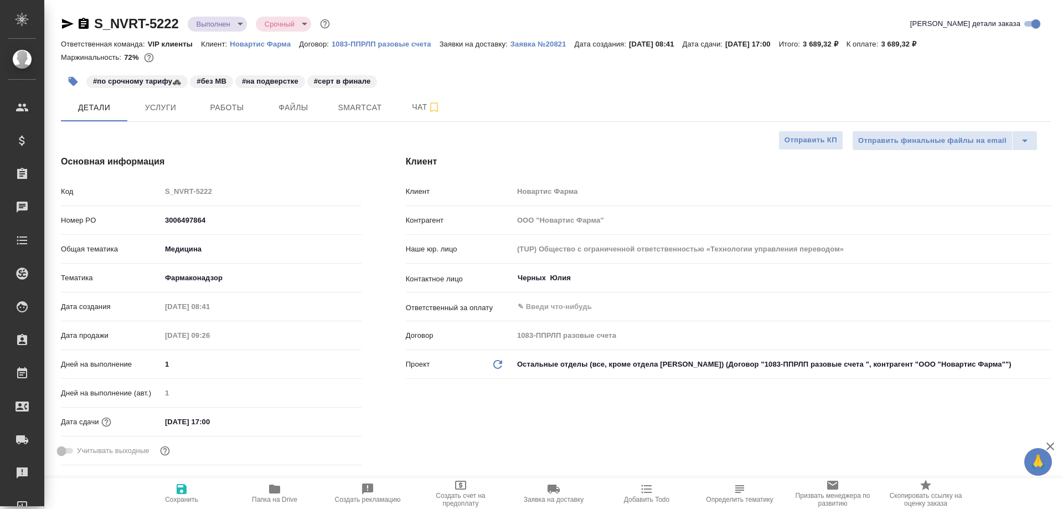
type textarea "x"
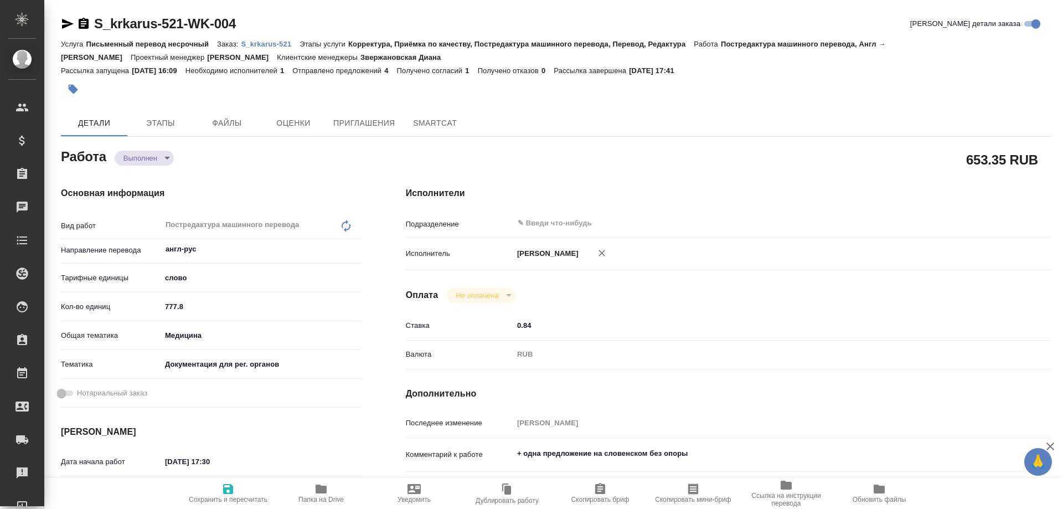
type textarea "x"
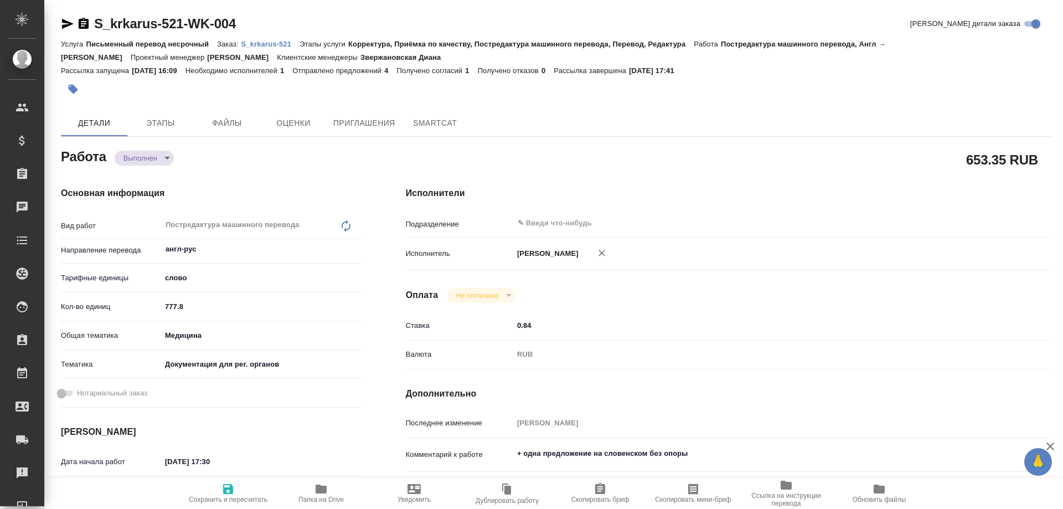
type textarea "x"
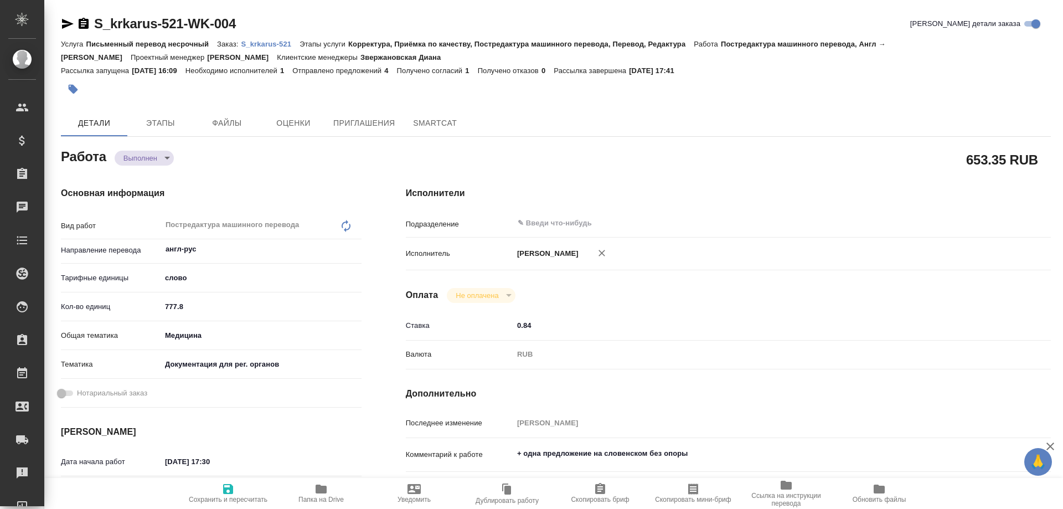
type textarea "x"
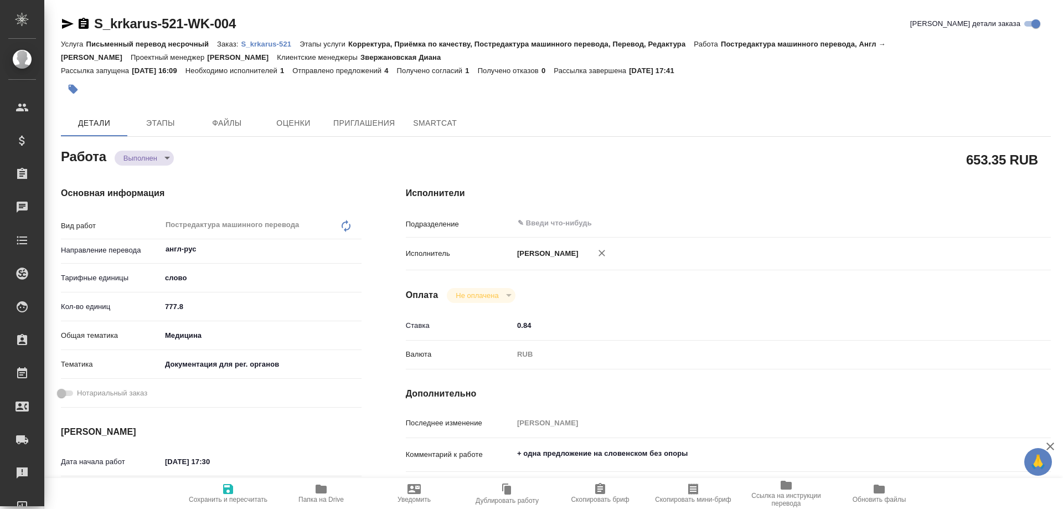
type textarea "x"
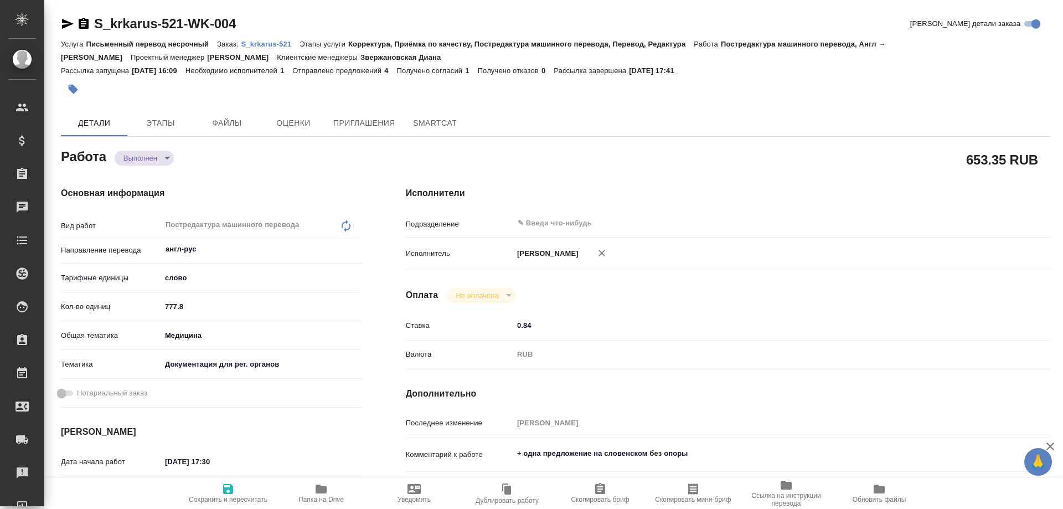
type textarea "x"
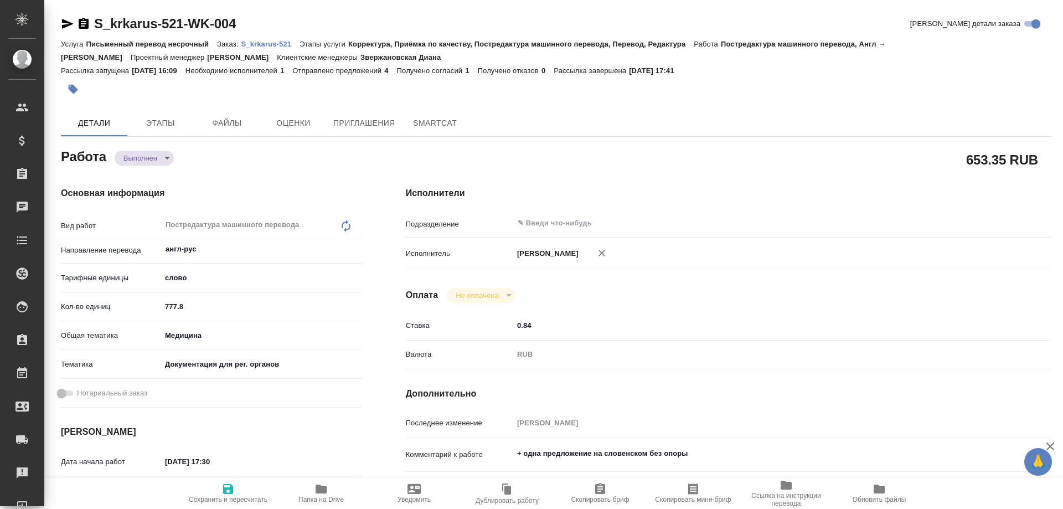
type textarea "x"
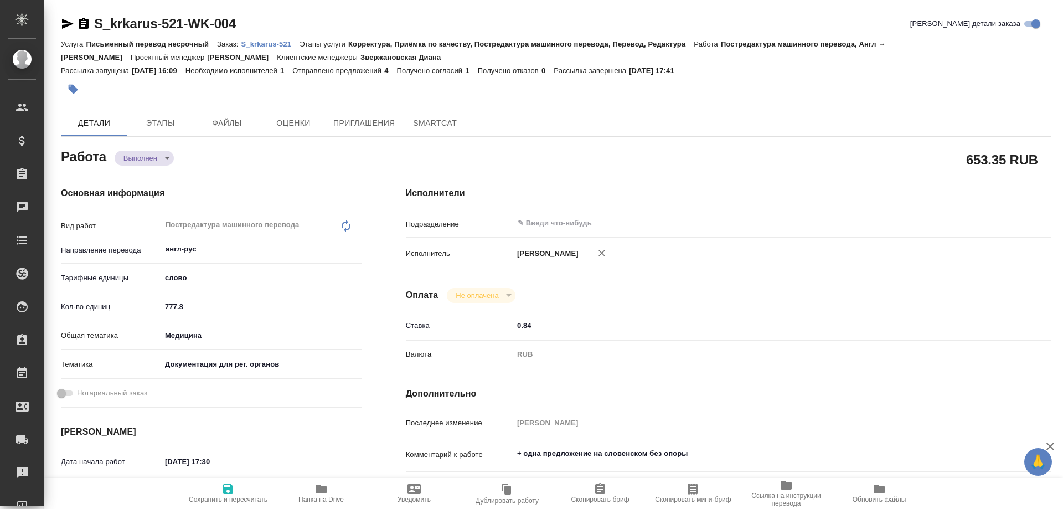
click at [321, 488] on icon "button" at bounding box center [321, 488] width 11 height 9
type textarea "x"
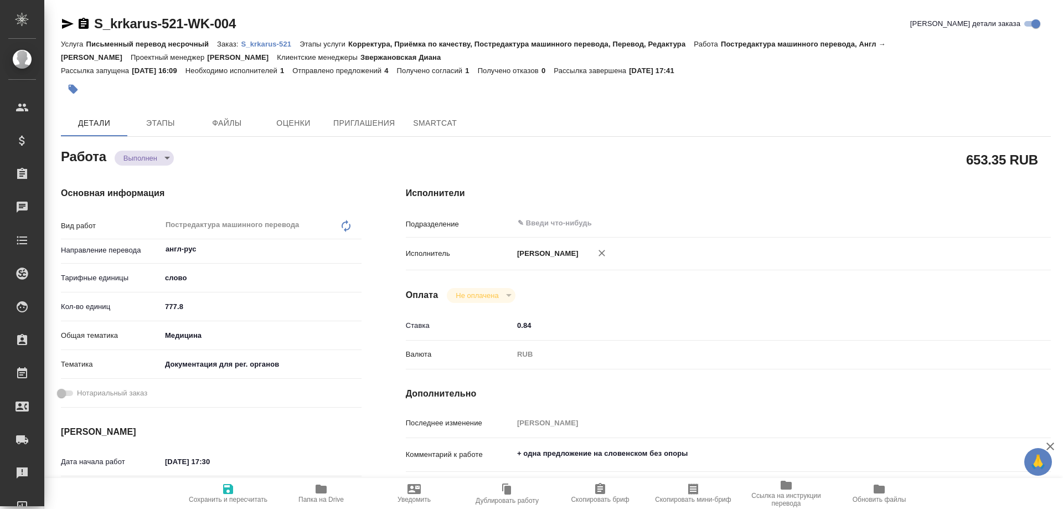
type textarea "x"
click at [321, 488] on icon "button" at bounding box center [321, 488] width 11 height 9
type textarea "x"
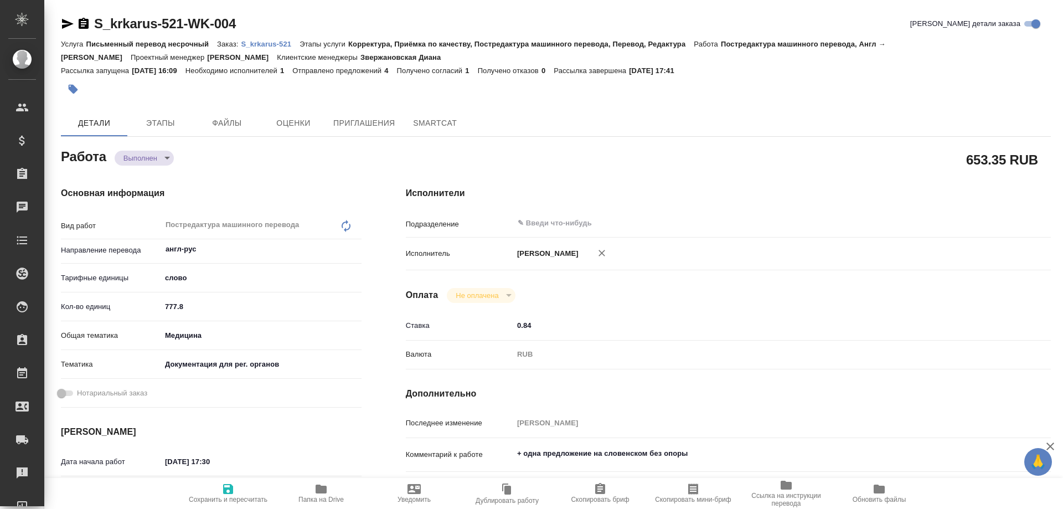
type textarea "x"
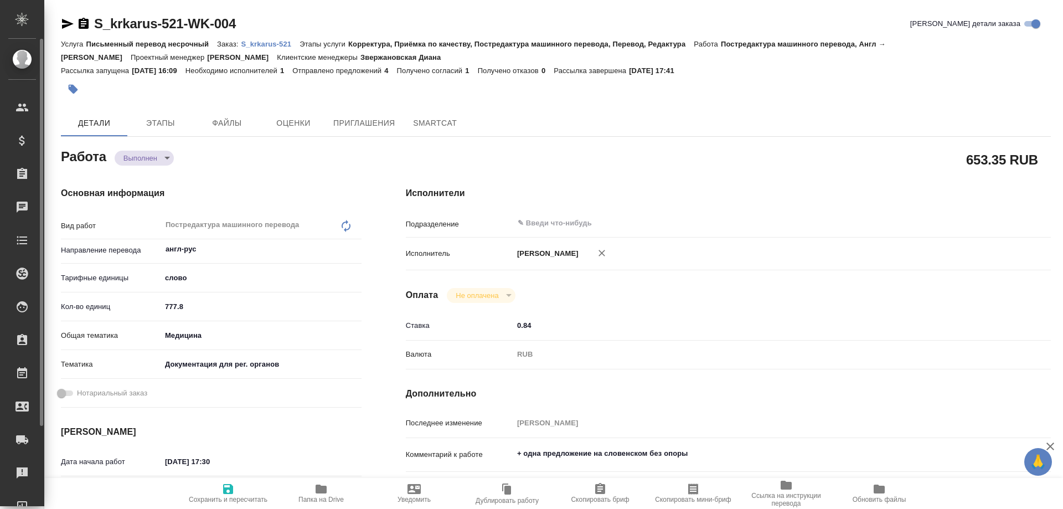
type textarea "x"
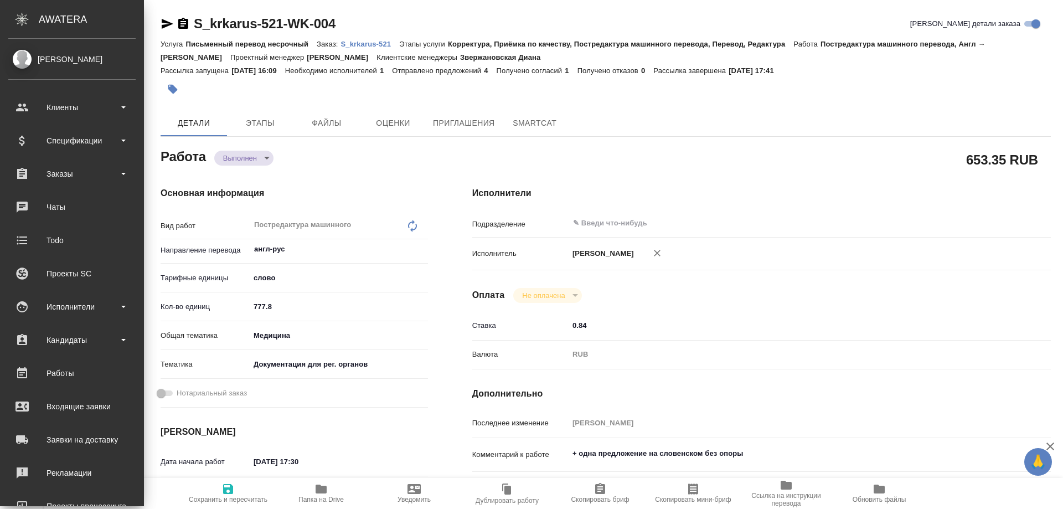
type textarea "x"
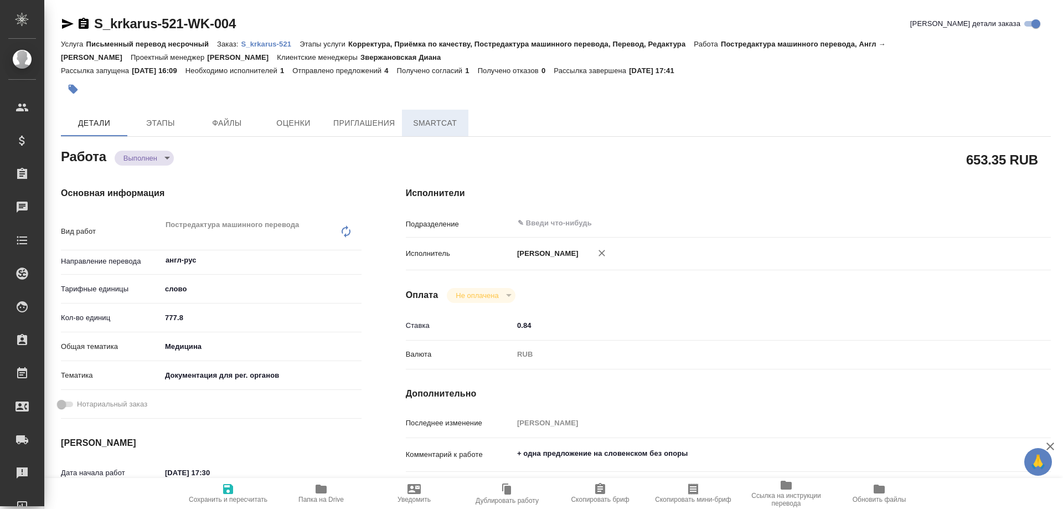
click at [433, 118] on span "SmartCat" at bounding box center [435, 123] width 53 height 14
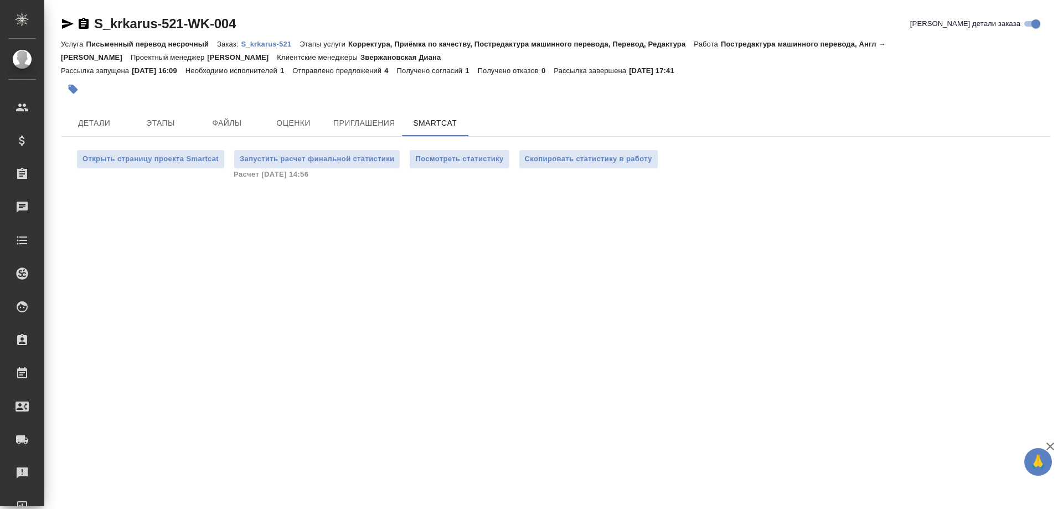
click at [261, 44] on p "S_krkarus-521" at bounding box center [270, 44] width 59 height 8
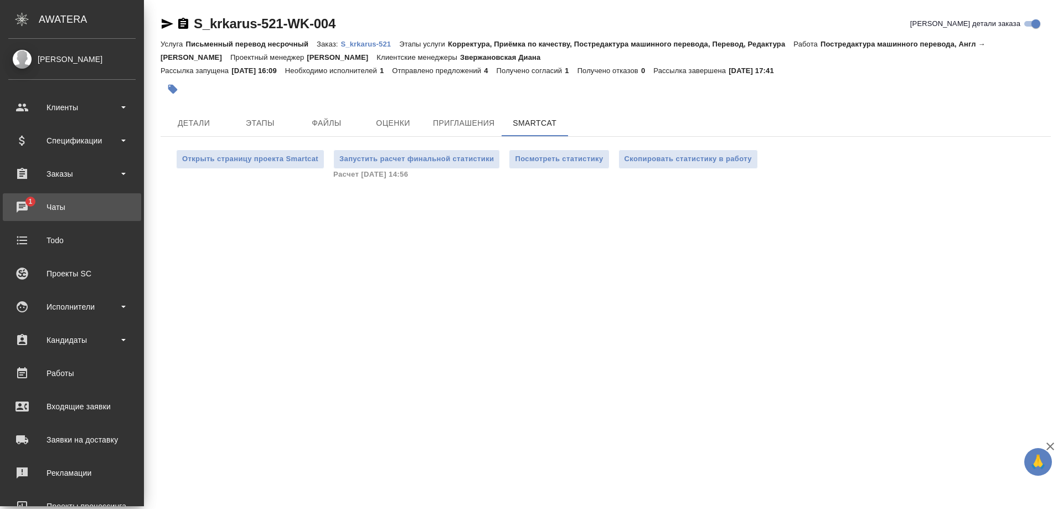
click at [59, 203] on div "Чаты" at bounding box center [71, 207] width 127 height 17
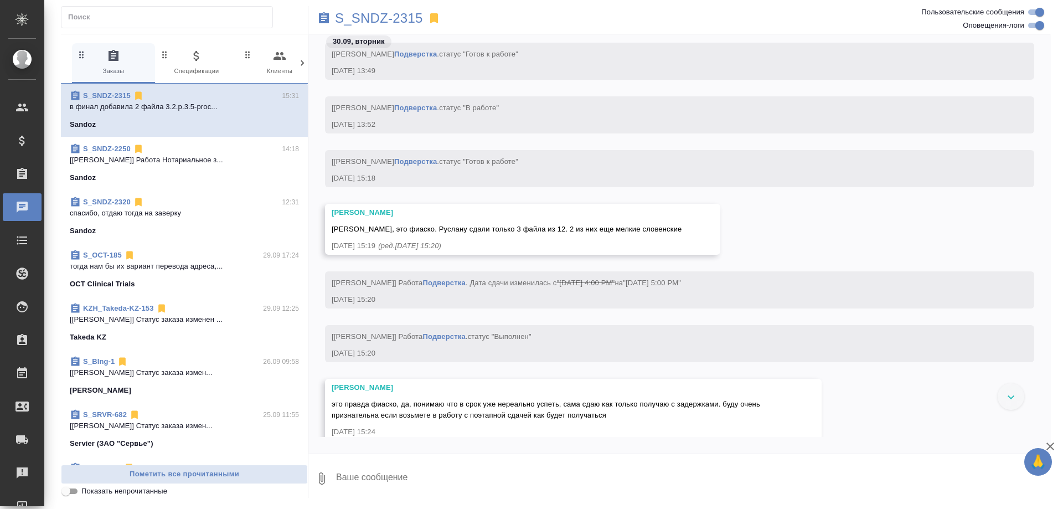
scroll to position [94488, 0]
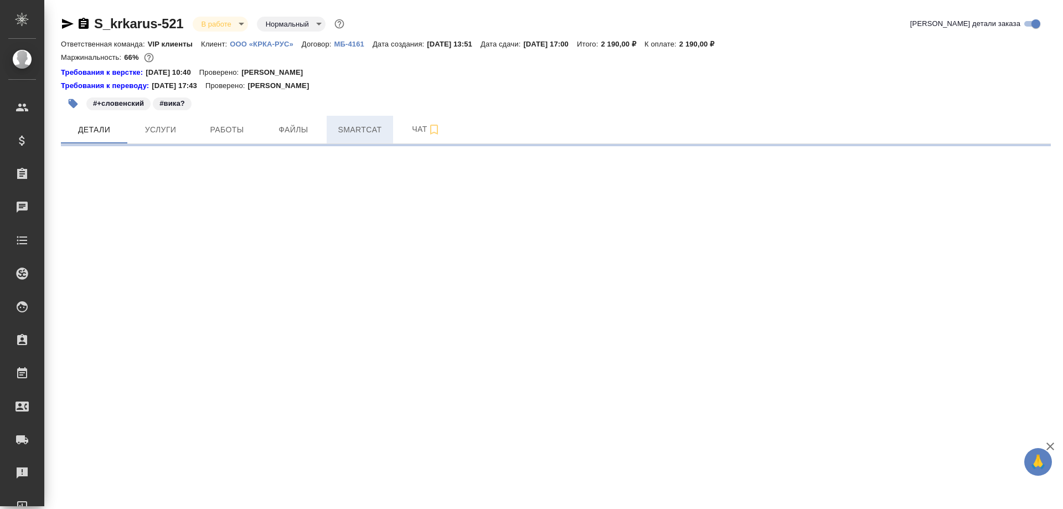
select select "RU"
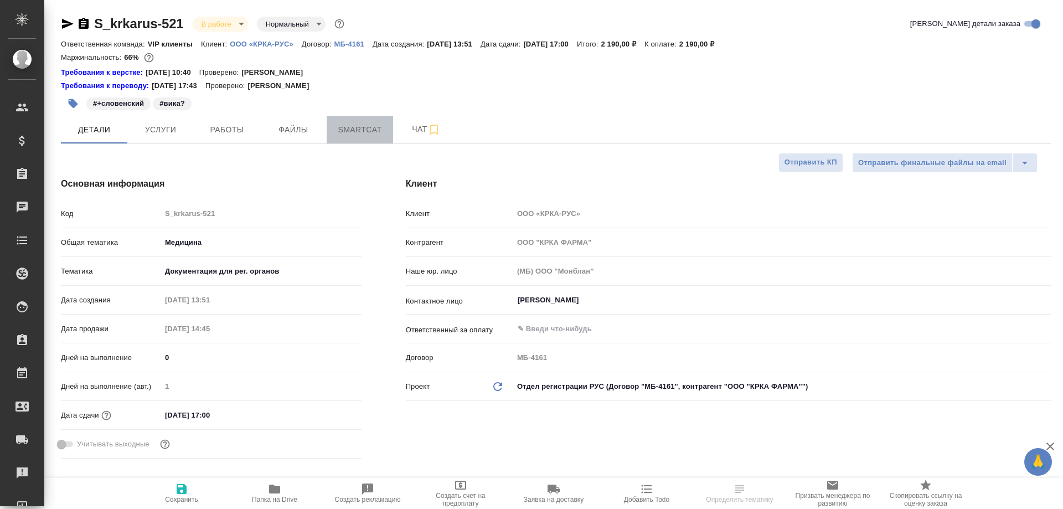
click at [366, 128] on span "Smartcat" at bounding box center [359, 130] width 53 height 14
type textarea "x"
type input "Грабко Мария"
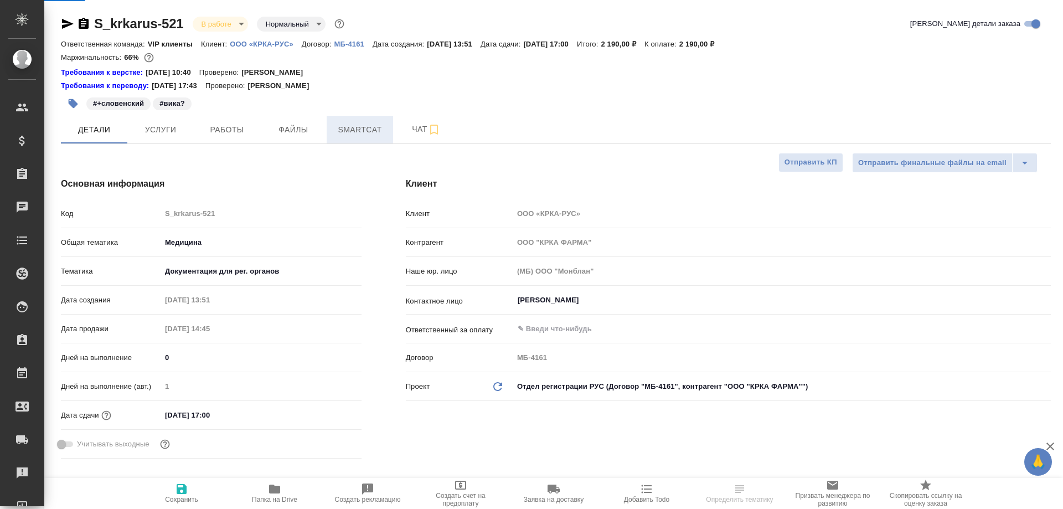
type input "Каирова Бэлла"
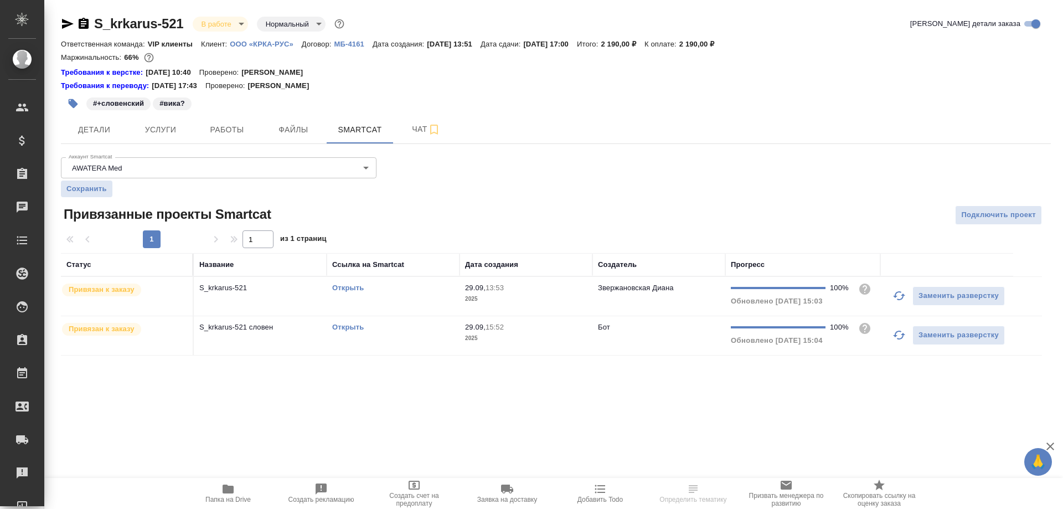
click at [347, 282] on td "Открыть" at bounding box center [393, 296] width 133 height 39
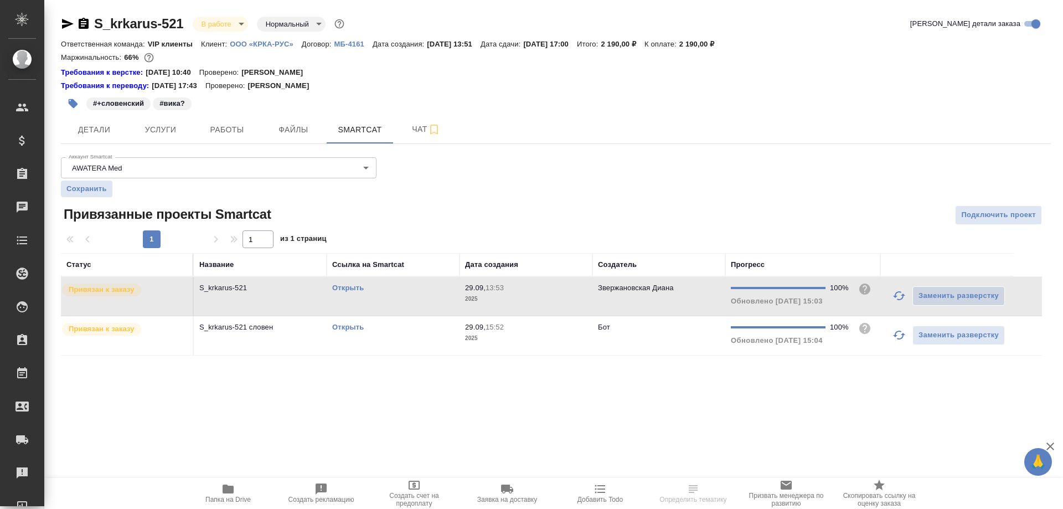
click at [349, 286] on link "Открыть" at bounding box center [348, 287] width 32 height 8
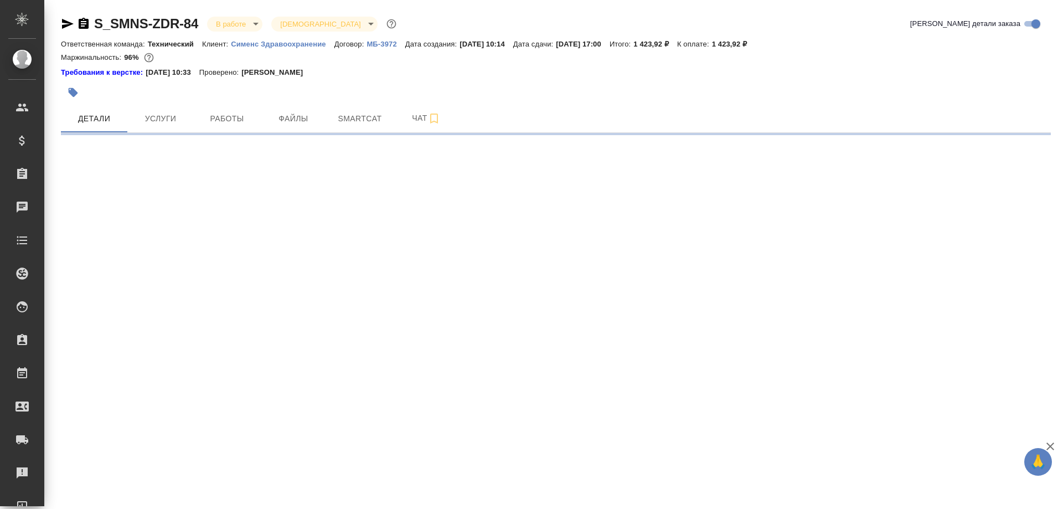
select select "RU"
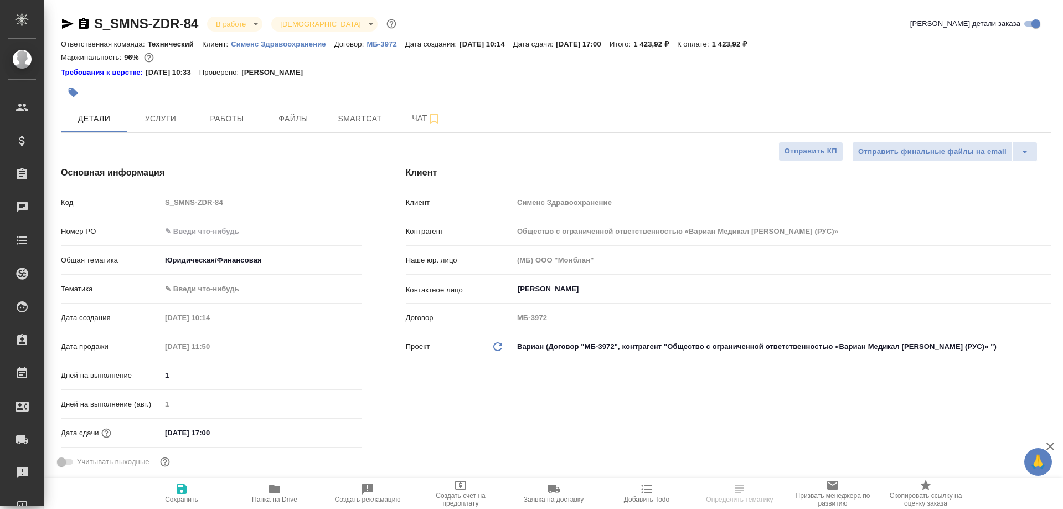
type textarea "x"
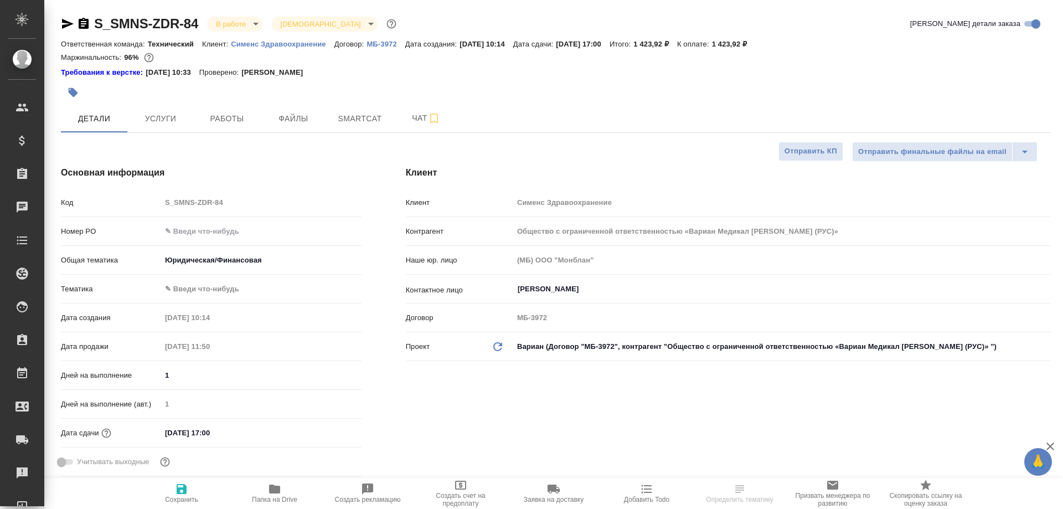
type textarea "x"
click at [277, 489] on icon "button" at bounding box center [274, 488] width 11 height 9
select select "RU"
type textarea "x"
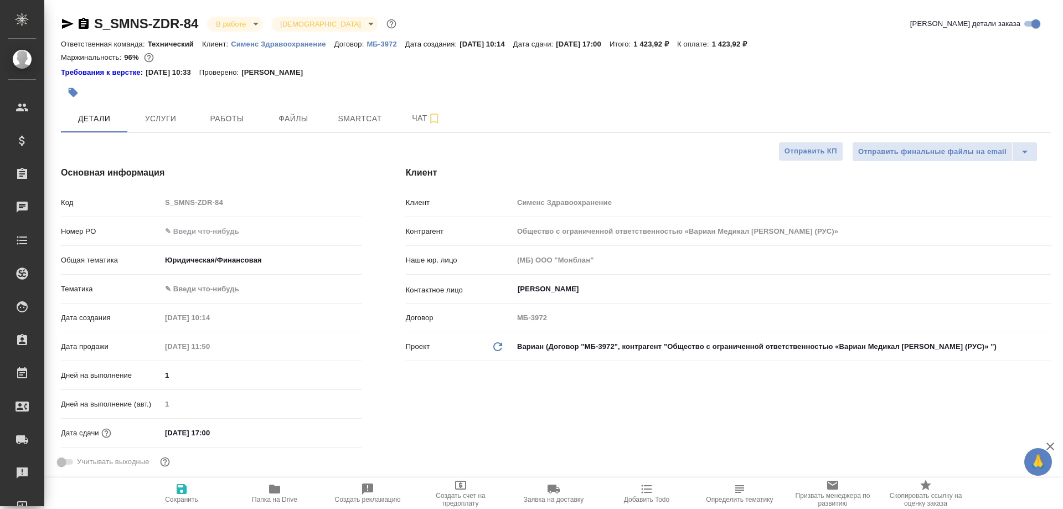
type textarea "x"
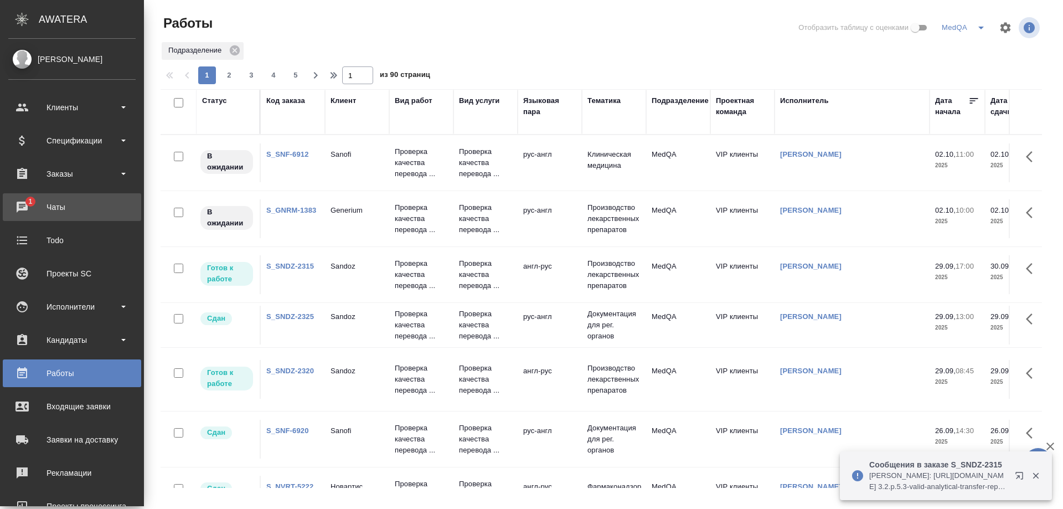
click at [22, 202] on div "Чаты" at bounding box center [71, 207] width 127 height 17
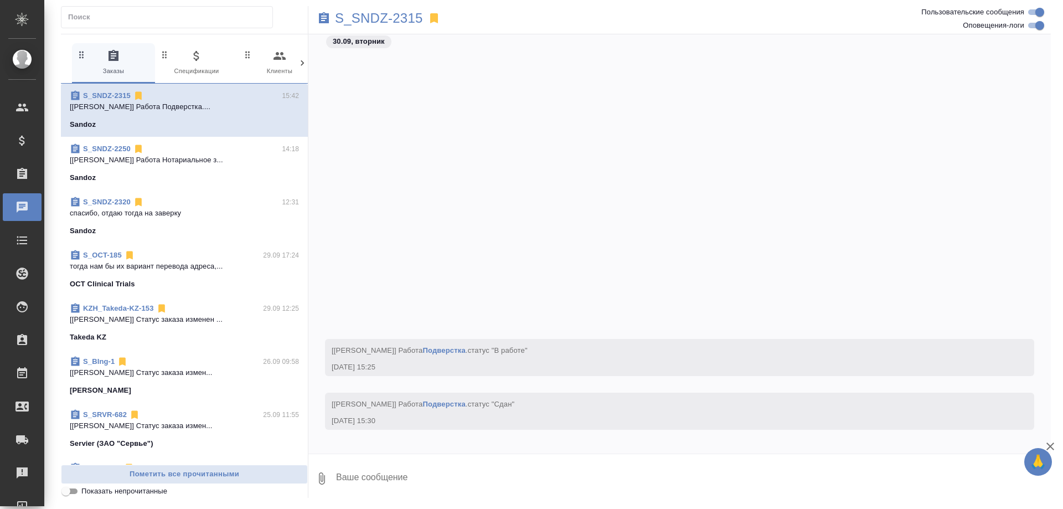
scroll to position [95074, 0]
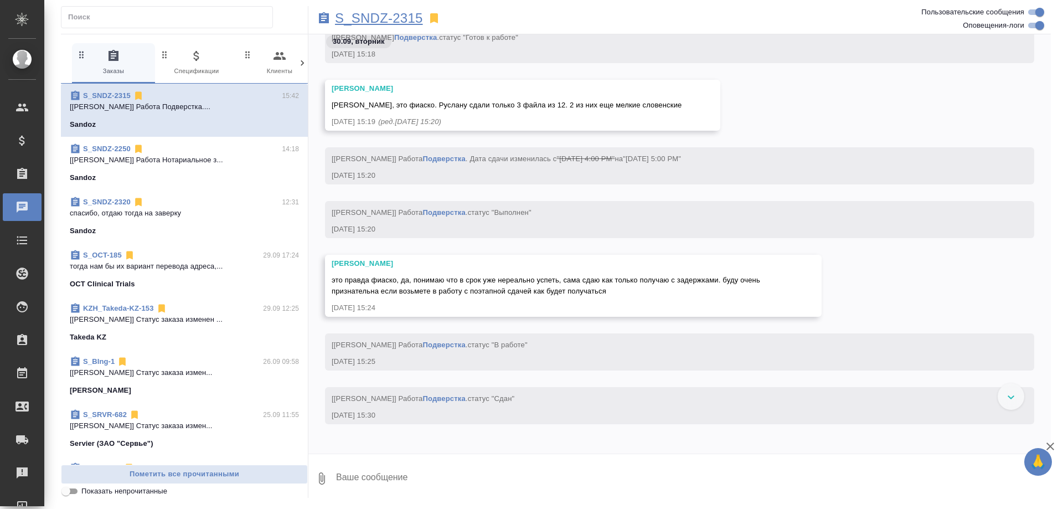
click at [370, 16] on p "S_SNDZ-2315" at bounding box center [379, 18] width 88 height 11
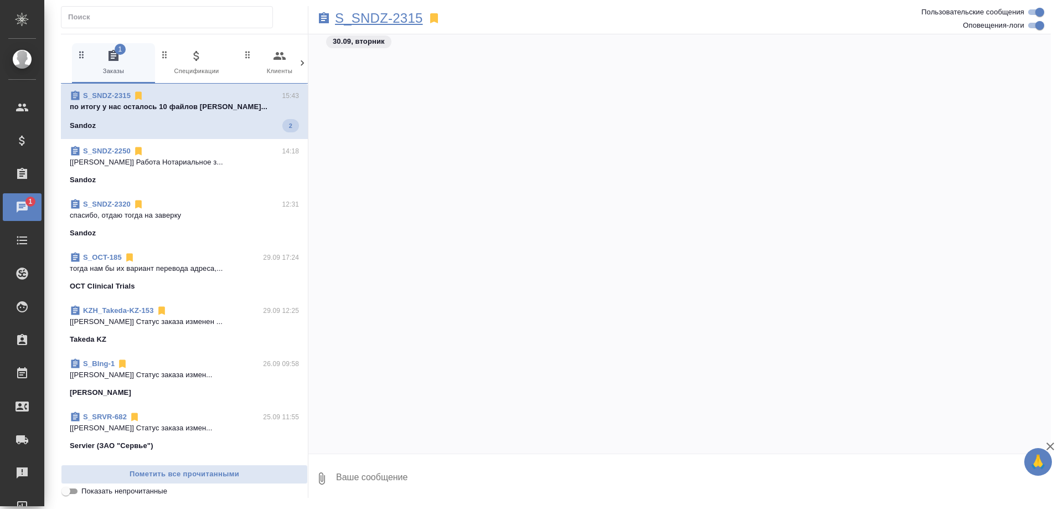
scroll to position [95549, 0]
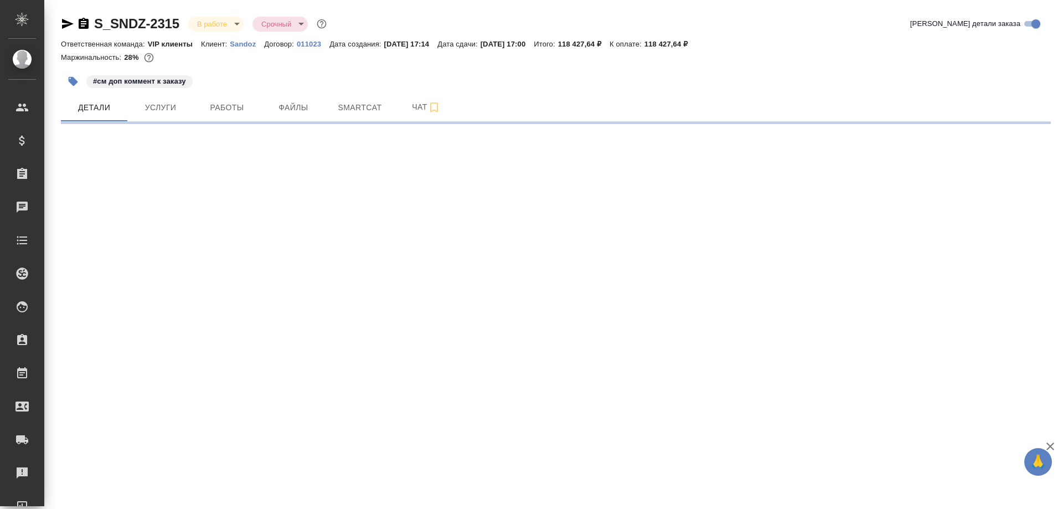
select select "RU"
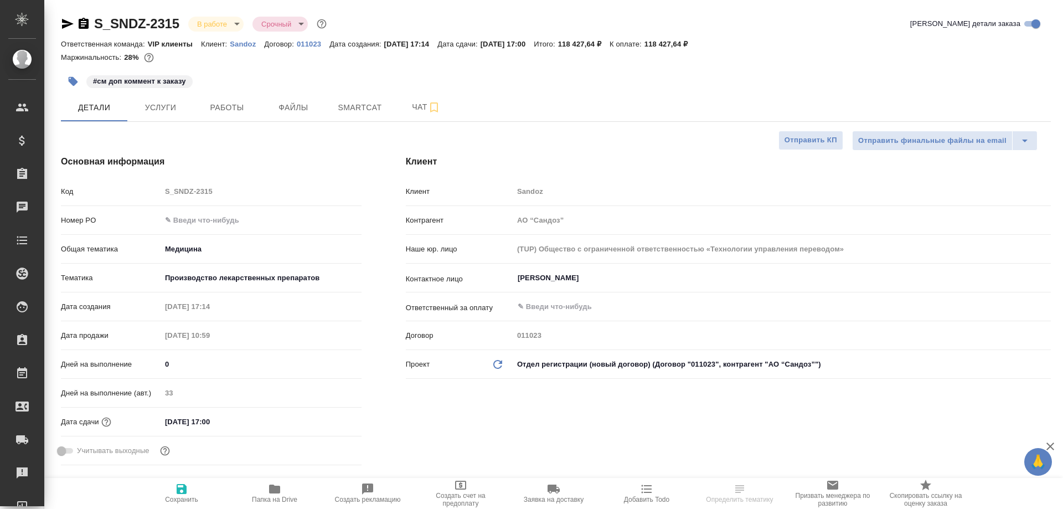
type textarea "x"
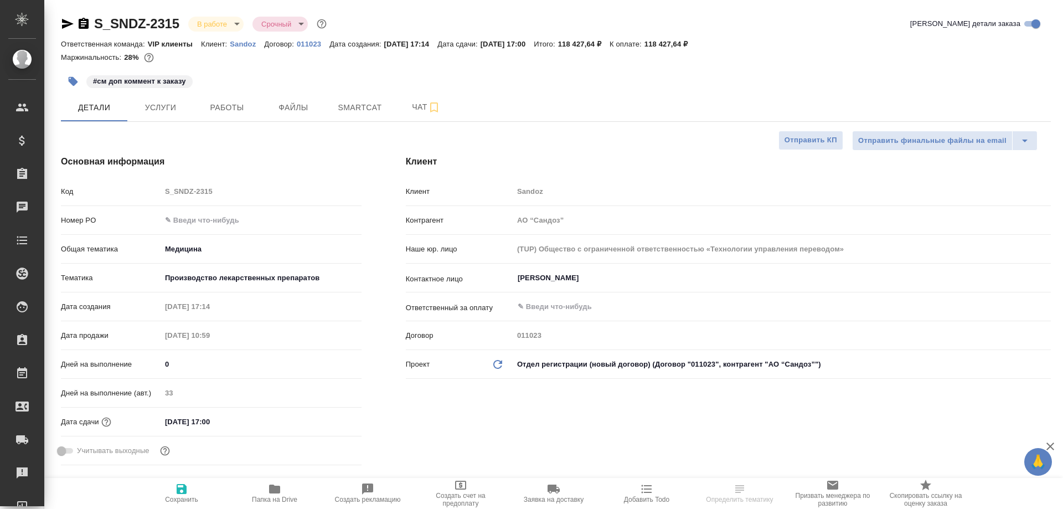
type textarea "x"
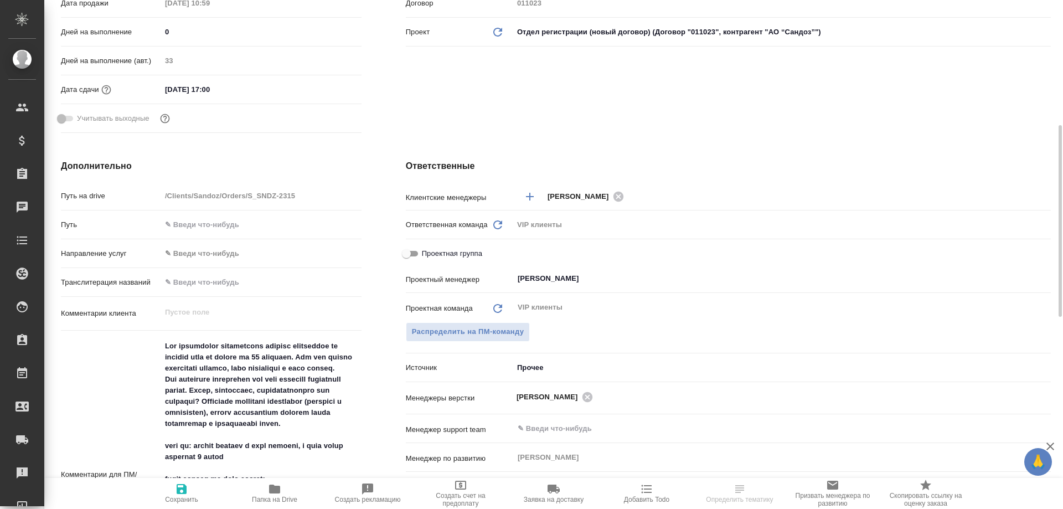
scroll to position [554, 0]
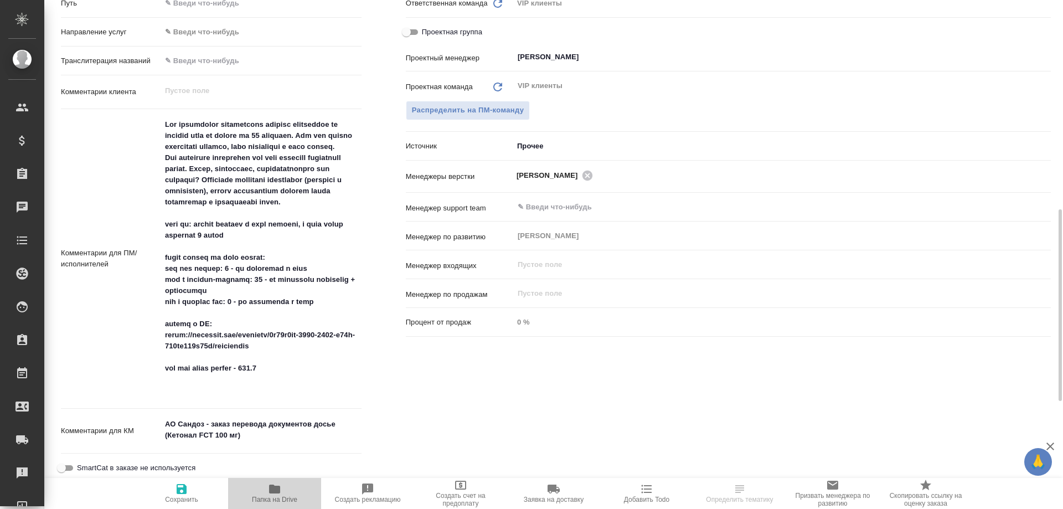
click at [283, 489] on span "Папка на Drive" at bounding box center [275, 492] width 80 height 21
type textarea "x"
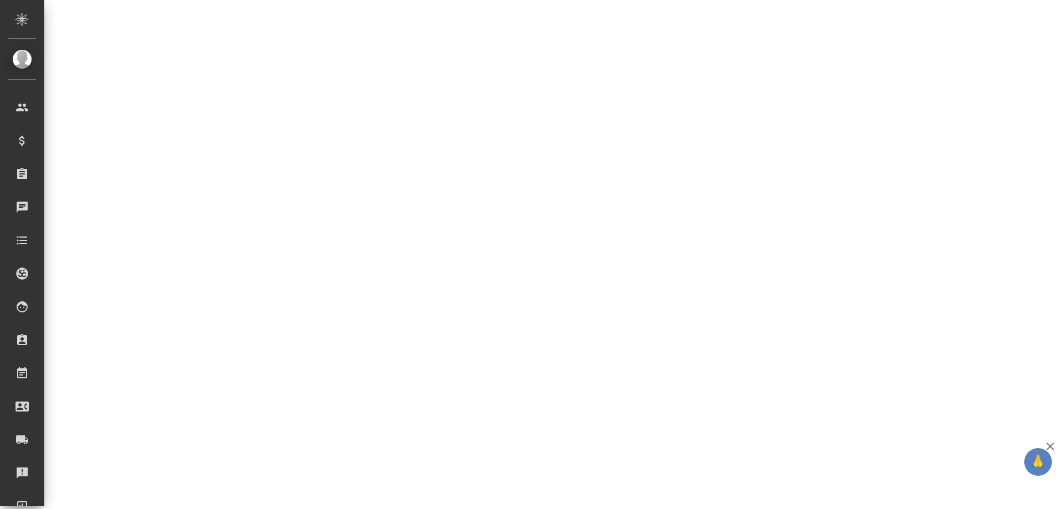
select select "RU"
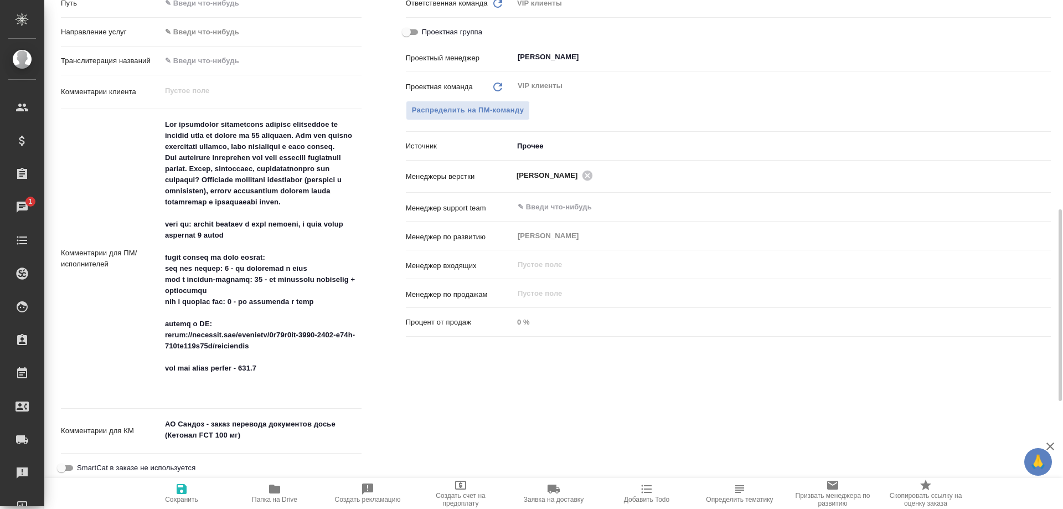
type textarea "x"
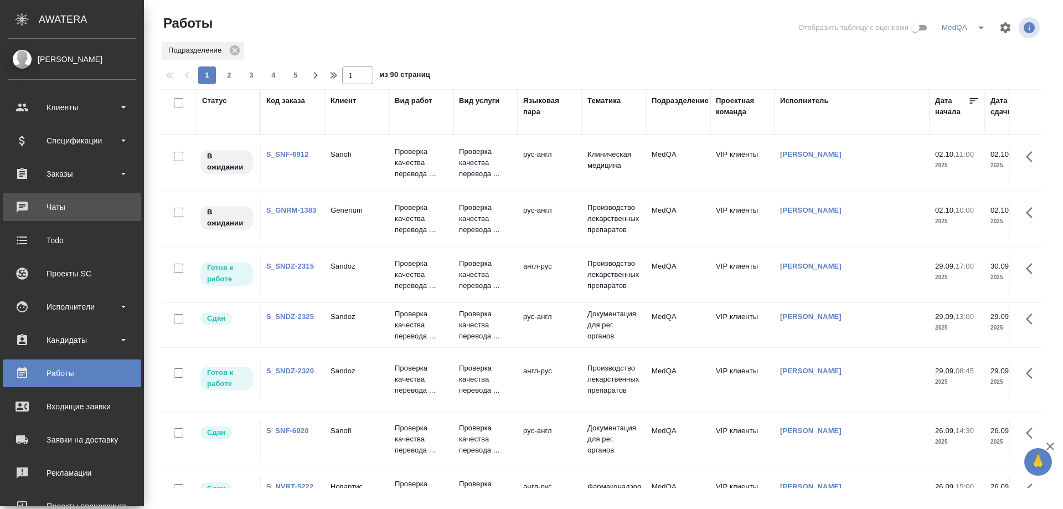
click at [51, 206] on div "Чаты" at bounding box center [71, 207] width 127 height 17
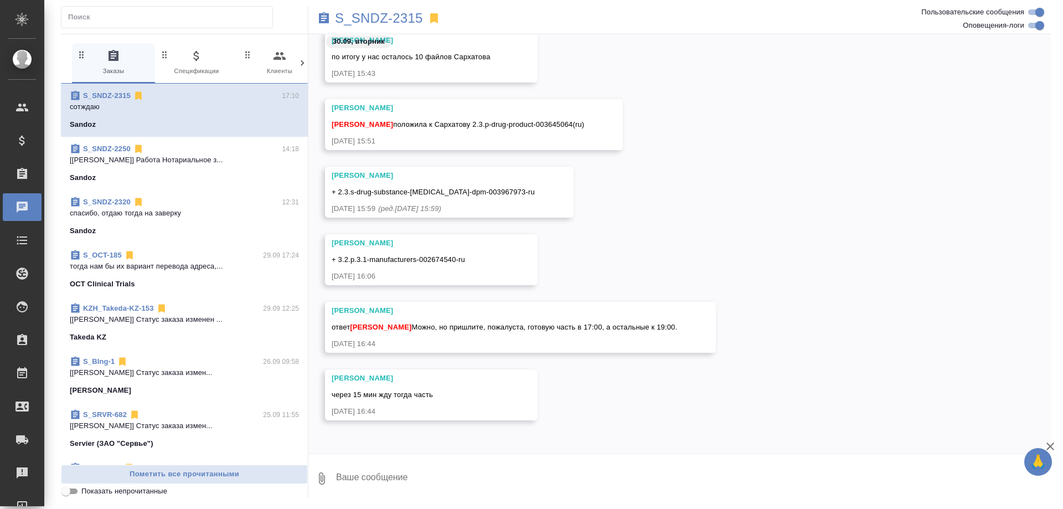
scroll to position [97883, 0]
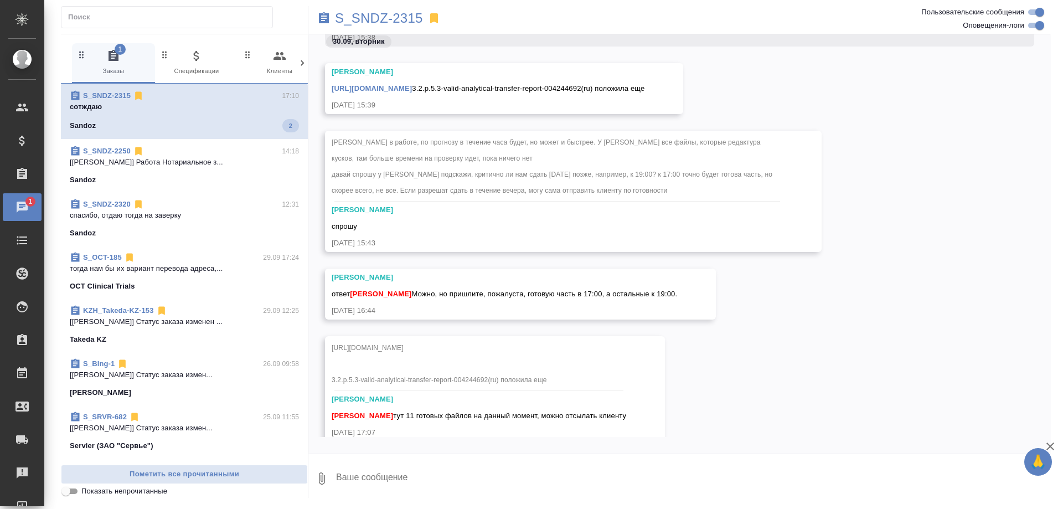
scroll to position [95755, 0]
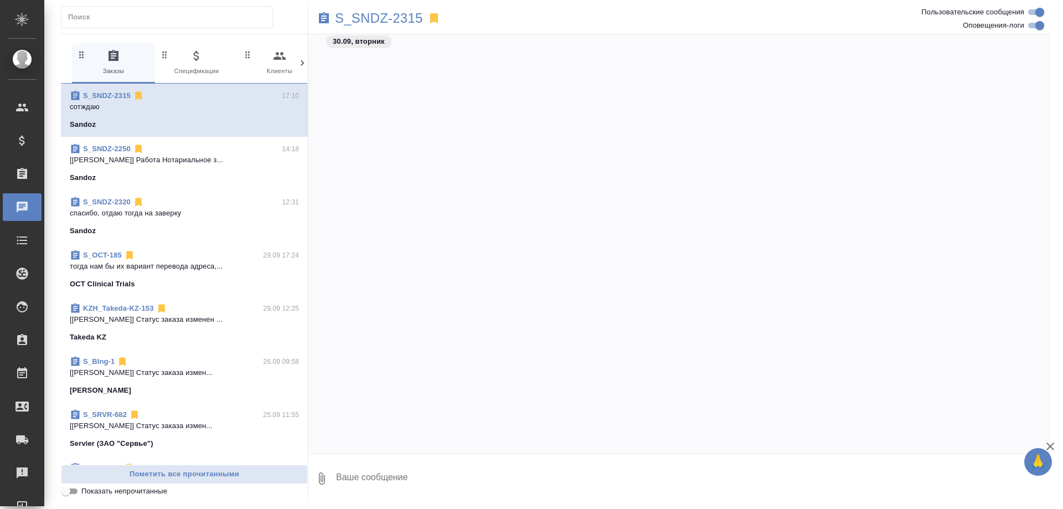
scroll to position [97883, 0]
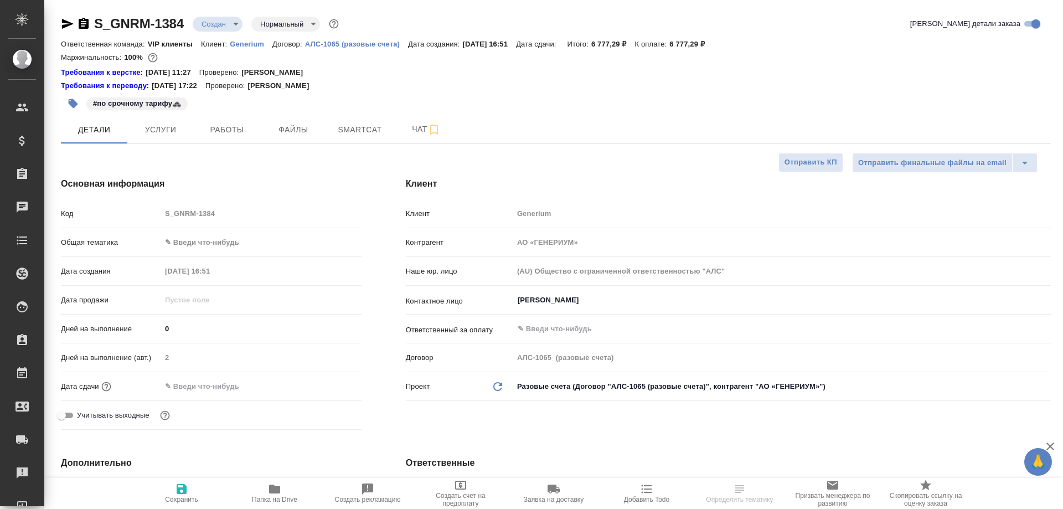
select select "RU"
type input "[PERSON_NAME]"
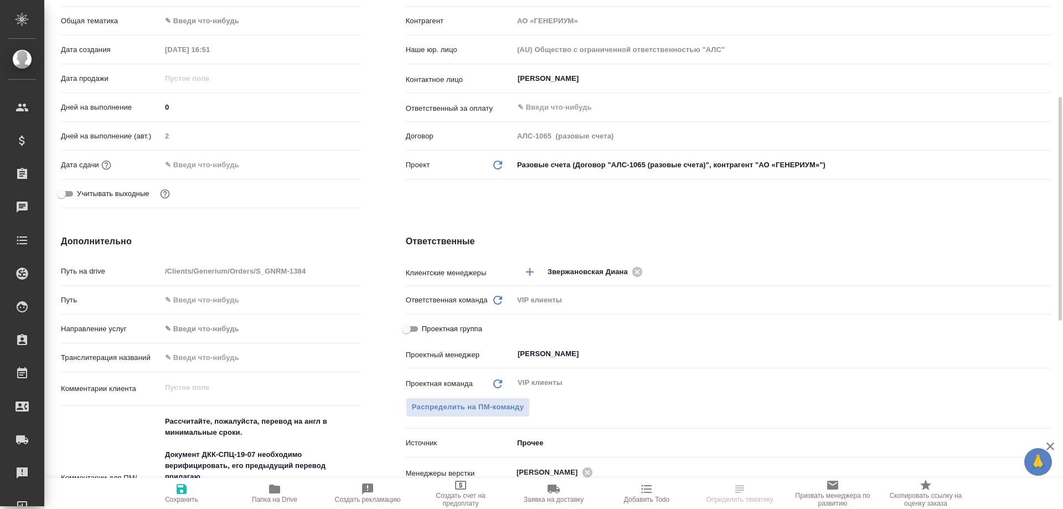
scroll to position [388, 0]
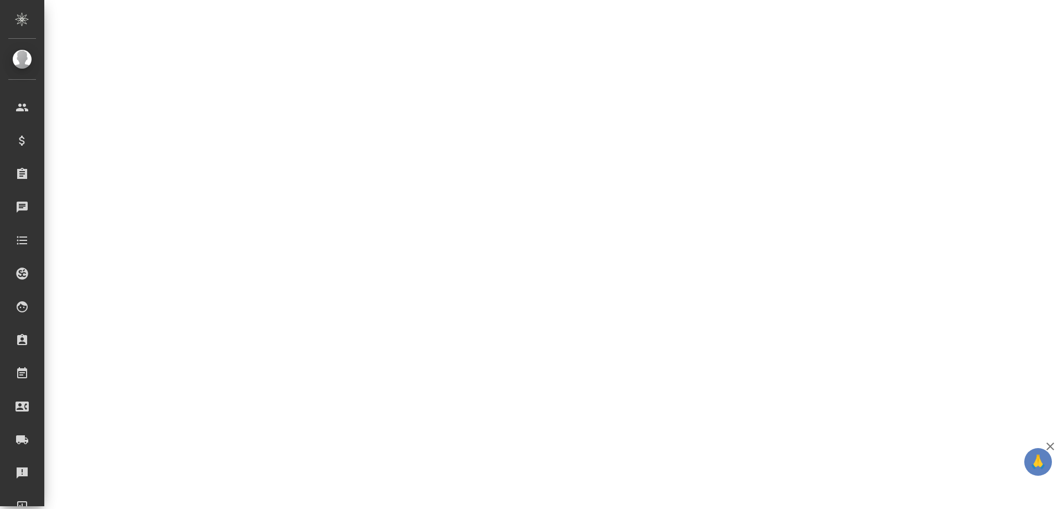
select select "RU"
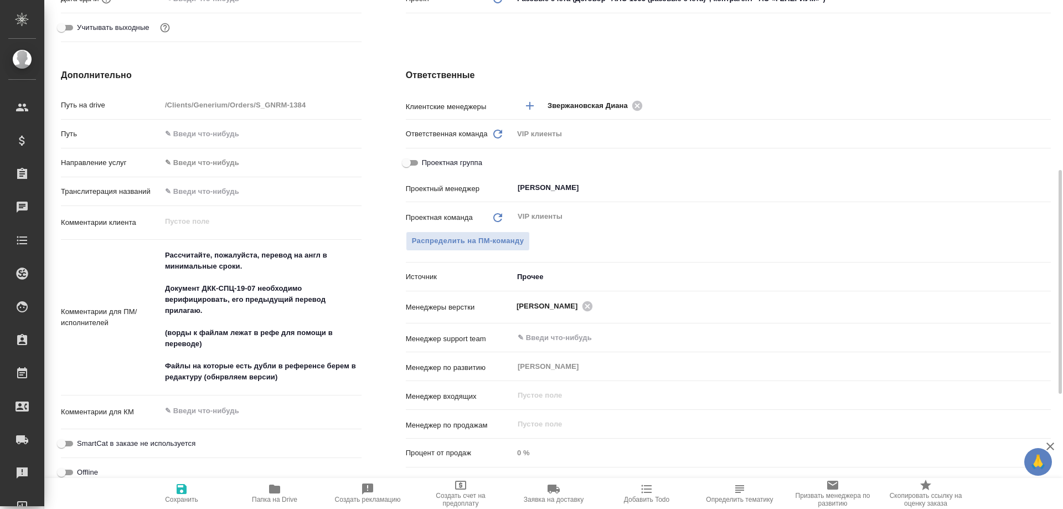
type textarea "x"
click at [273, 493] on icon "button" at bounding box center [274, 488] width 11 height 9
type textarea "x"
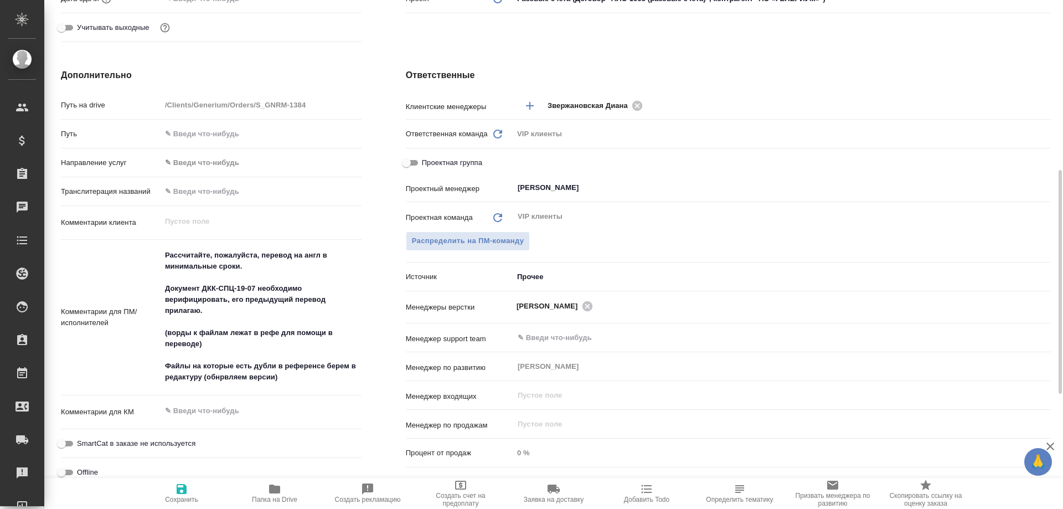
type textarea "x"
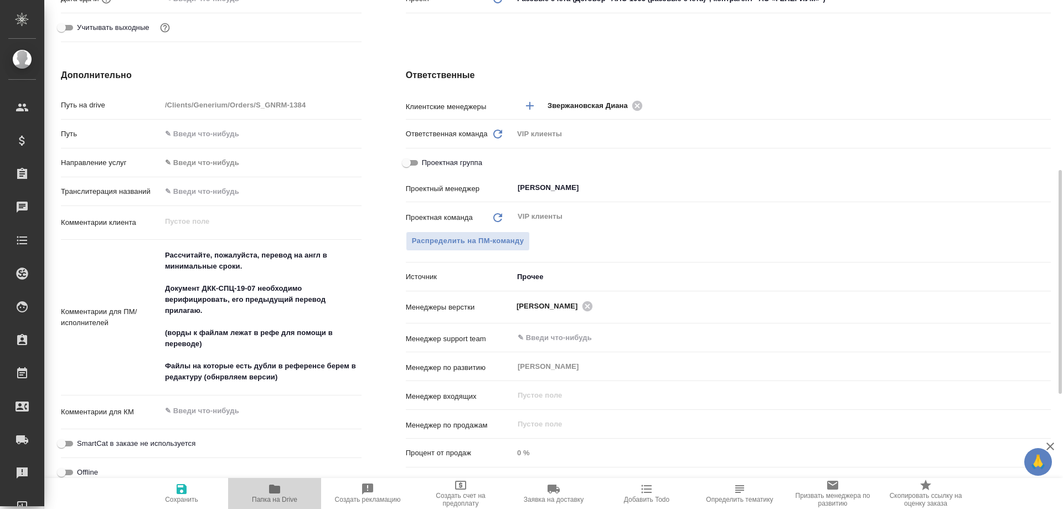
click at [275, 494] on icon "button" at bounding box center [274, 488] width 13 height 13
type textarea "x"
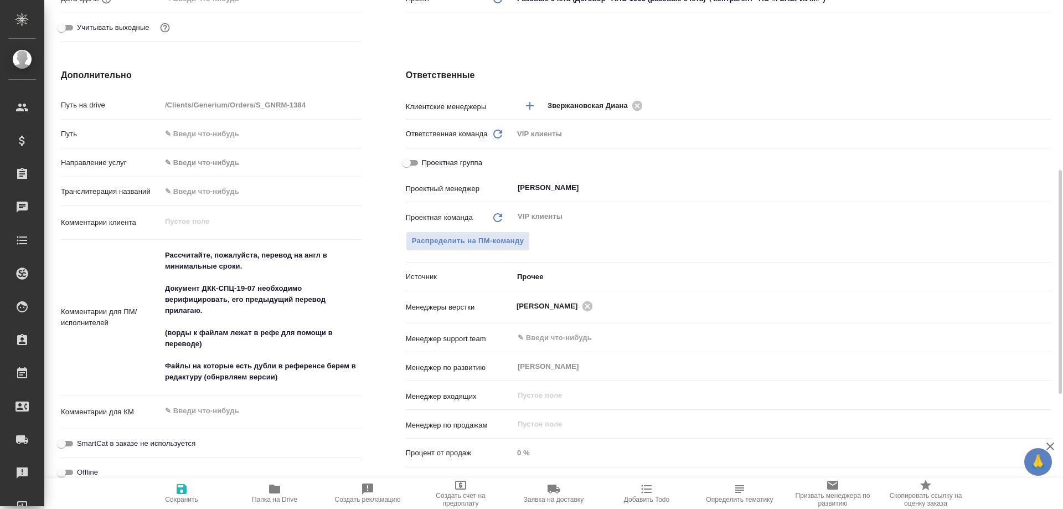
type textarea "x"
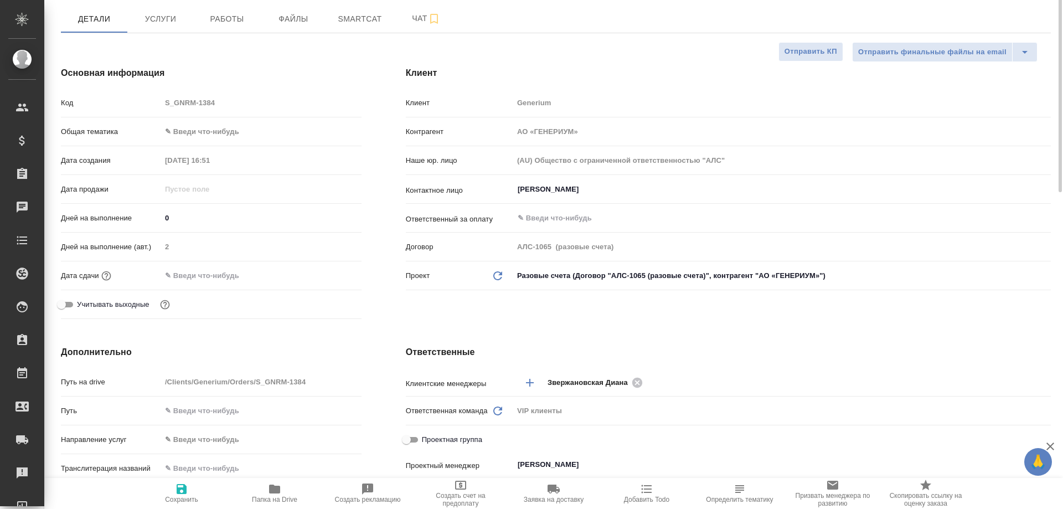
scroll to position [55, 0]
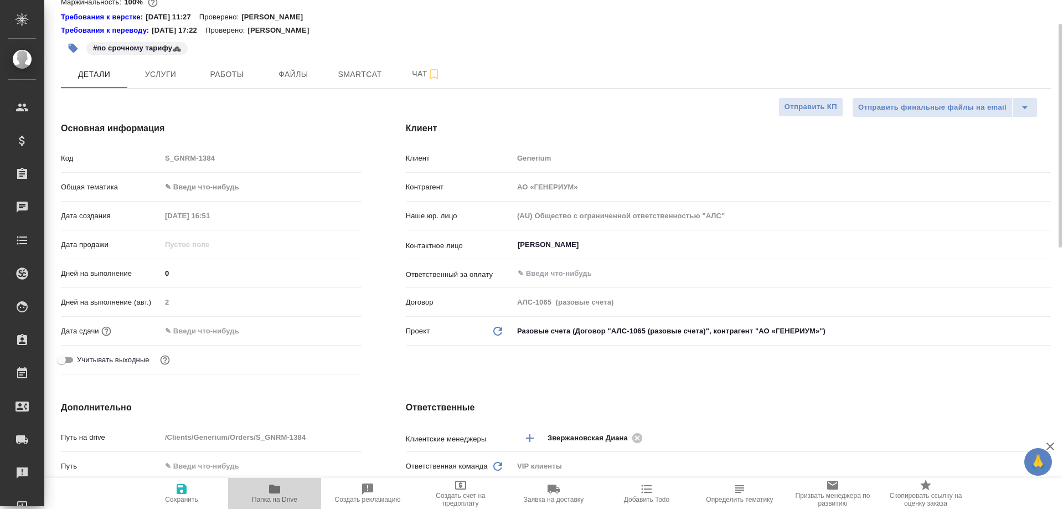
click at [265, 488] on span "Папка на Drive" at bounding box center [275, 492] width 80 height 21
type textarea "x"
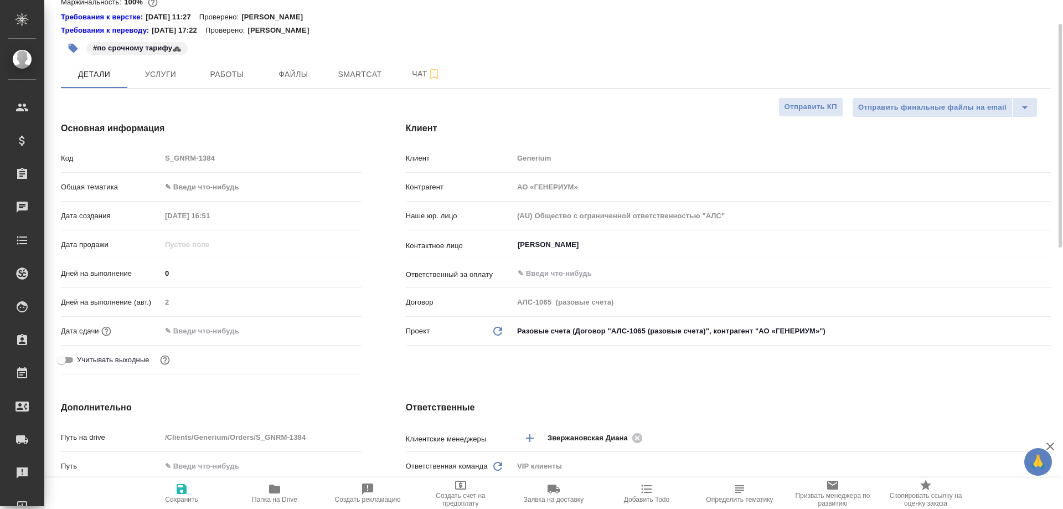
type textarea "x"
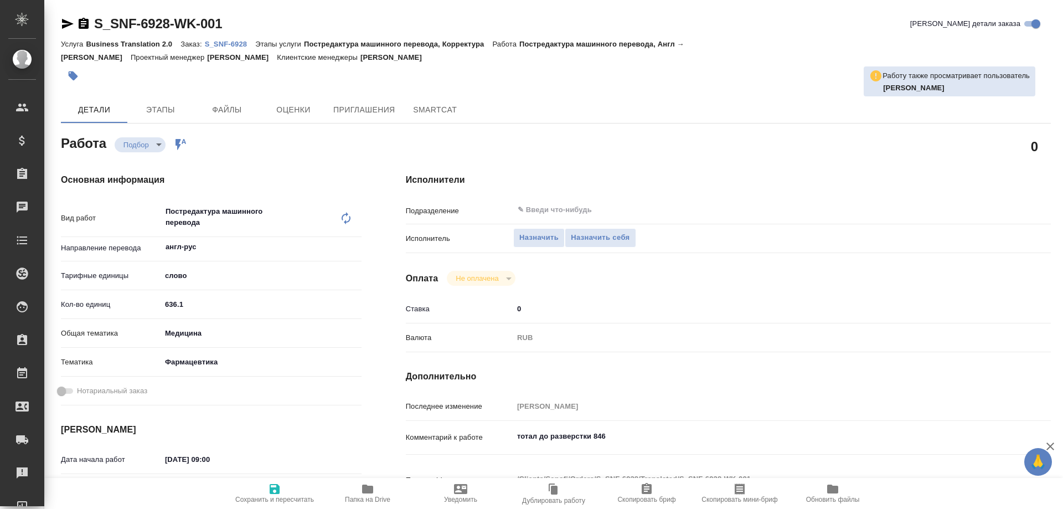
type textarea "x"
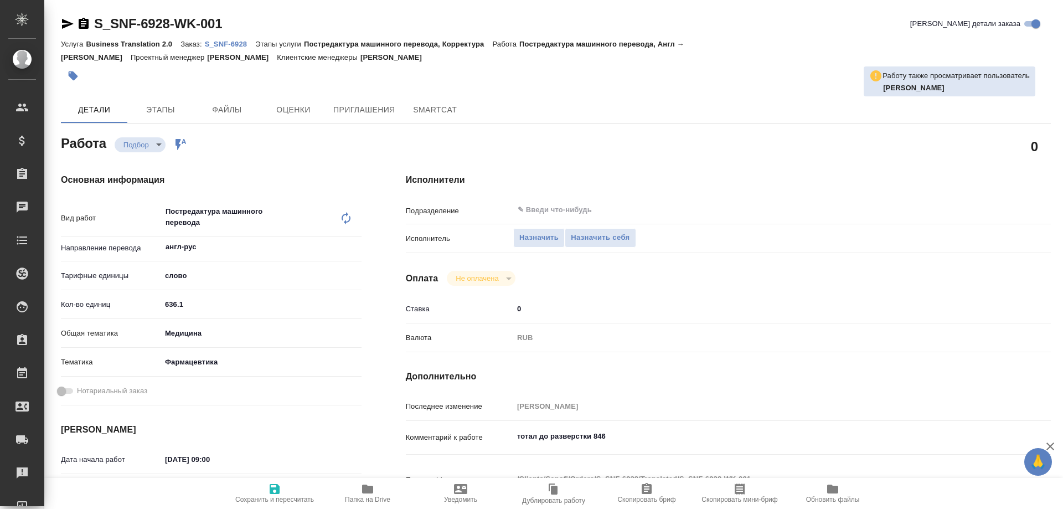
type textarea "x"
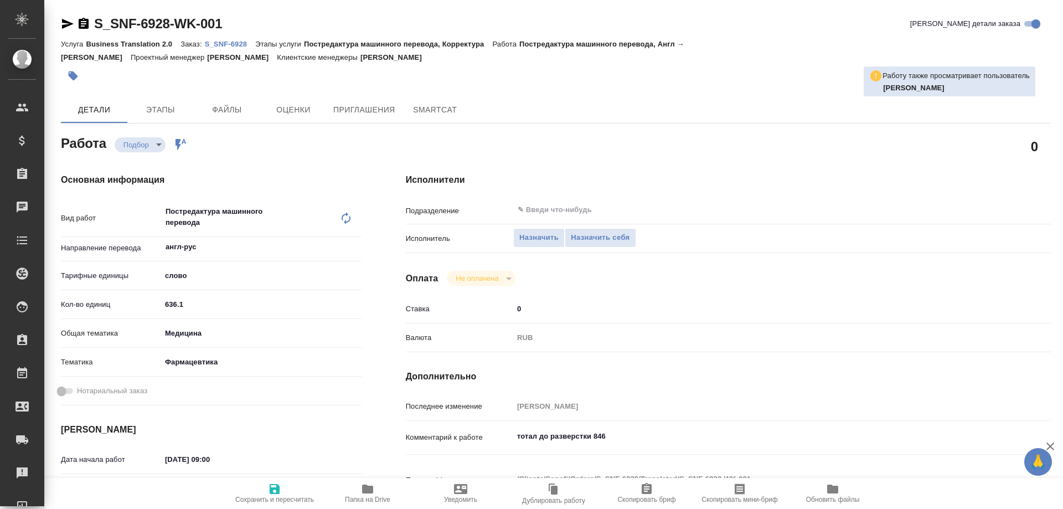
type textarea "x"
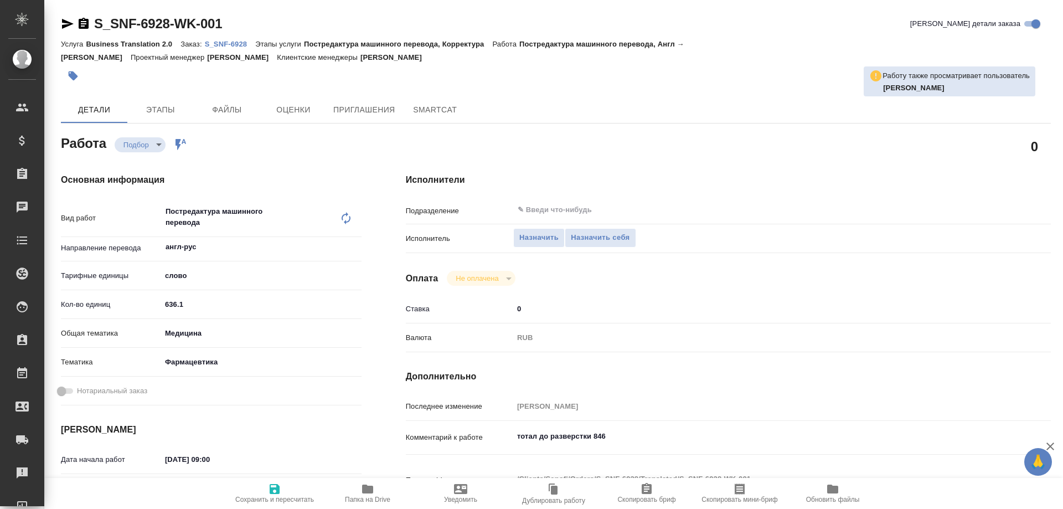
type textarea "x"
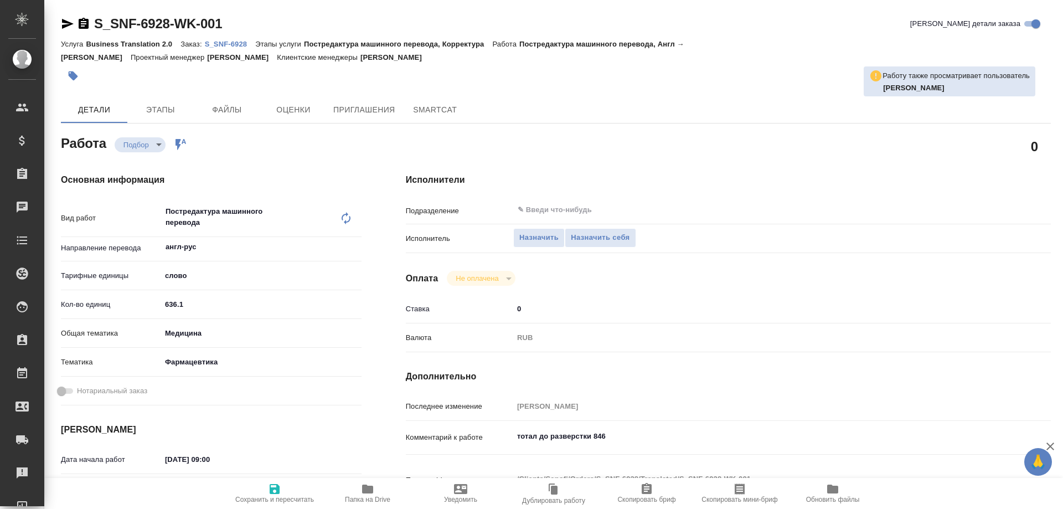
type textarea "x"
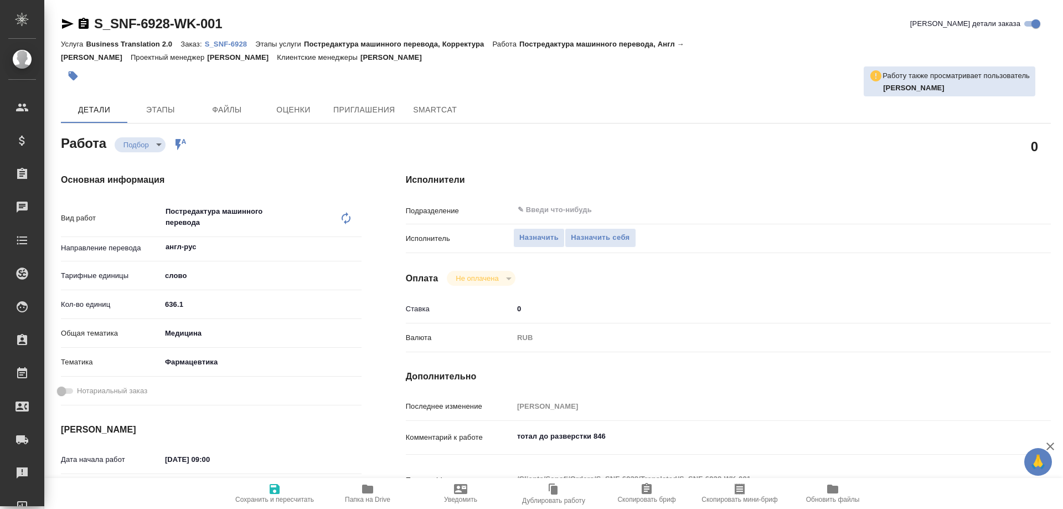
type textarea "x"
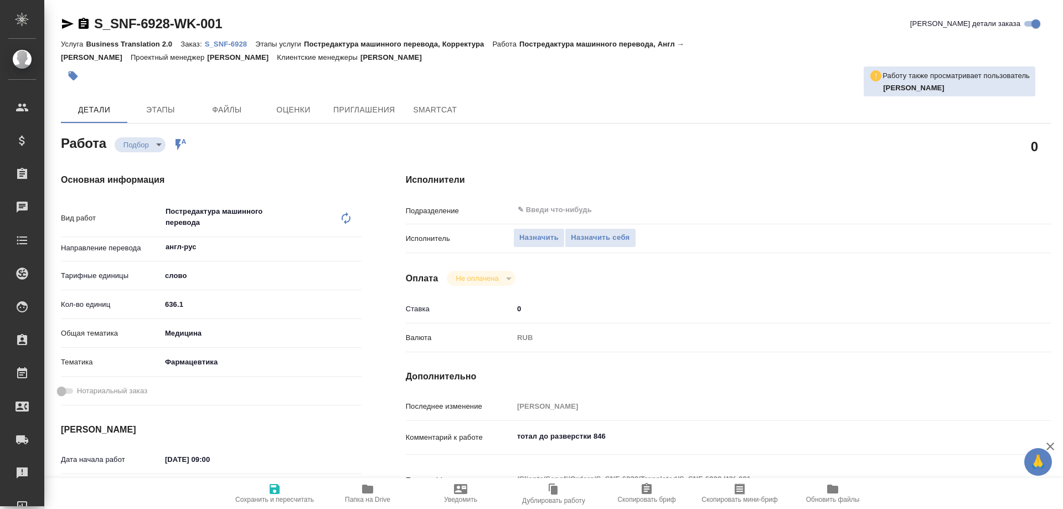
type textarea "x"
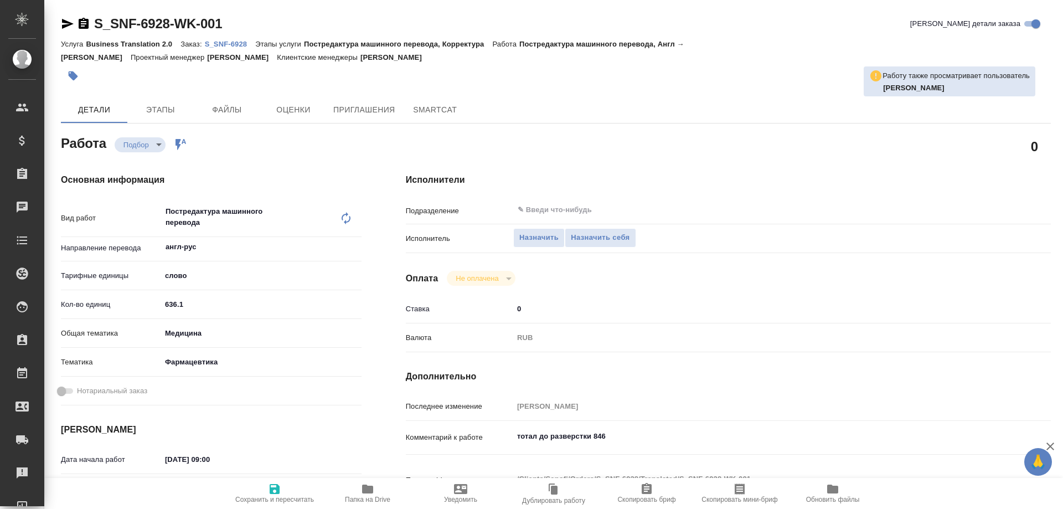
click at [365, 490] on icon "button" at bounding box center [367, 488] width 11 height 9
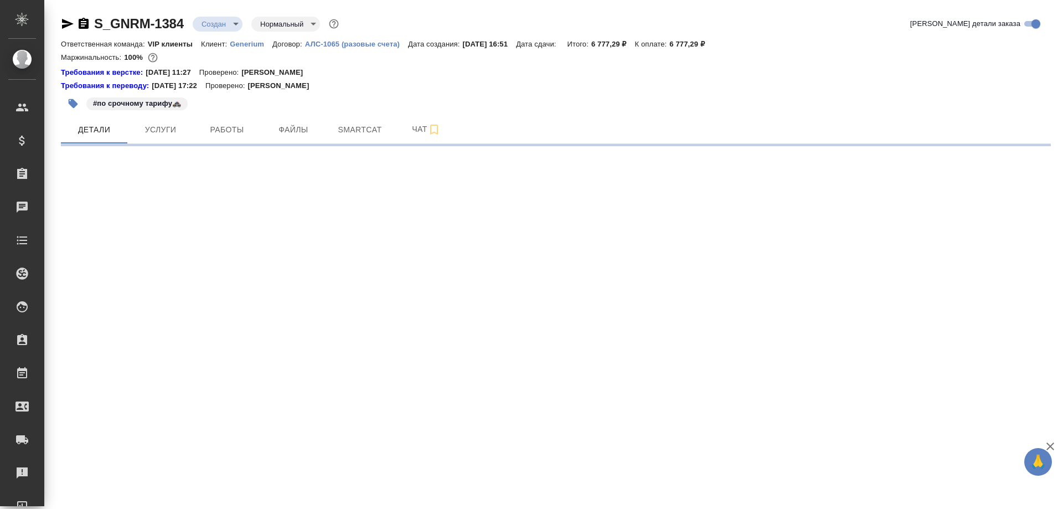
select select "RU"
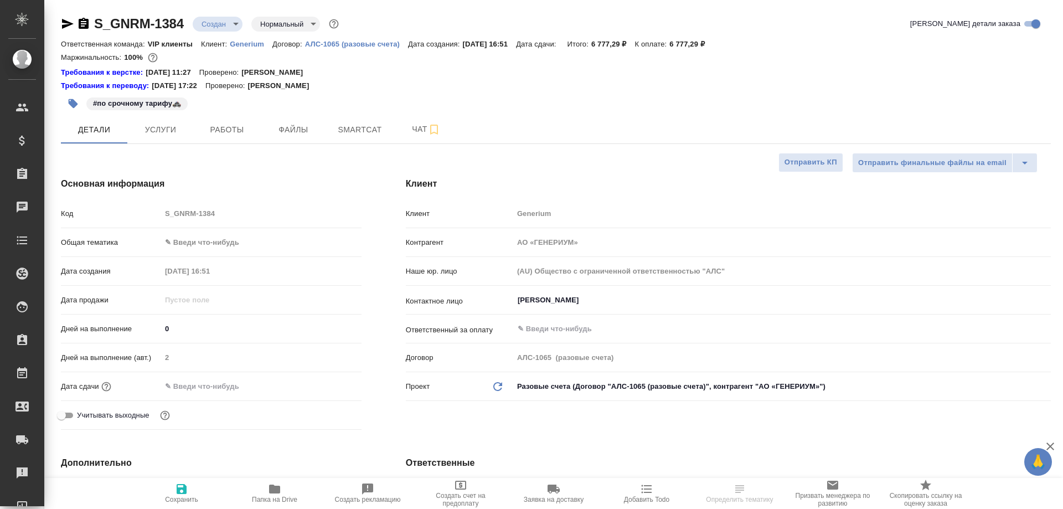
type textarea "x"
click at [272, 492] on icon "button" at bounding box center [274, 488] width 11 height 9
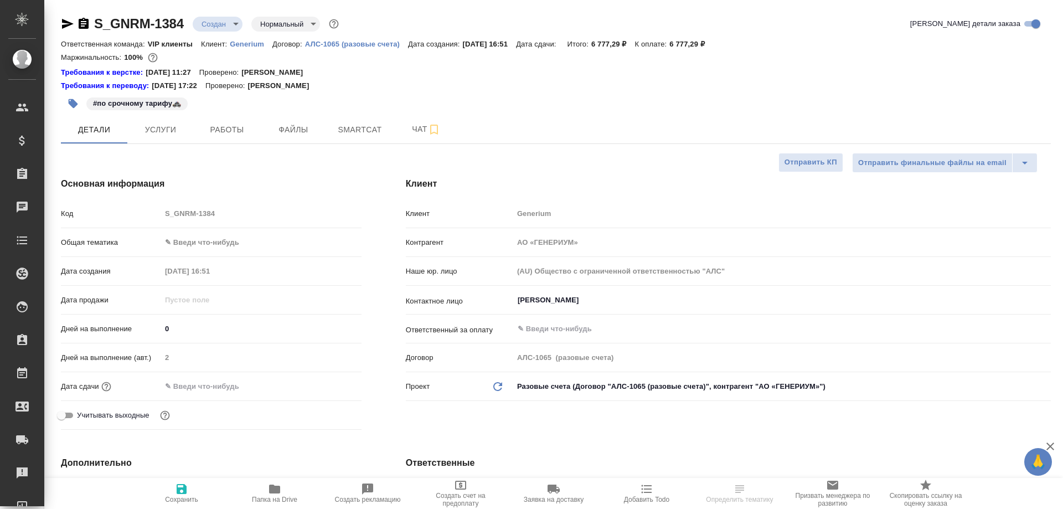
type textarea "x"
select select "RU"
type textarea "x"
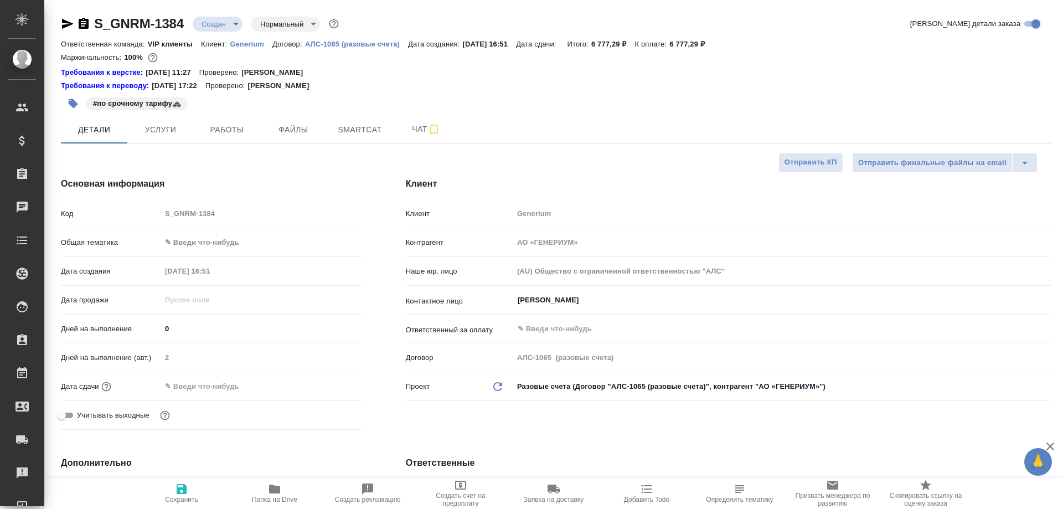
type textarea "x"
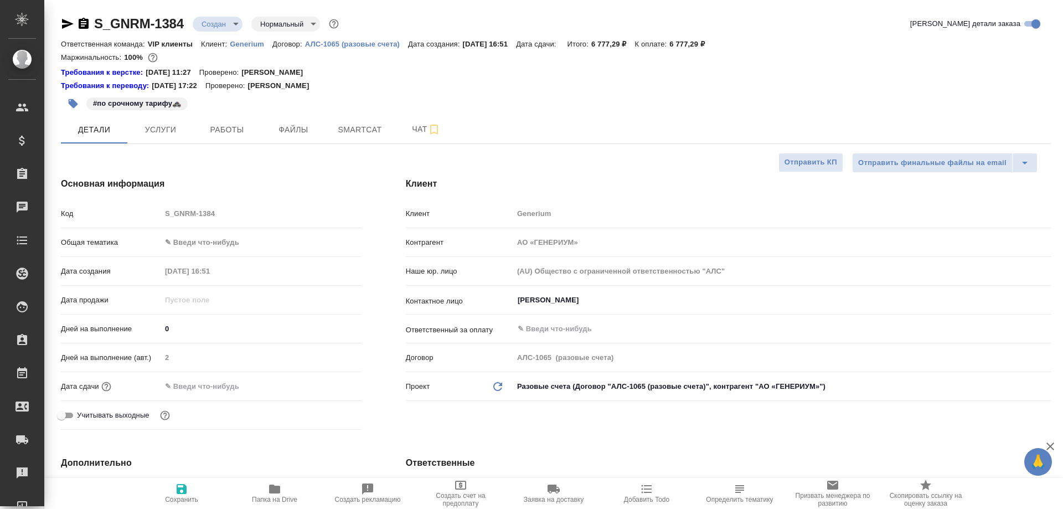
type textarea "x"
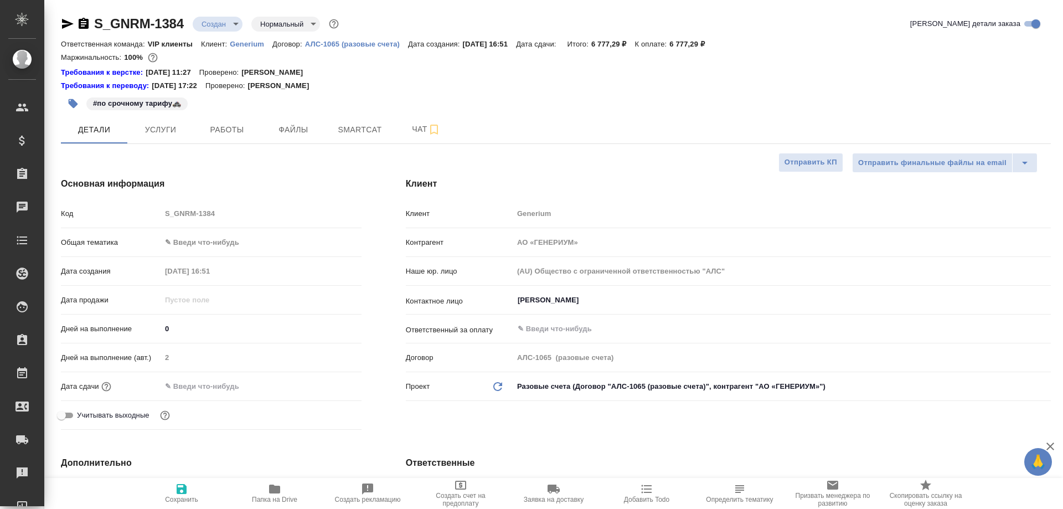
type textarea "x"
click at [272, 493] on icon "button" at bounding box center [274, 488] width 11 height 9
type textarea "x"
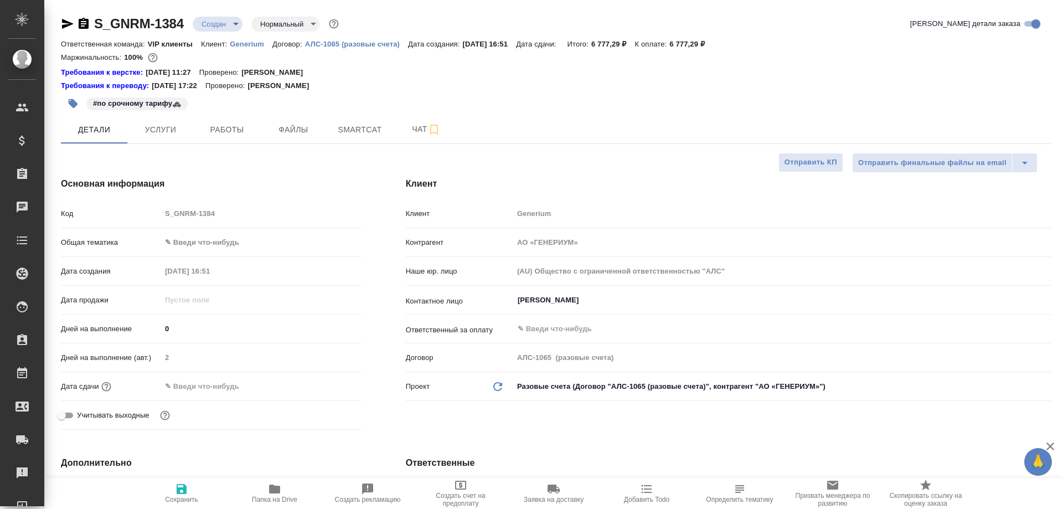
type textarea "x"
